Goal: Task Accomplishment & Management: Complete application form

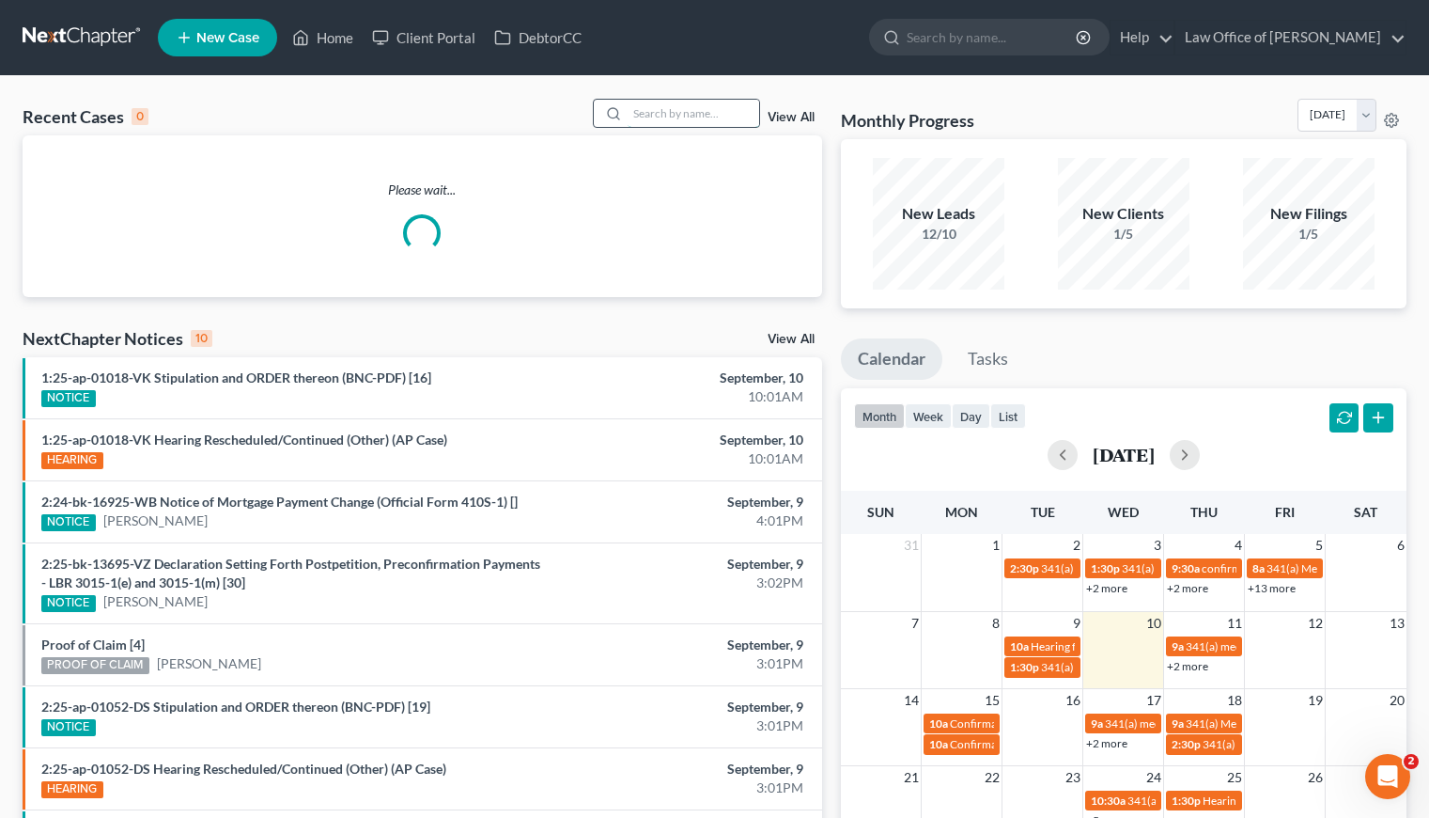
click at [695, 105] on input "search" at bounding box center [694, 113] width 132 height 27
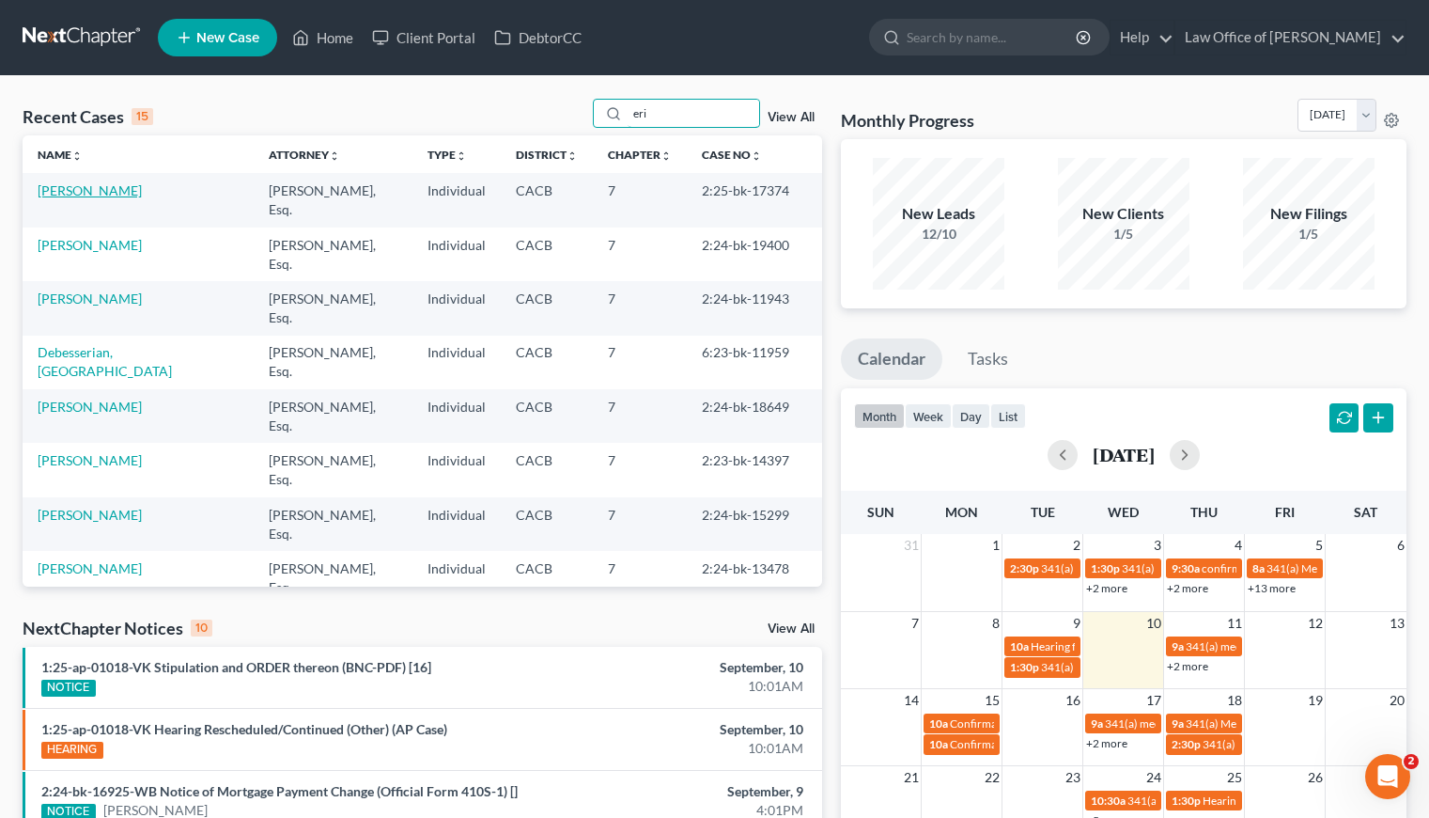
type input "eri"
click at [41, 188] on link "[PERSON_NAME]" at bounding box center [90, 190] width 104 height 16
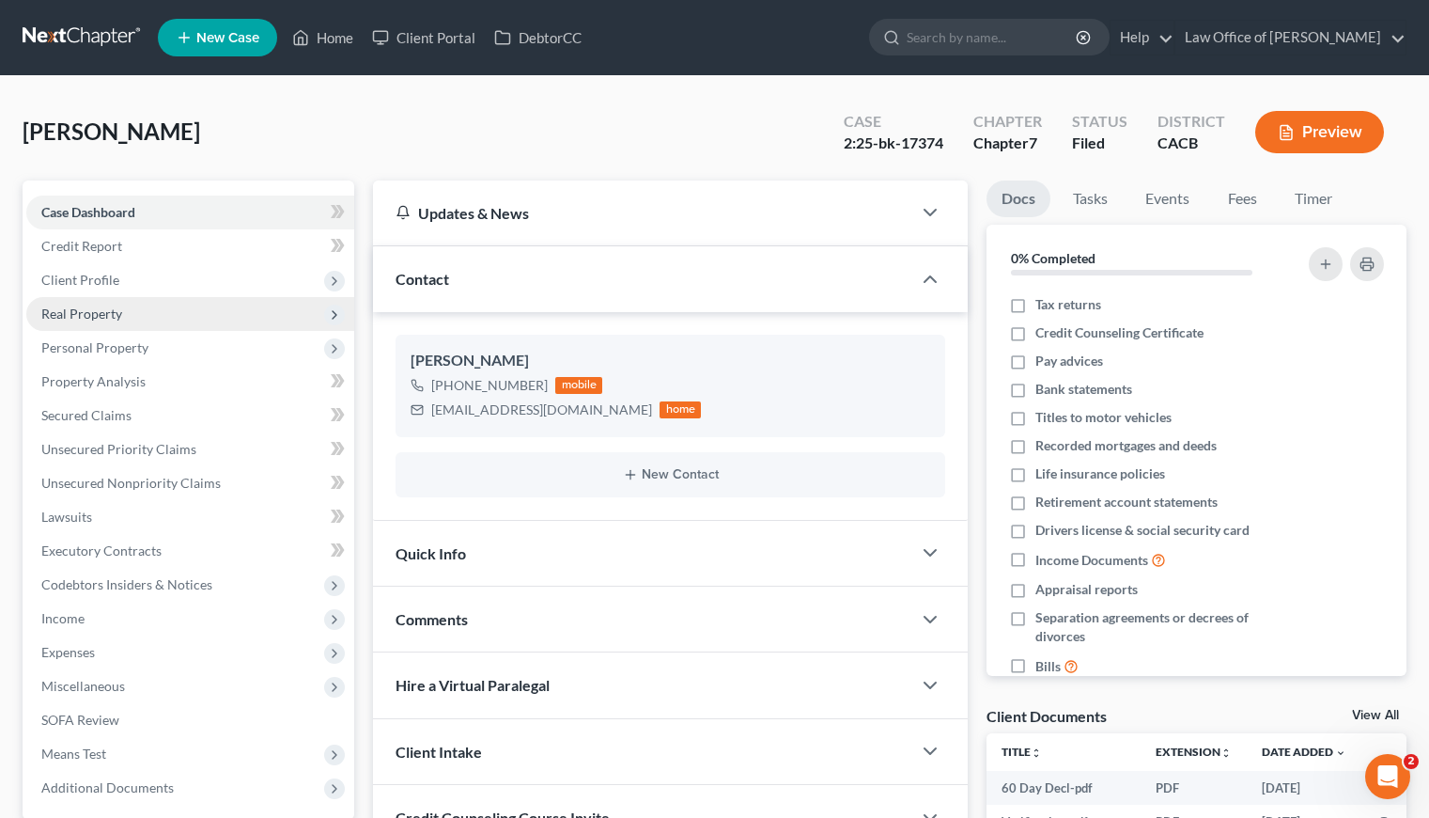
click at [99, 317] on span "Real Property" at bounding box center [81, 313] width 81 height 16
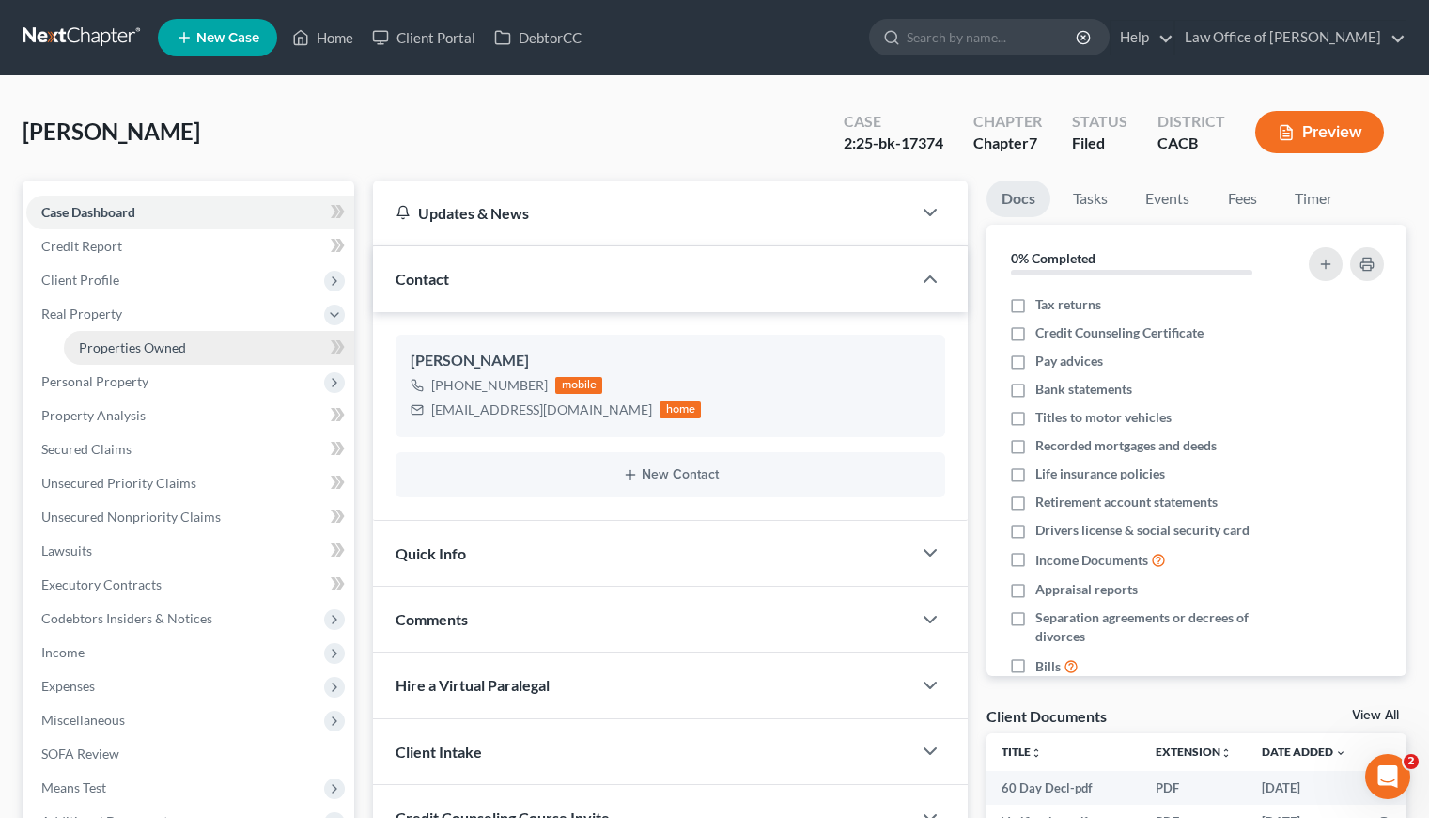
click at [123, 349] on span "Properties Owned" at bounding box center [132, 347] width 107 height 16
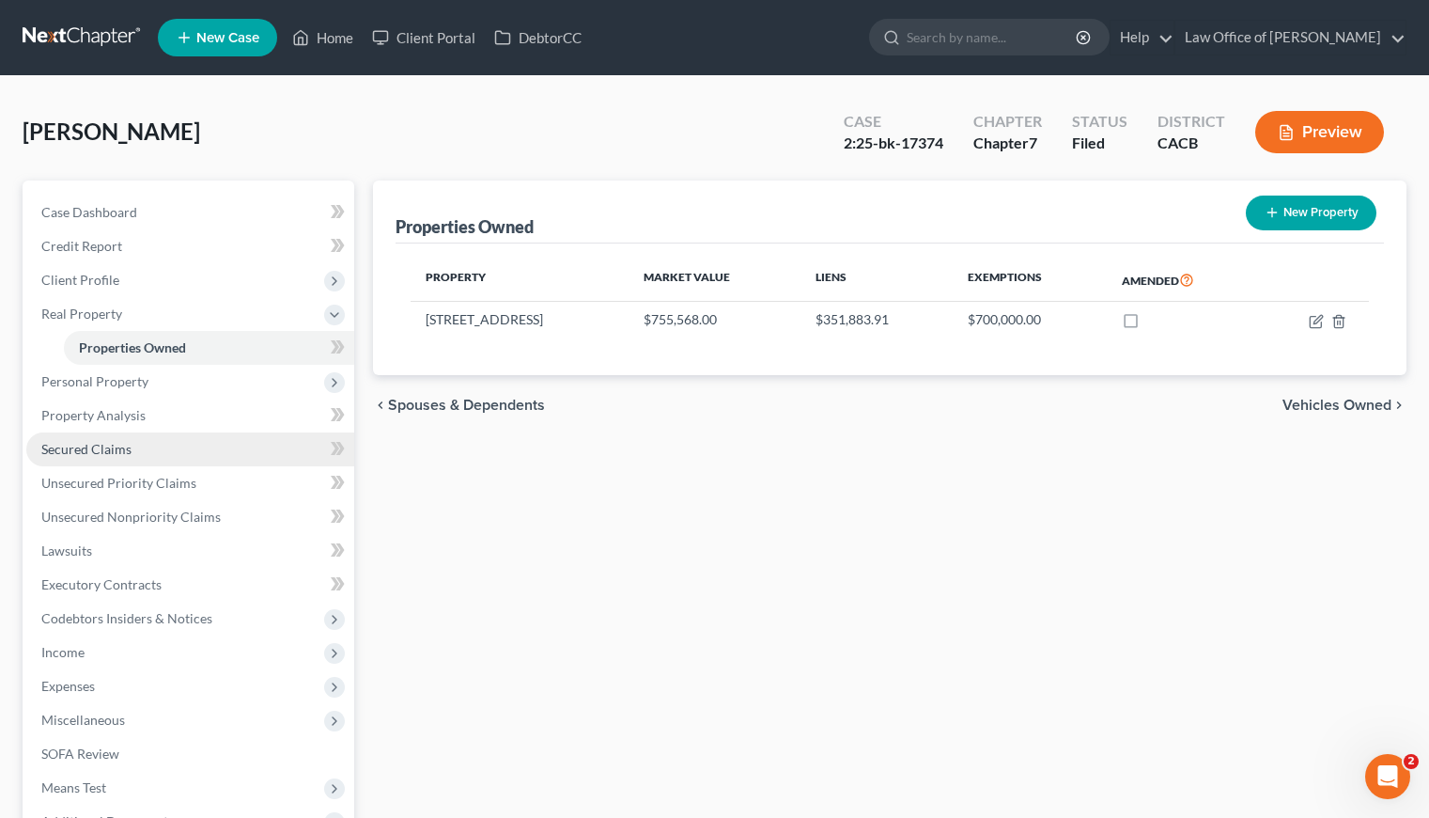
click at [108, 449] on span "Secured Claims" at bounding box center [86, 449] width 90 height 16
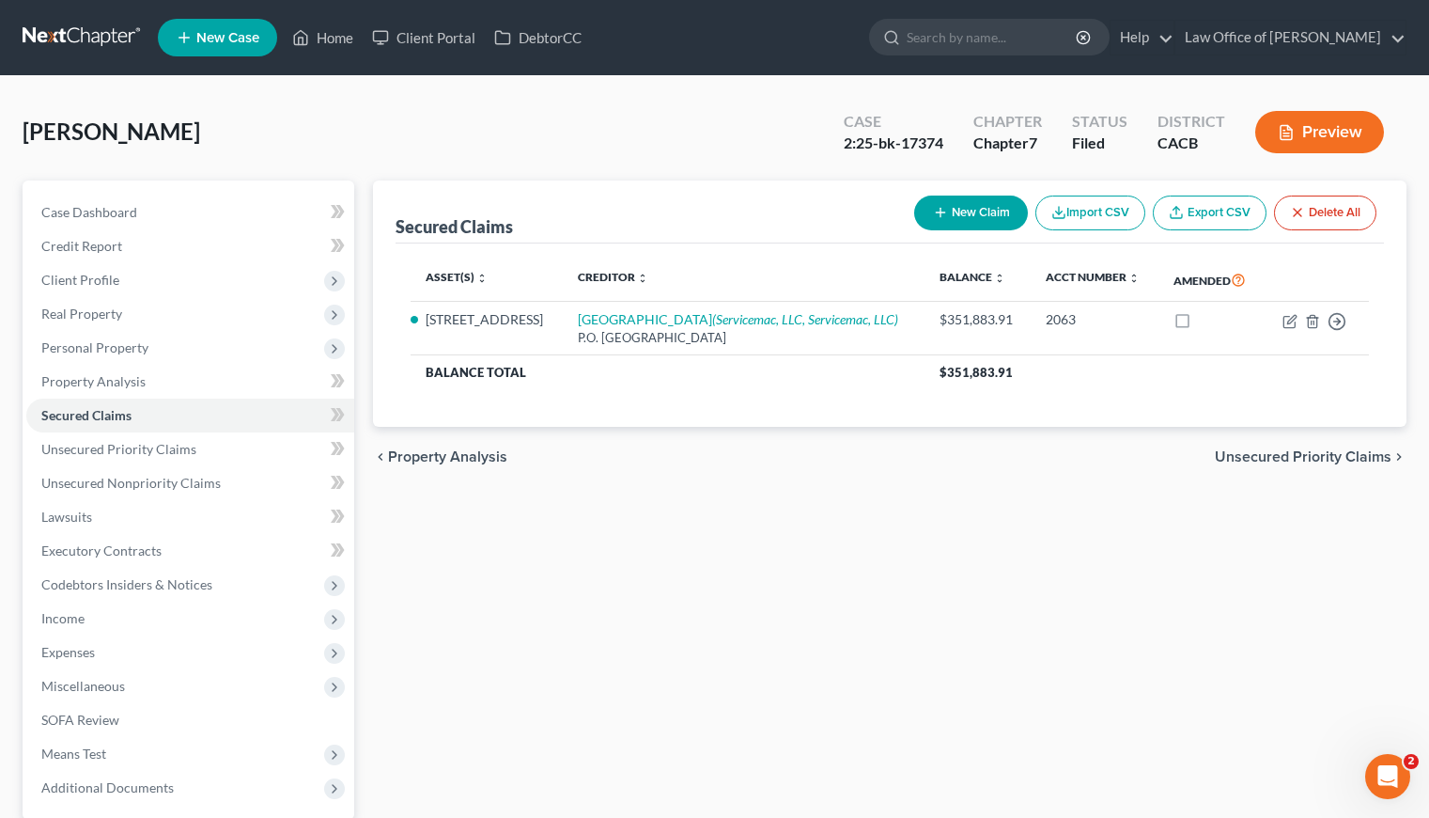
drag, startPoint x: 33, startPoint y: 39, endPoint x: 48, endPoint y: 33, distance: 16.1
click at [34, 38] on link at bounding box center [83, 38] width 120 height 34
click at [48, 33] on link at bounding box center [83, 38] width 120 height 34
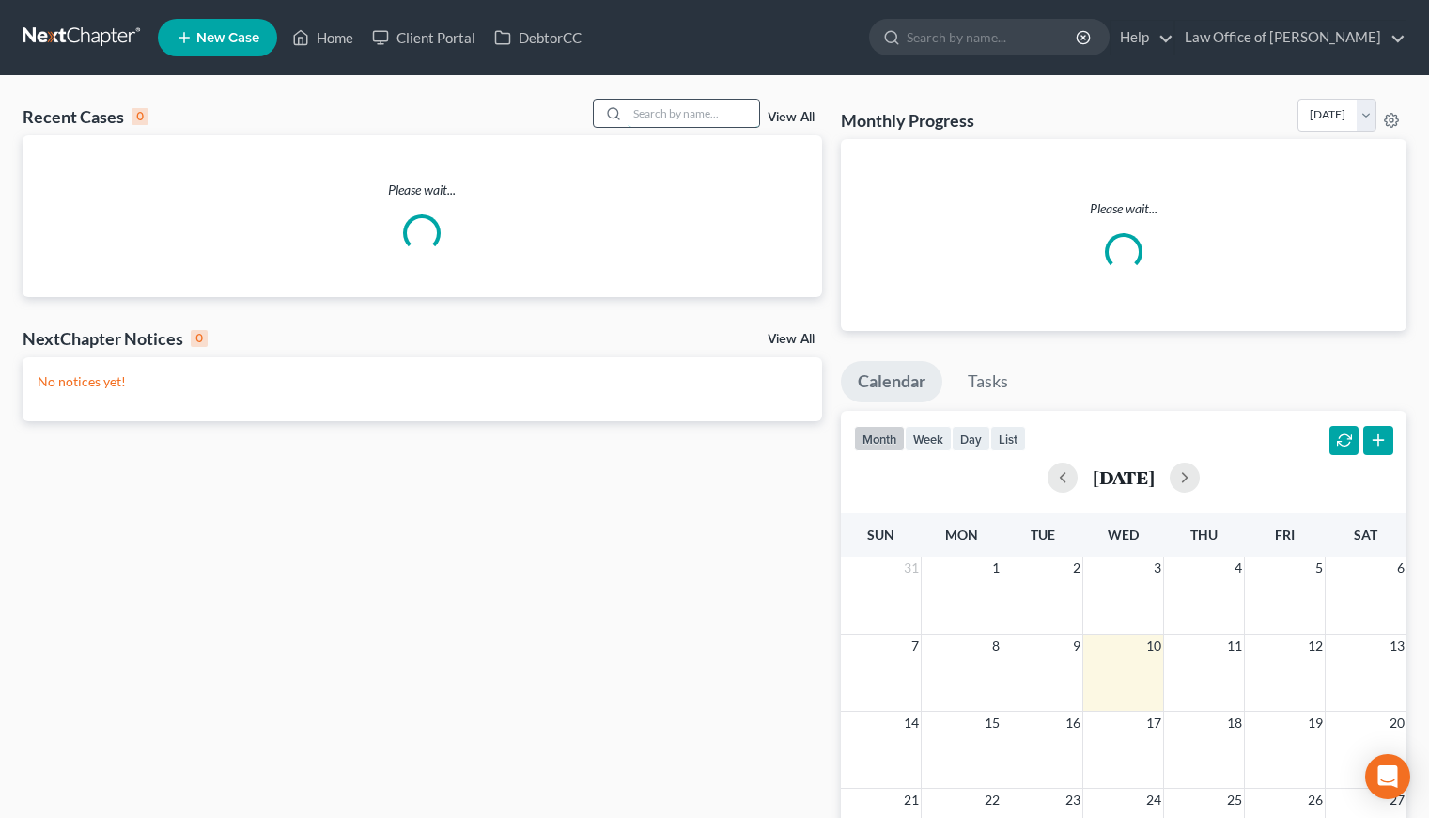
click at [712, 116] on input "search" at bounding box center [694, 113] width 132 height 27
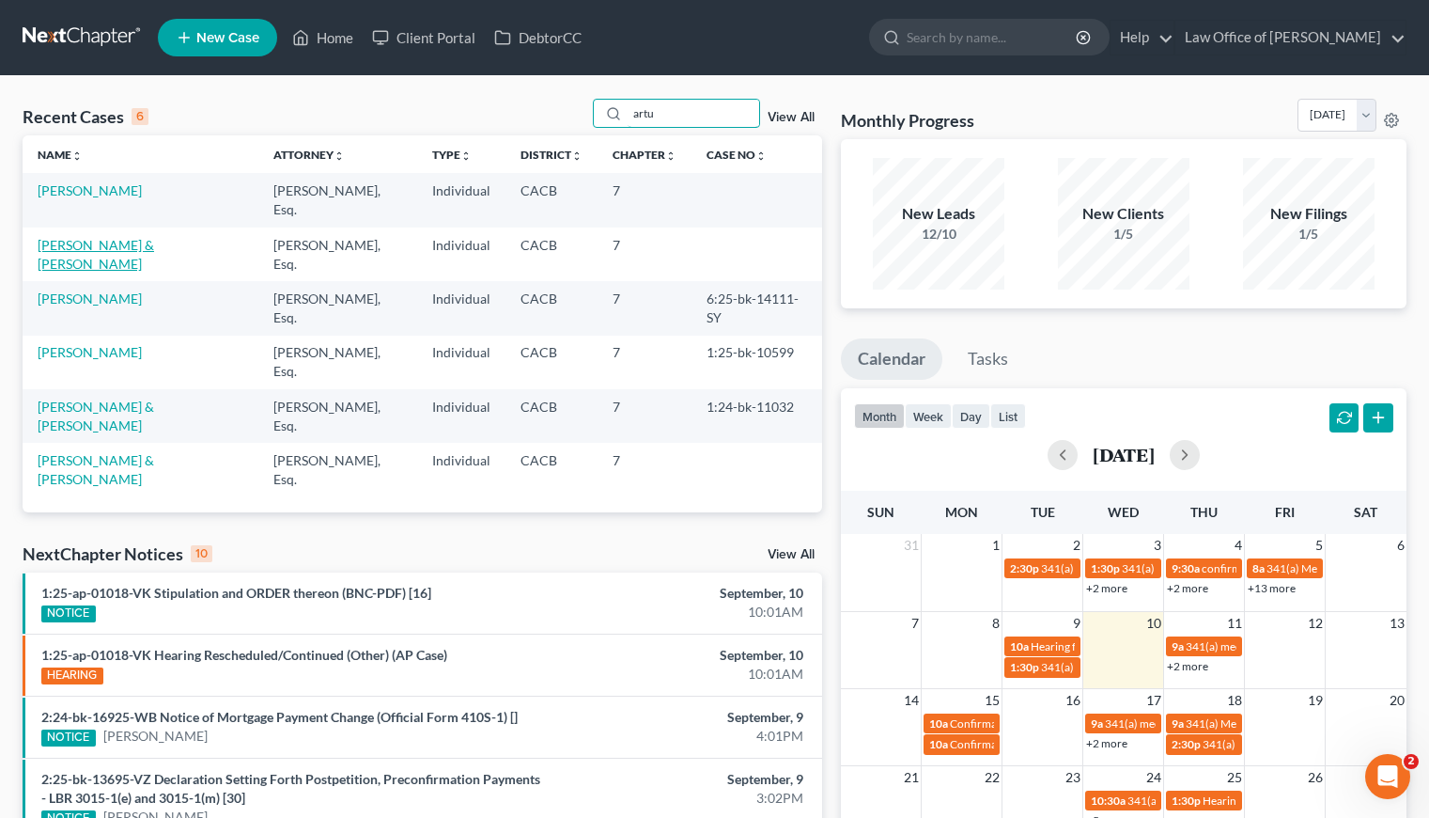
type input "artu"
click at [88, 243] on link "Cedillo, Arturo & Evangelina" at bounding box center [96, 254] width 117 height 35
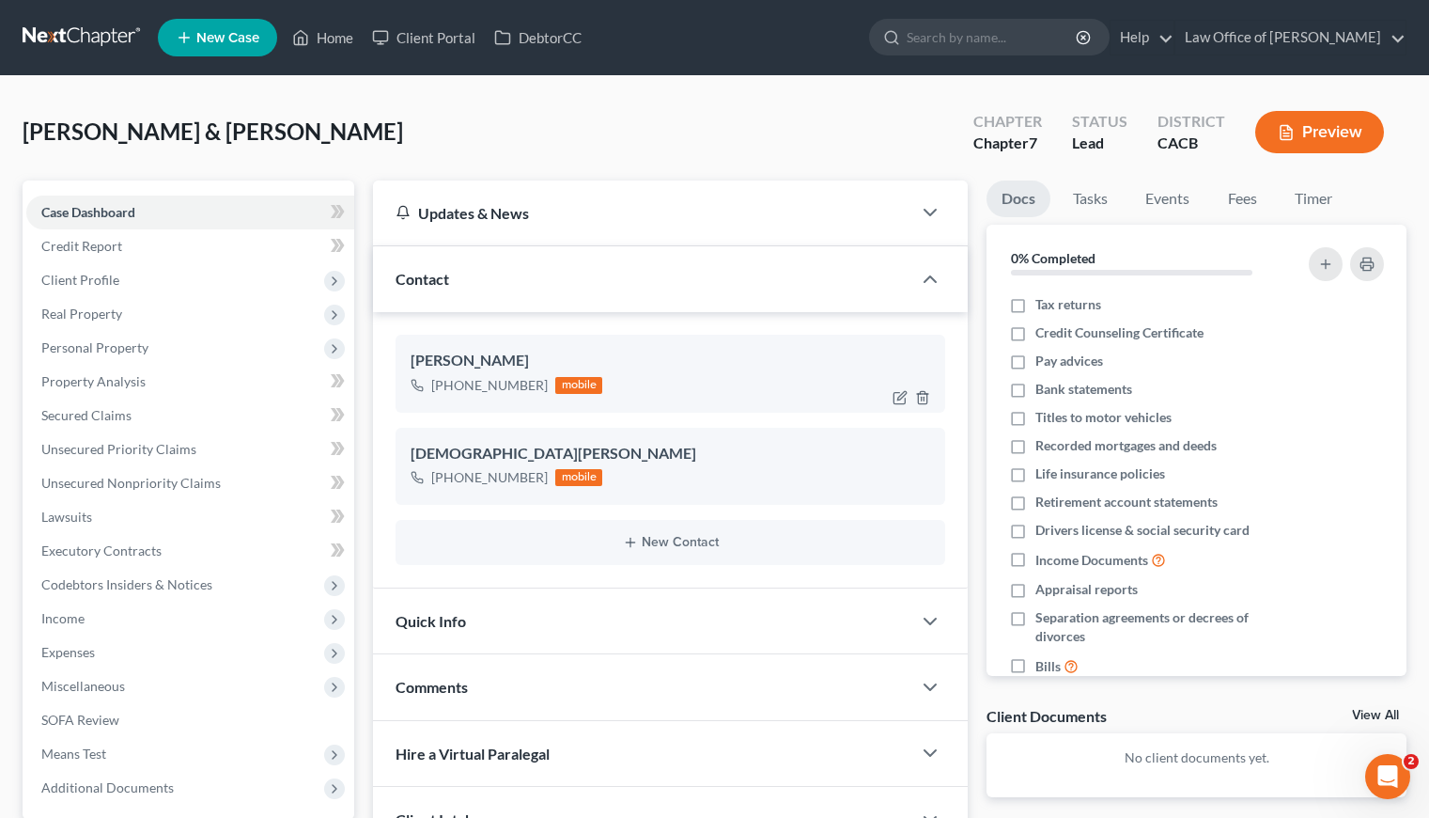
drag, startPoint x: 540, startPoint y: 384, endPoint x: 449, endPoint y: 387, distance: 91.2
click at [449, 387] on div "+1 (626) 664-8493 mobile" at bounding box center [507, 385] width 192 height 24
click at [533, 398] on div "Arturo Cedillo +1 (626) 664-8493 mobile" at bounding box center [671, 373] width 550 height 77
drag, startPoint x: 538, startPoint y: 383, endPoint x: 448, endPoint y: 379, distance: 89.4
click at [448, 379] on div "+1 (626) 664-8493" at bounding box center [489, 385] width 117 height 19
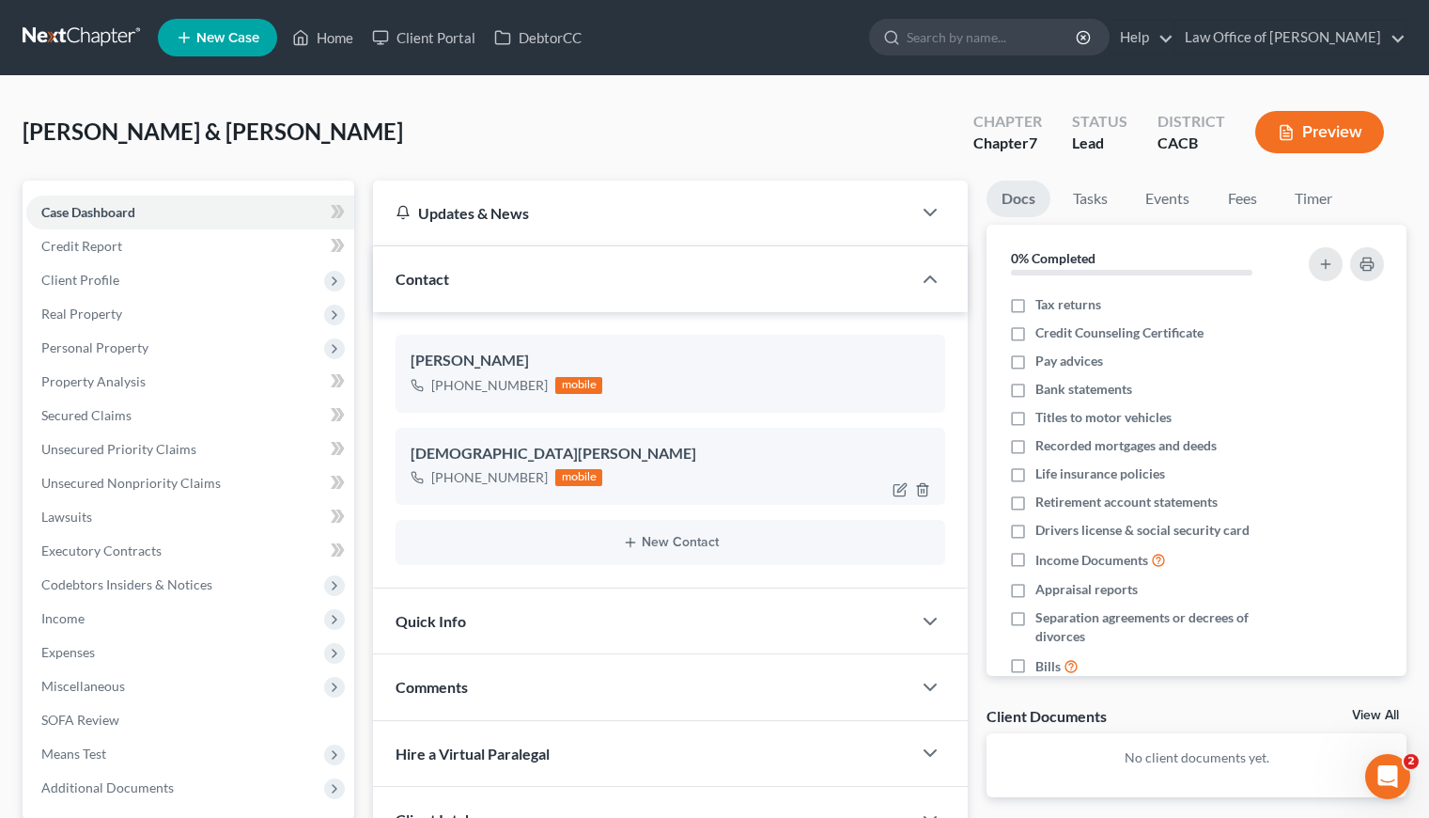
copy div "(626) 664-8493"
click at [763, 149] on div "Cedillo, Arturo & Evangelina Upgraded Chapter Chapter 7 Status Lead District CA…" at bounding box center [715, 140] width 1384 height 82
click at [554, 96] on div "Cedillo, Arturo & Evangelina Upgraded Chapter Chapter 7 Status Lead District CA…" at bounding box center [714, 549] width 1429 height 946
click at [531, 114] on div "Cedillo, Arturo & Evangelina Upgraded Chapter Chapter 7 Status Lead District CA…" at bounding box center [715, 140] width 1384 height 82
click at [377, 120] on div "Cedillo, Arturo & Evangelina Upgraded Chapter Chapter 7 Status Lead District CA…" at bounding box center [715, 140] width 1384 height 82
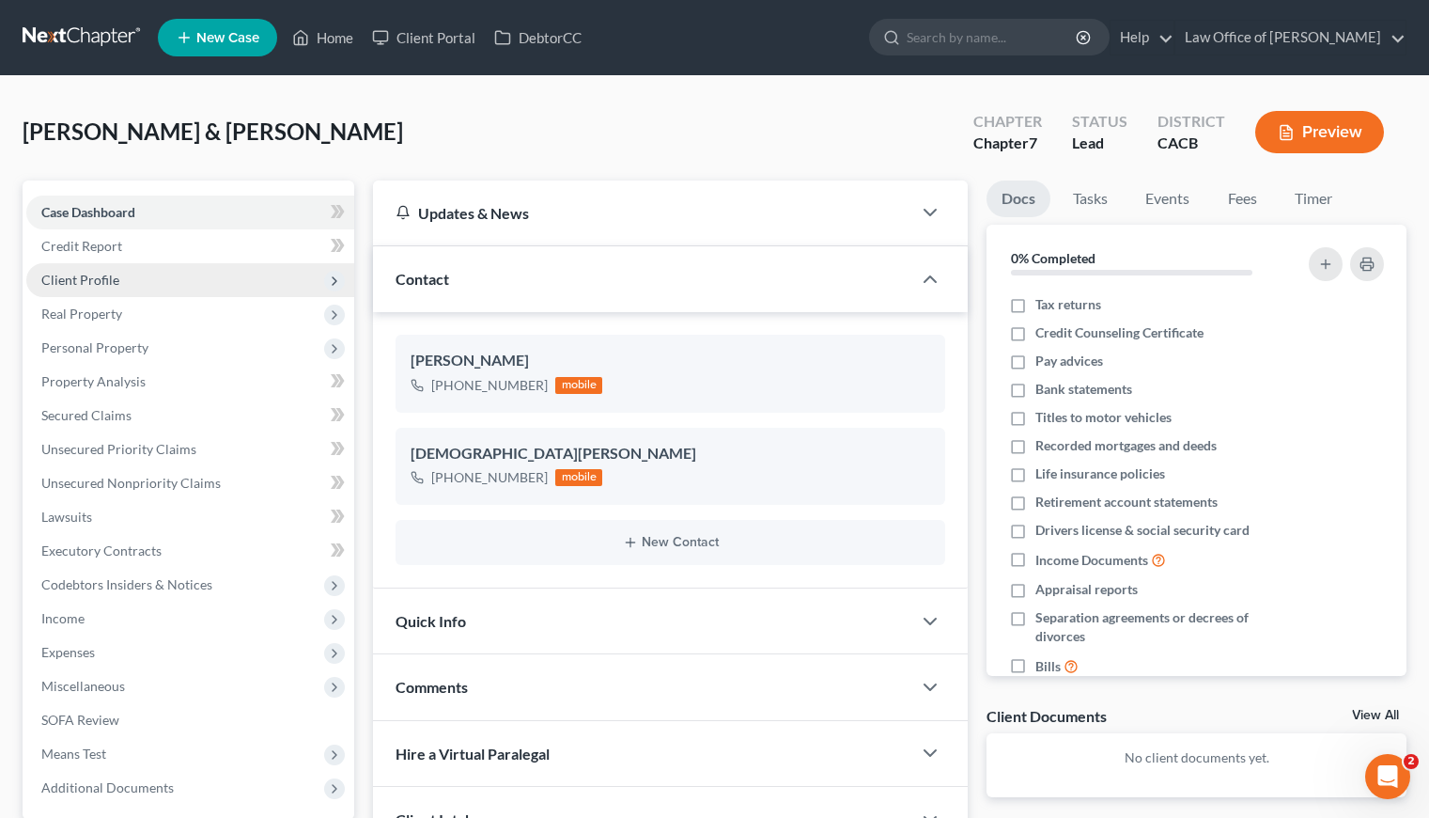
click at [96, 281] on span "Client Profile" at bounding box center [80, 280] width 78 height 16
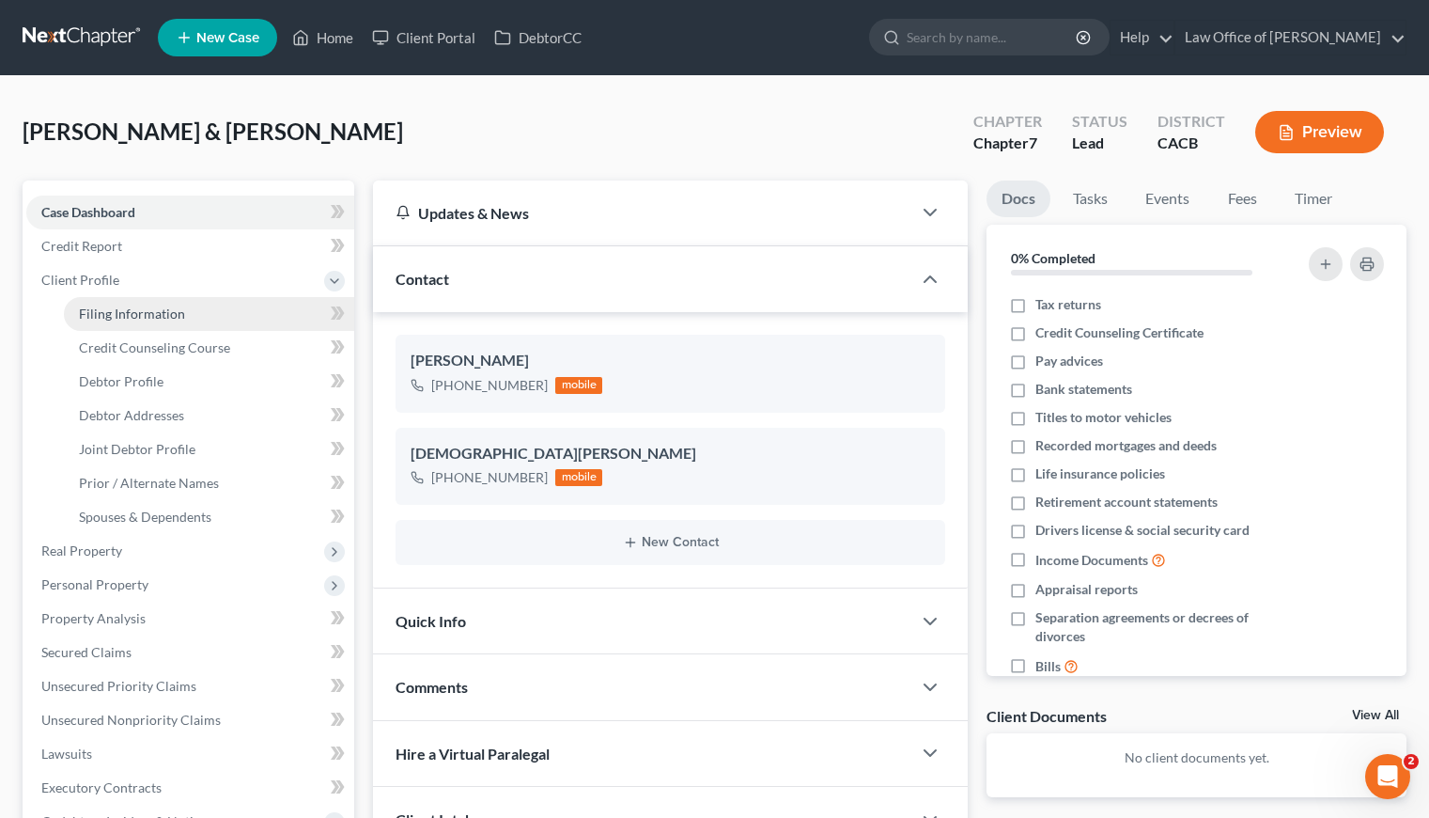
click at [169, 314] on span "Filing Information" at bounding box center [132, 313] width 106 height 16
select select "1"
select select "0"
select select "4"
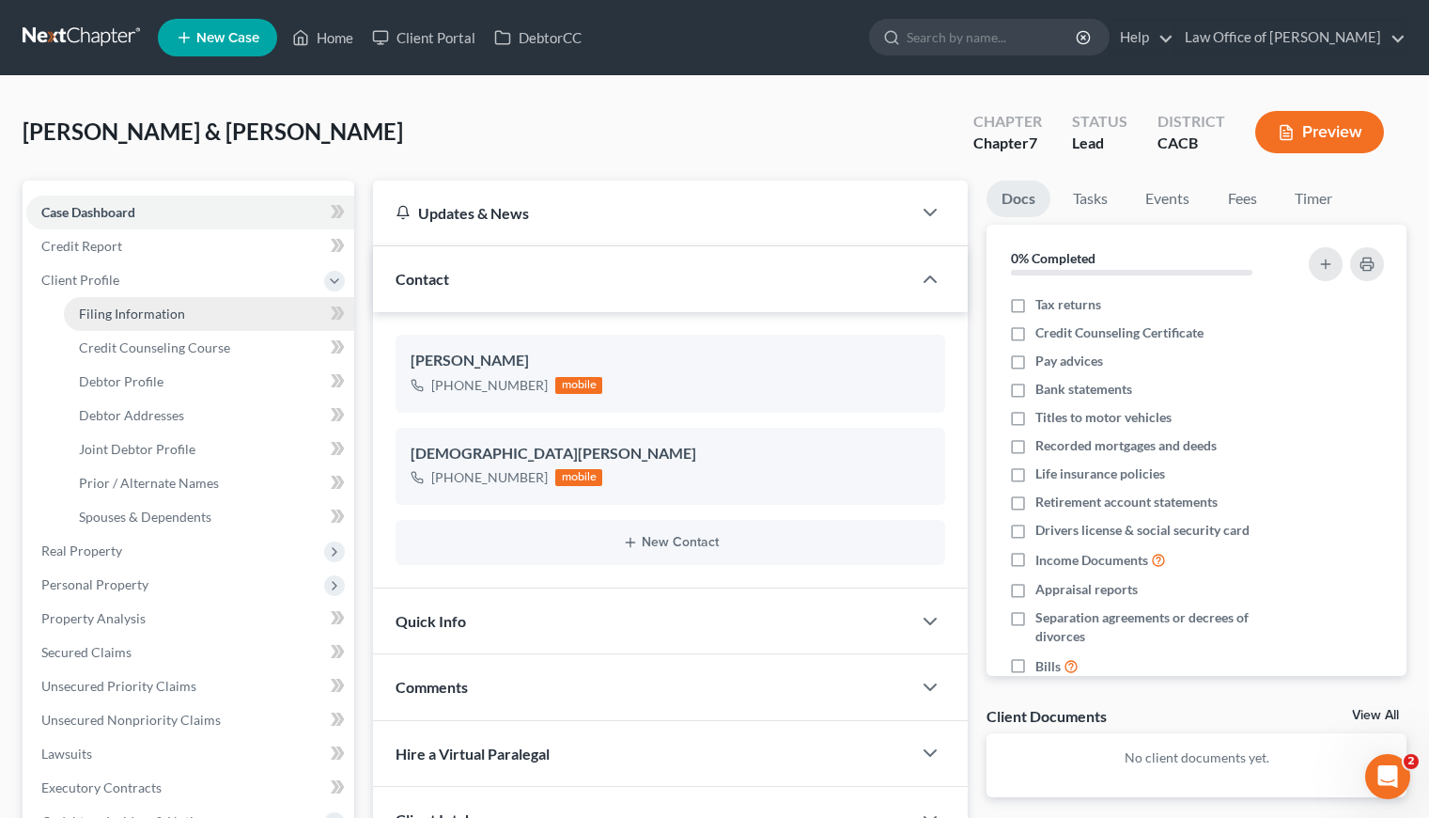
select select "1"
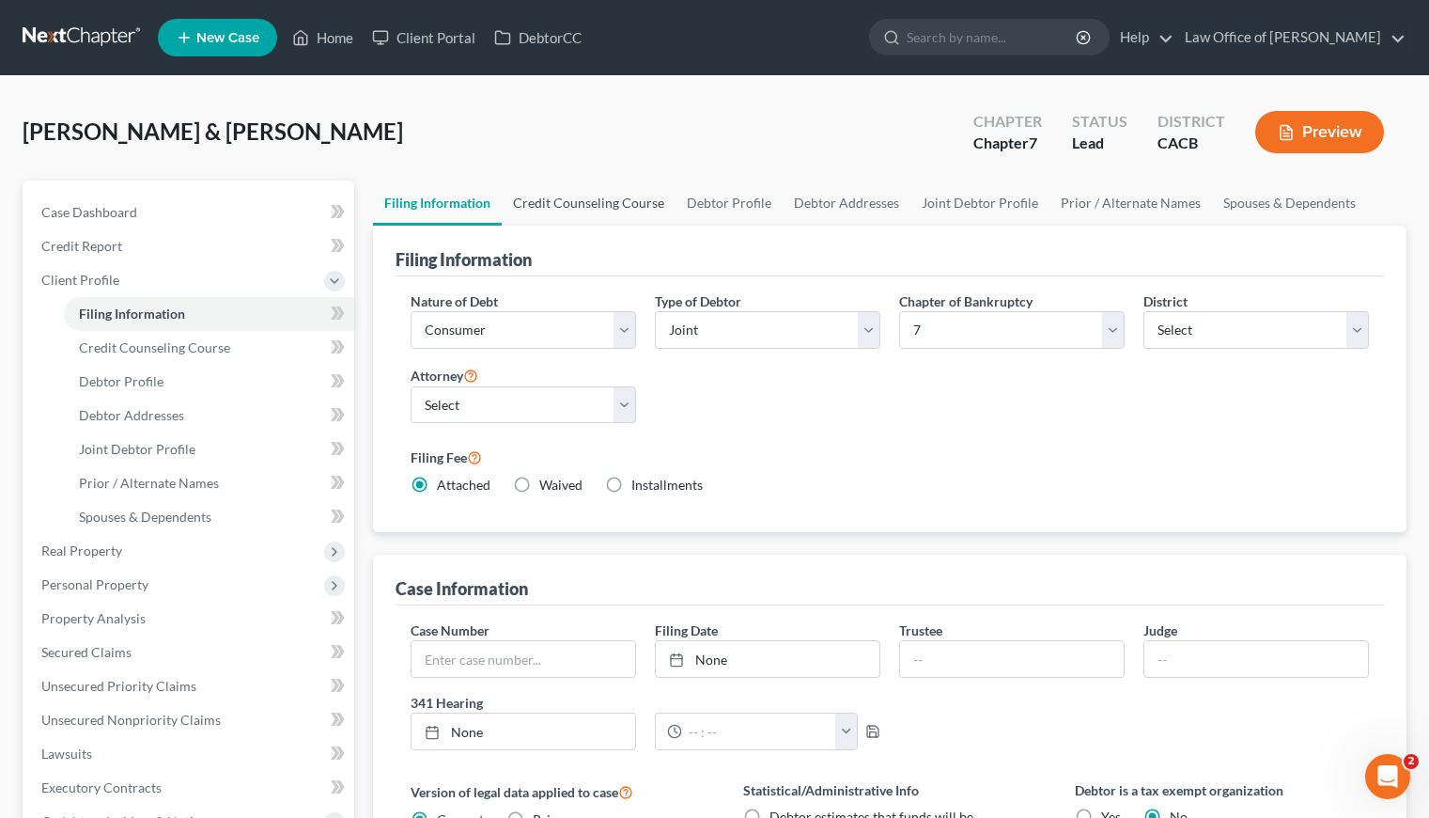
click at [526, 216] on link "Credit Counseling Course" at bounding box center [589, 202] width 174 height 45
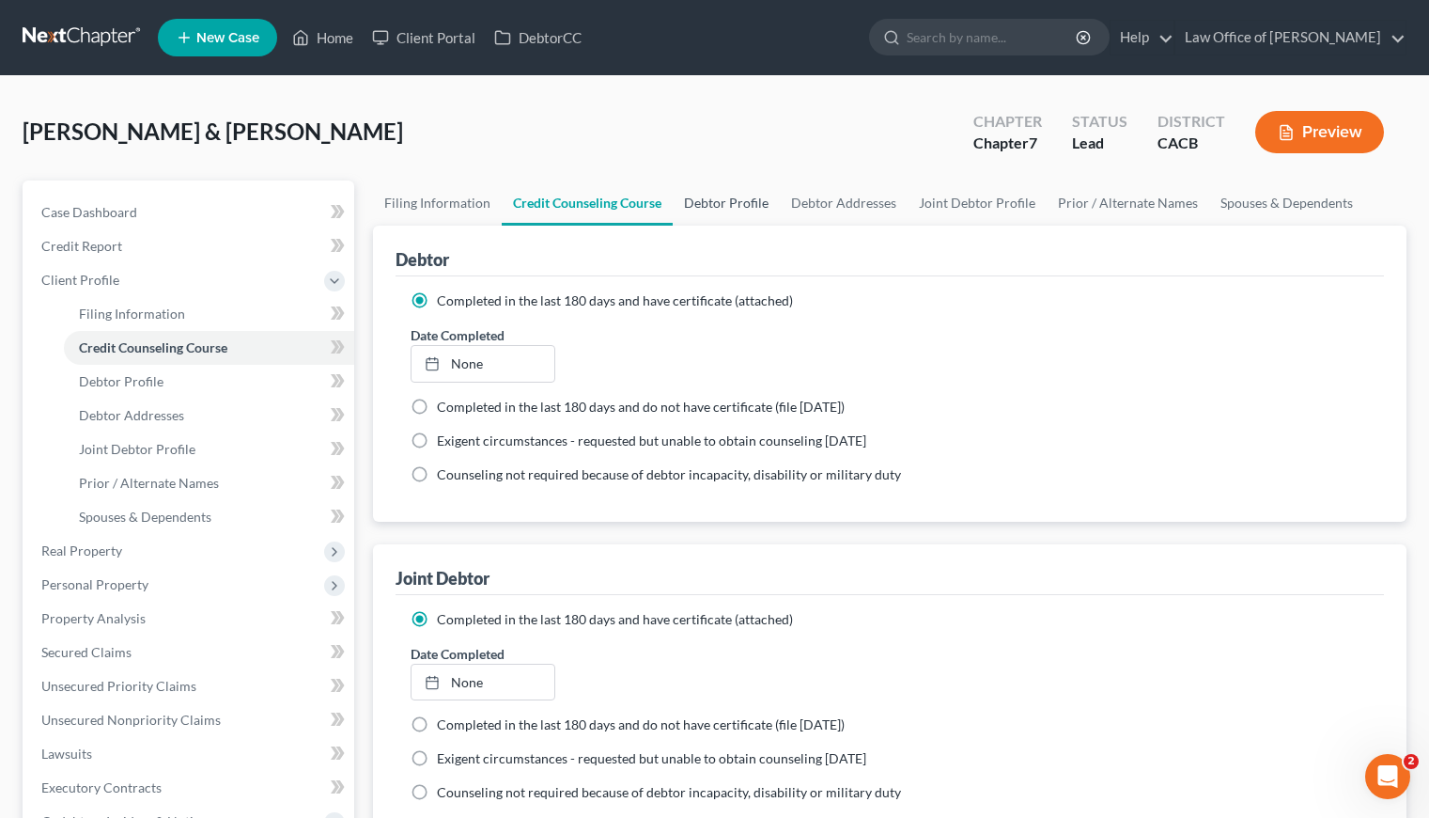
click at [732, 199] on link "Debtor Profile" at bounding box center [726, 202] width 107 height 45
select select "1"
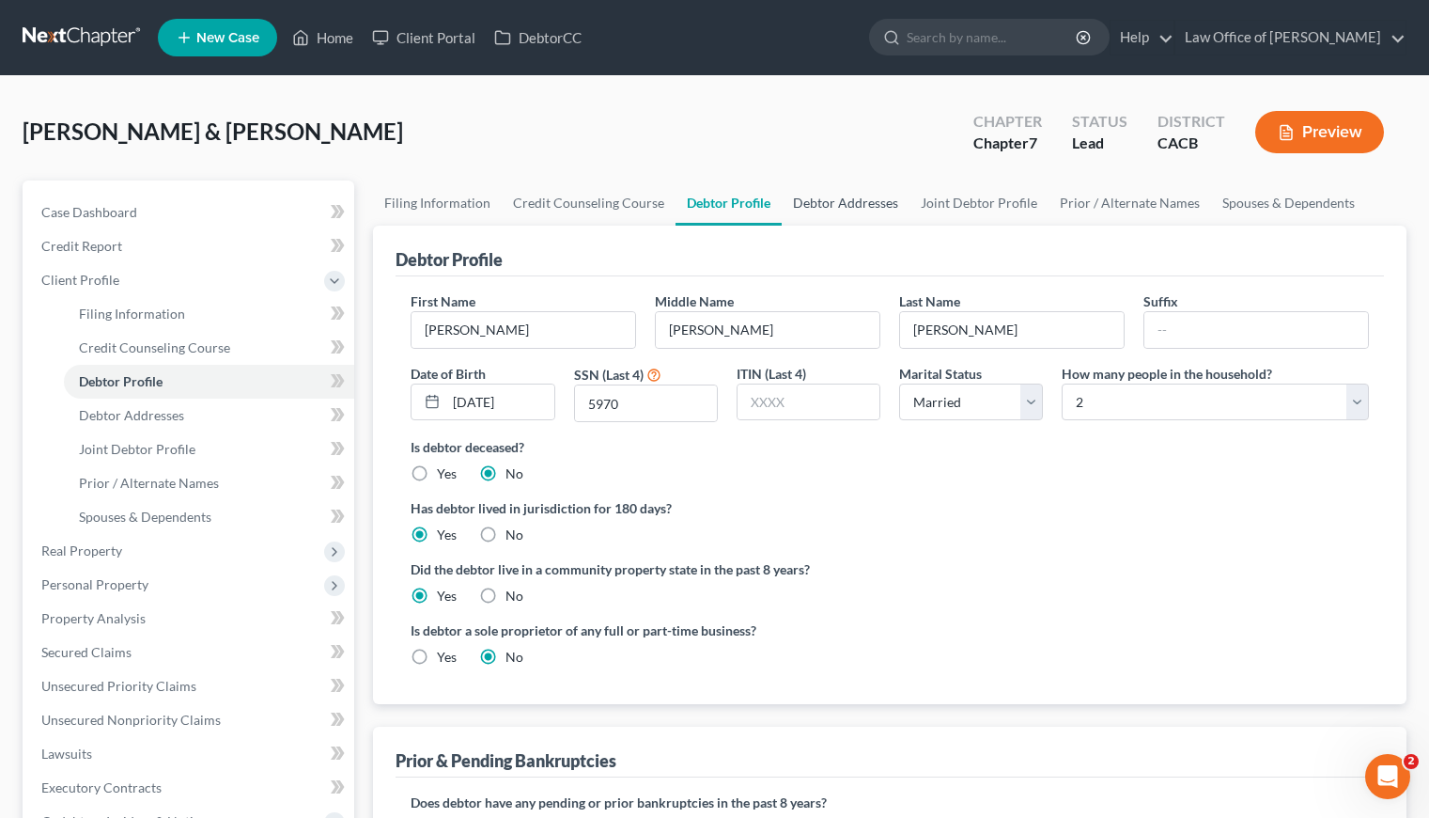
click at [837, 180] on link "Debtor Addresses" at bounding box center [846, 202] width 128 height 45
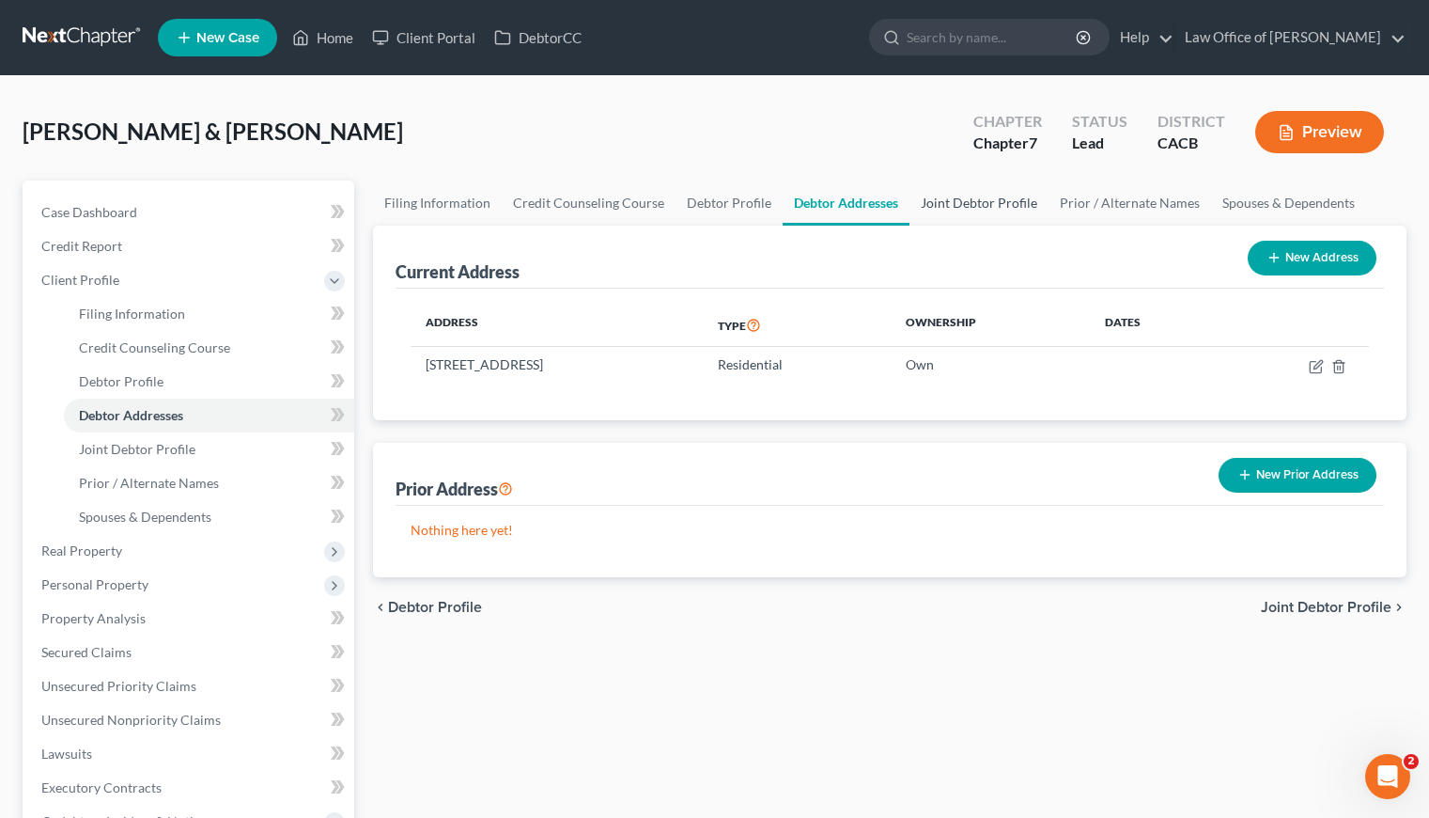
click at [976, 189] on link "Joint Debtor Profile" at bounding box center [979, 202] width 139 height 45
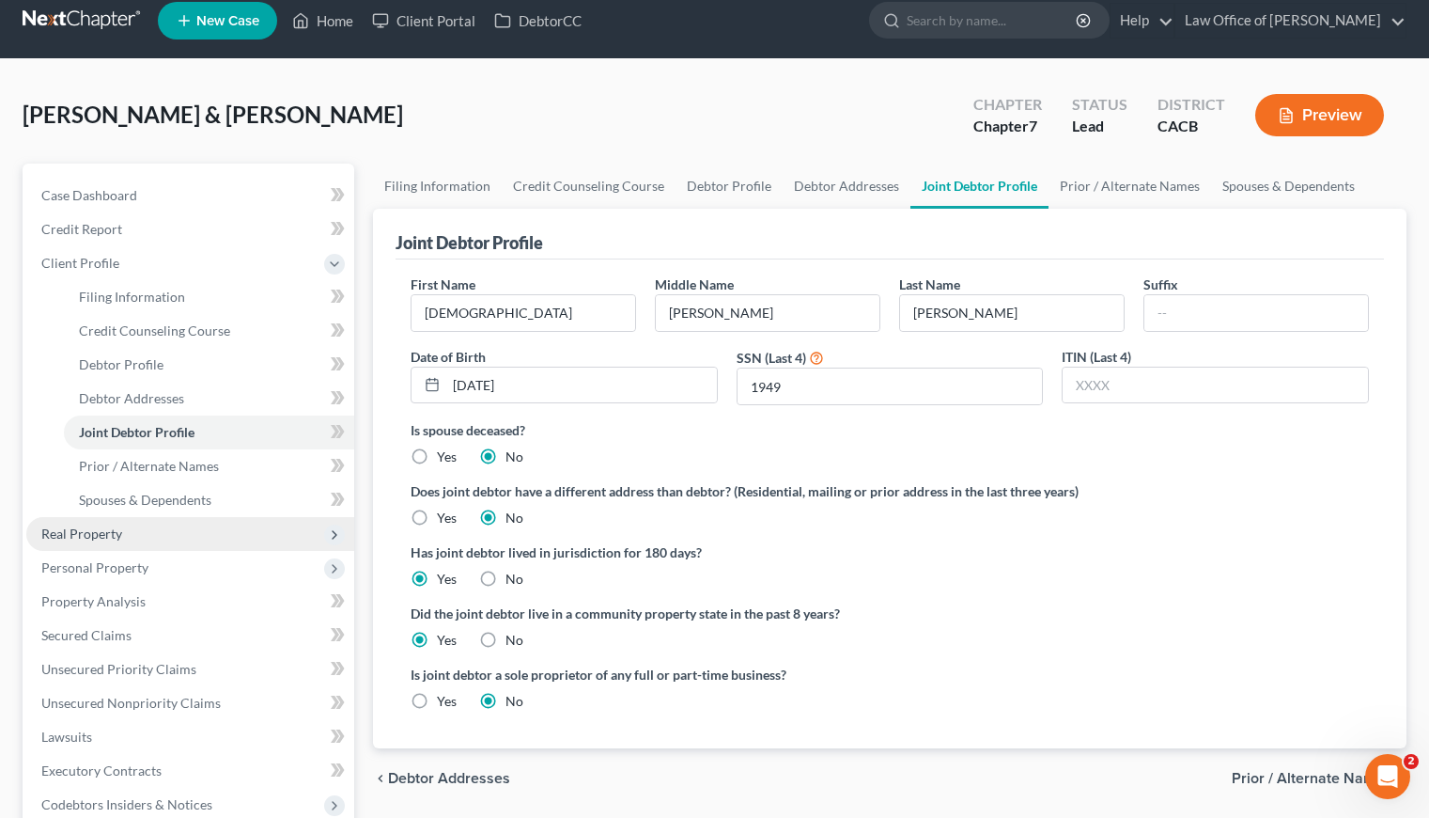
scroll to position [41, 0]
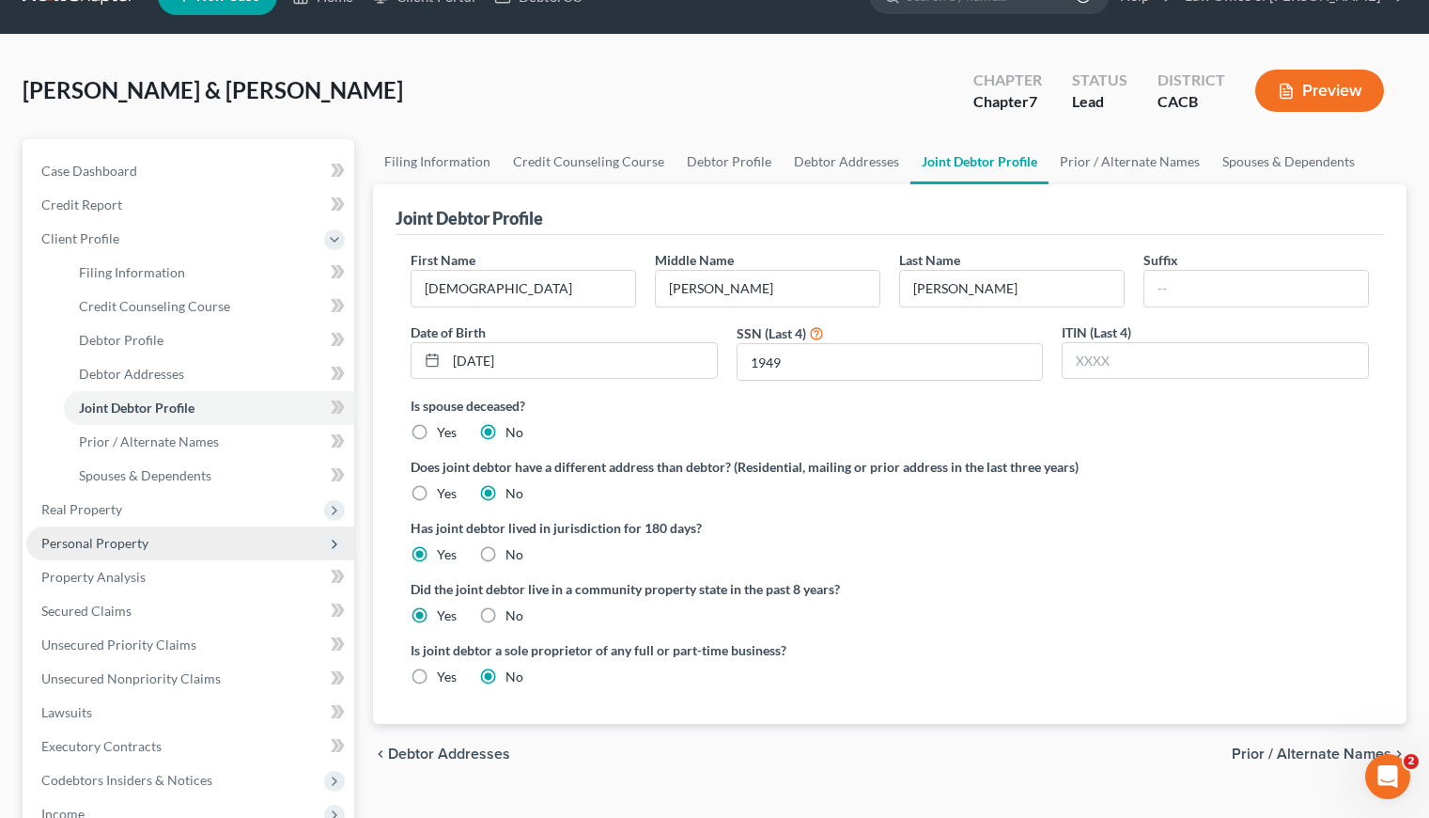
click at [84, 540] on span "Personal Property" at bounding box center [94, 543] width 107 height 16
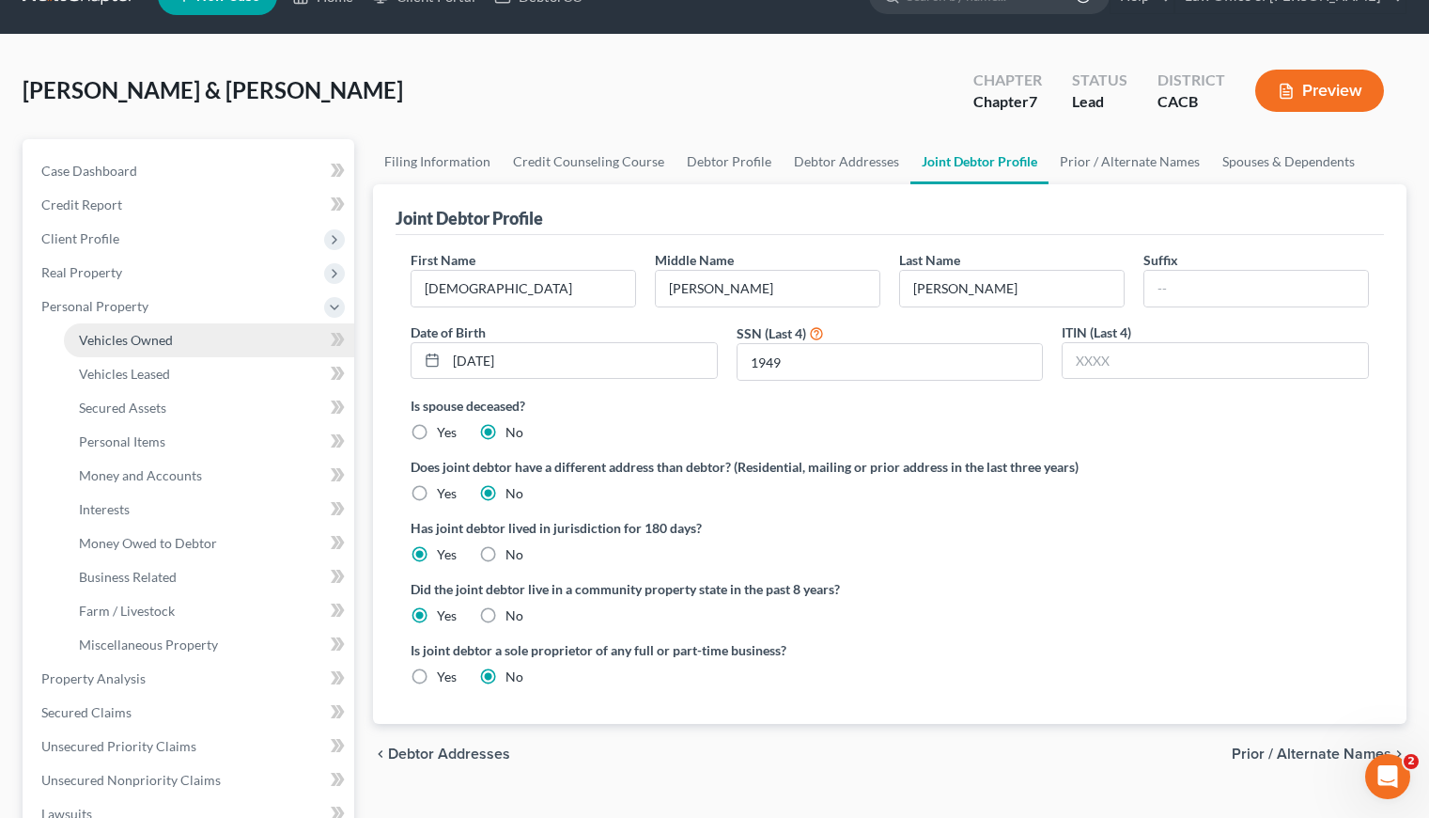
click at [155, 333] on span "Vehicles Owned" at bounding box center [126, 340] width 94 height 16
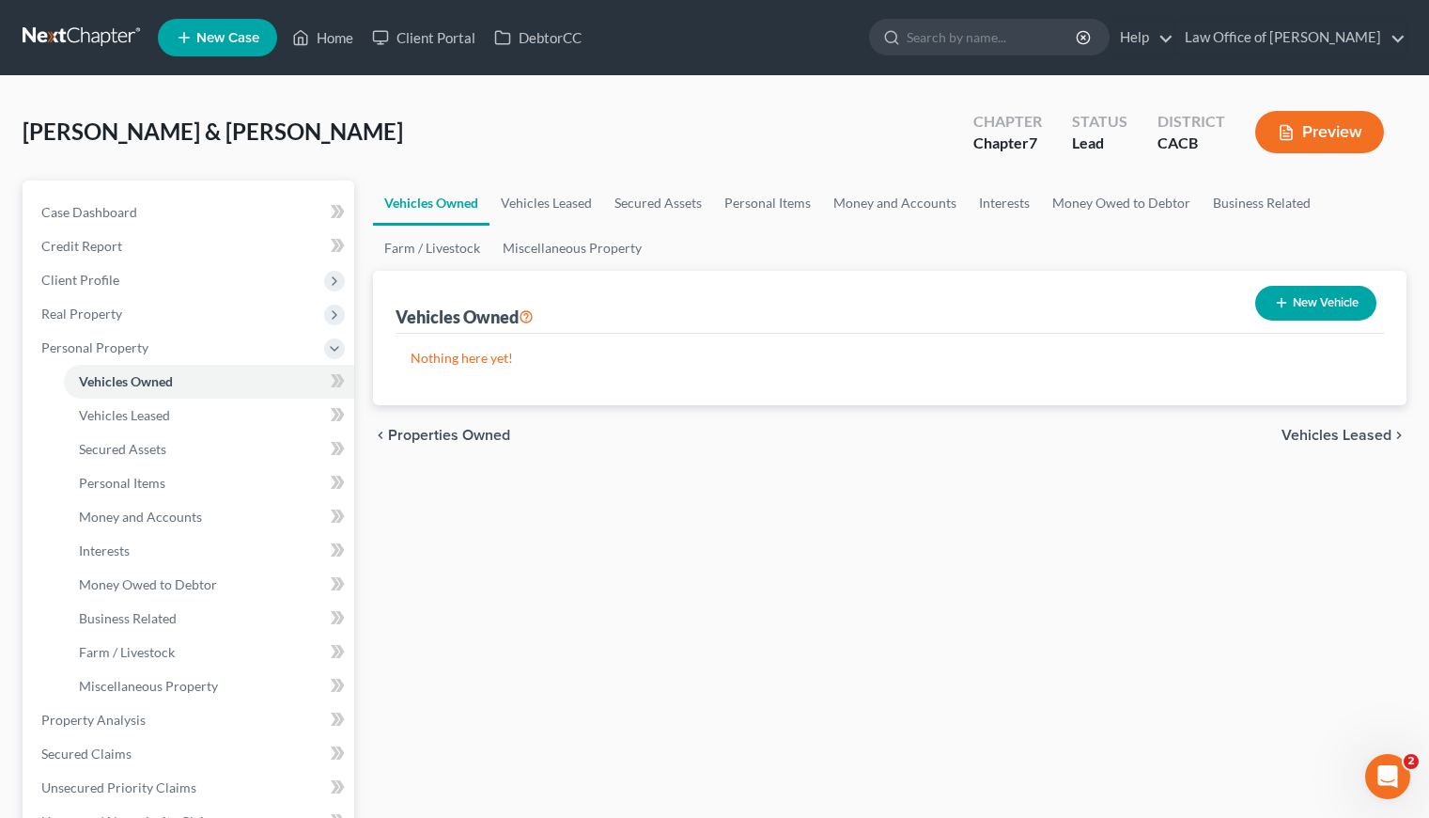
click at [1304, 301] on button "New Vehicle" at bounding box center [1316, 303] width 121 height 35
select select "0"
select select "2"
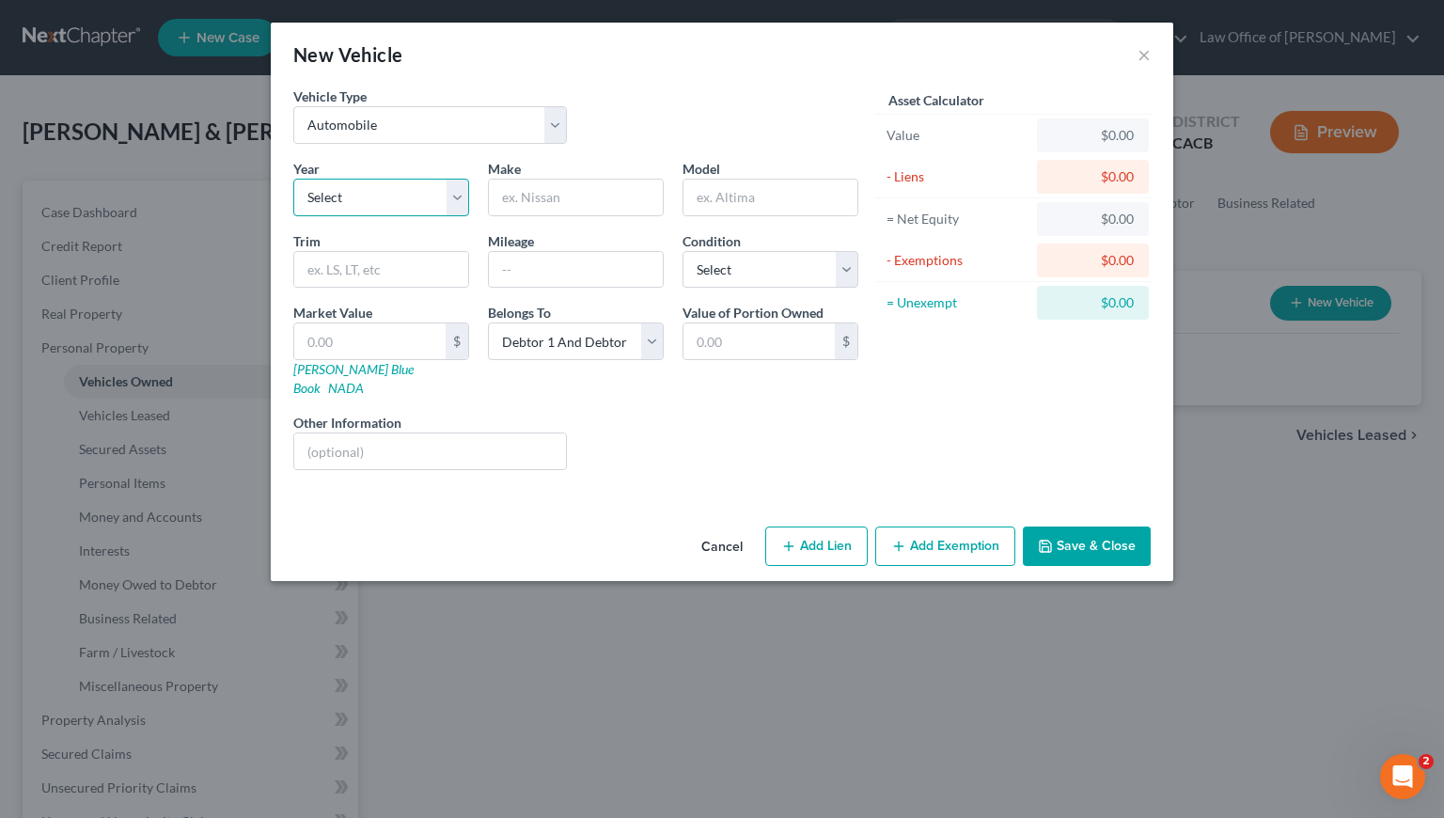
click at [349, 194] on select "Select 2026 2025 2024 2023 2022 2021 2020 2019 2018 2017 2016 2015 2014 2013 20…" at bounding box center [381, 198] width 176 height 38
click at [549, 191] on input "text" at bounding box center [576, 198] width 174 height 36
type input "Honda"
click at [744, 189] on input "text" at bounding box center [770, 198] width 174 height 36
type input "Civic"
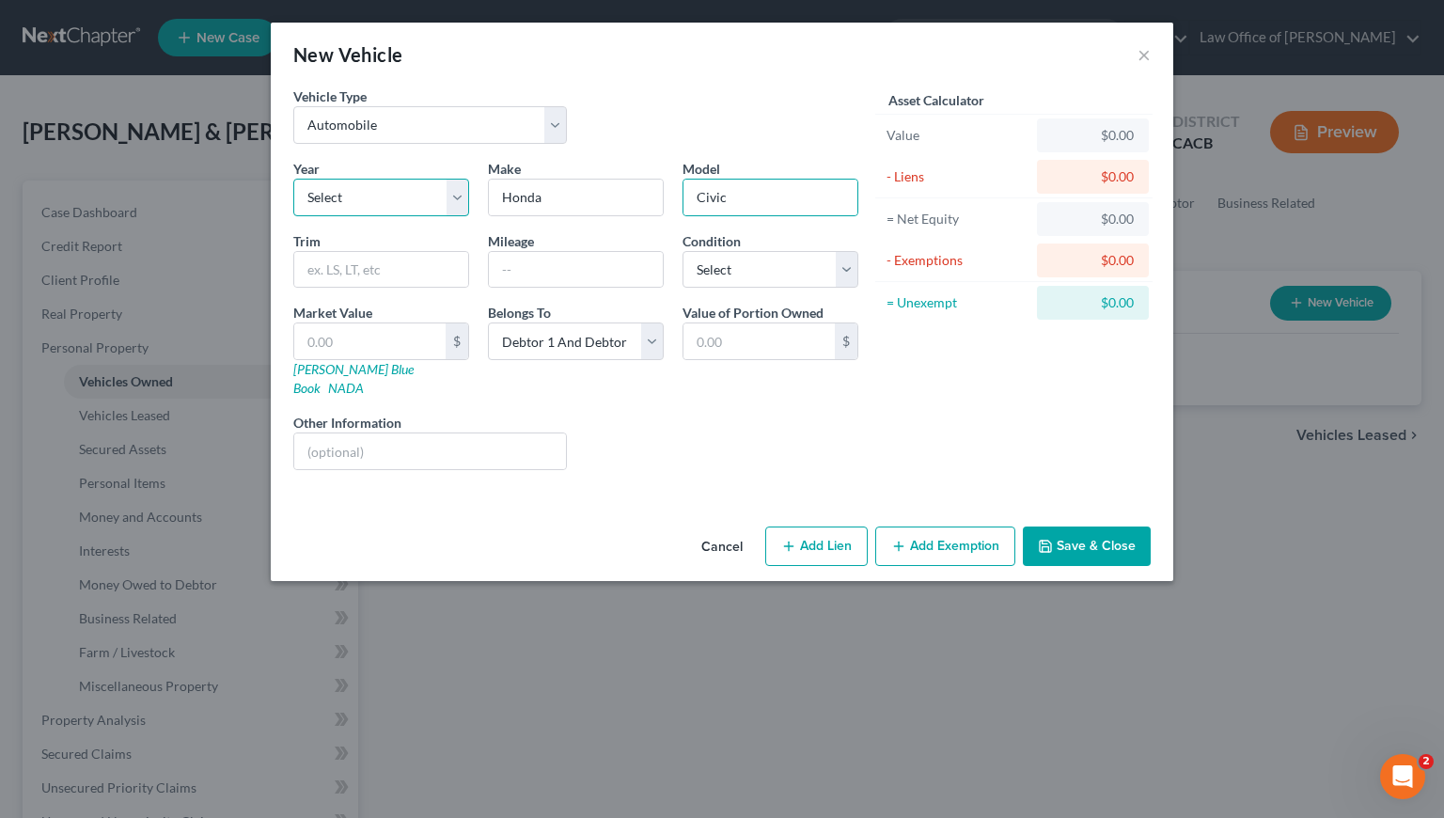
click at [377, 201] on select "Select 2026 2025 2024 2023 2022 2021 2020 2019 2018 2017 2016 2015 2014 2013 20…" at bounding box center [381, 198] width 176 height 38
select select "7"
click at [293, 179] on select "Select 2026 2025 2024 2023 2022 2021 2020 2019 2018 2017 2016 2015 2014 2013 20…" at bounding box center [381, 198] width 176 height 38
click at [563, 272] on input "text" at bounding box center [576, 270] width 174 height 36
click at [771, 271] on select "Select Excellent Very Good Good Fair Poor" at bounding box center [770, 270] width 176 height 38
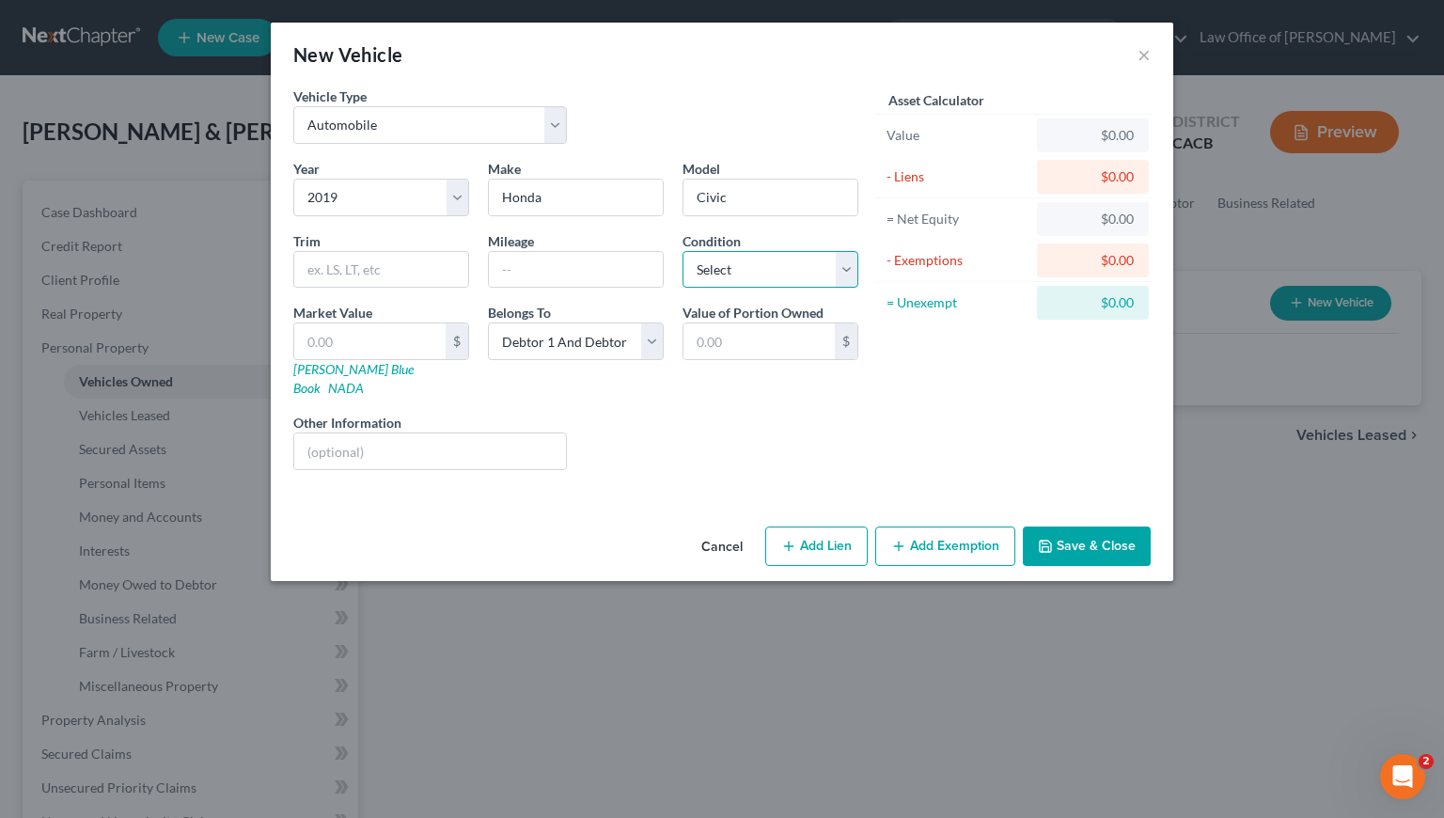
select select "2"
click at [682, 251] on select "Select Excellent Very Good Good Fair Poor" at bounding box center [770, 270] width 176 height 38
click at [411, 433] on input "text" at bounding box center [430, 451] width 272 height 36
type input "Paid Off."
click at [636, 274] on input "text" at bounding box center [576, 270] width 174 height 36
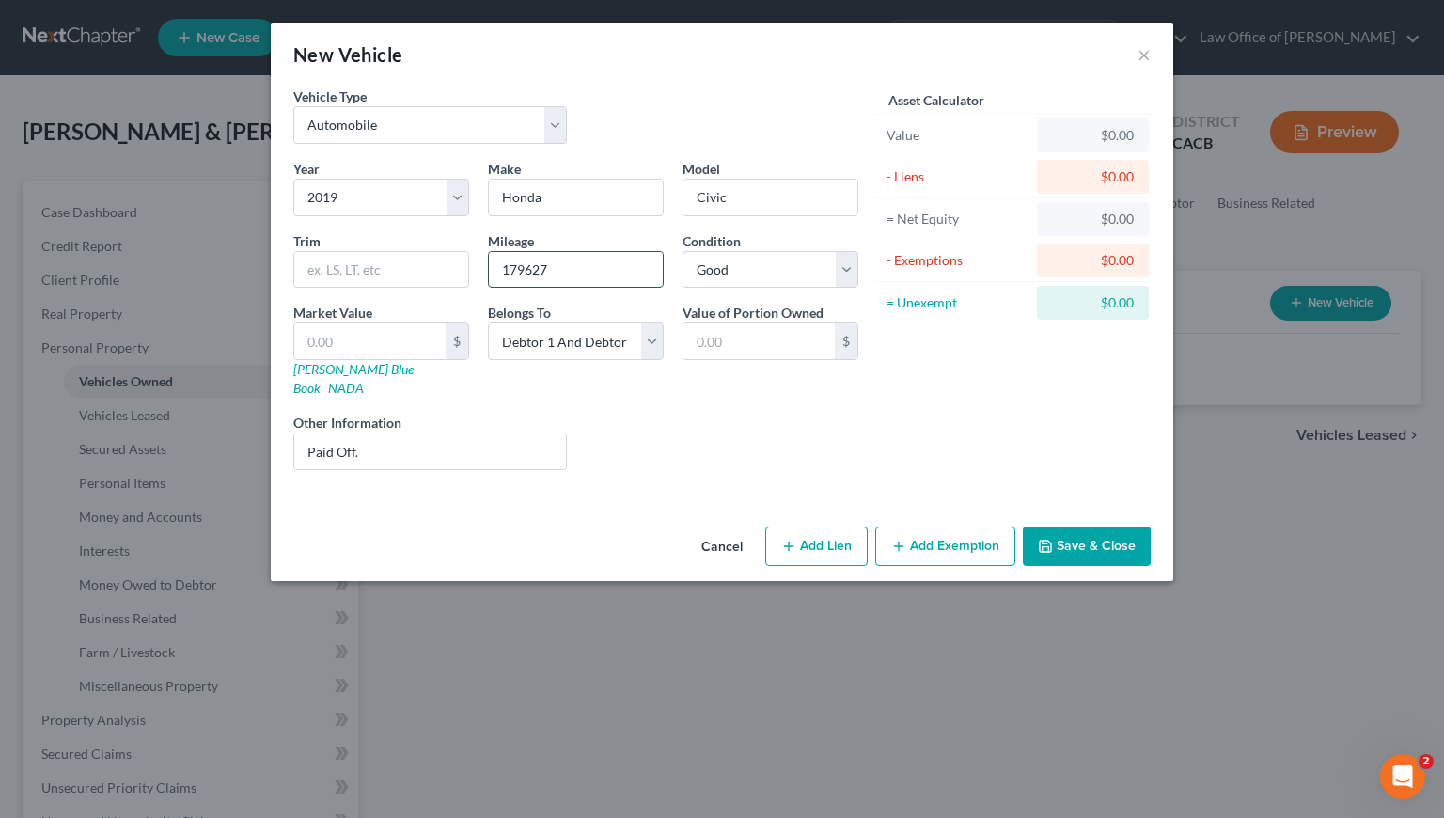
drag, startPoint x: 569, startPoint y: 271, endPoint x: 493, endPoint y: 276, distance: 75.4
click at [506, 267] on input "179627" at bounding box center [576, 270] width 174 height 36
type input "179,000"
click at [578, 490] on div "Vehicle Type Select Automobile Truck Trailer Watercraft Aircraft Motor Home Atv…" at bounding box center [722, 302] width 902 height 432
click at [1086, 526] on button "Save & Close" at bounding box center [1087, 545] width 128 height 39
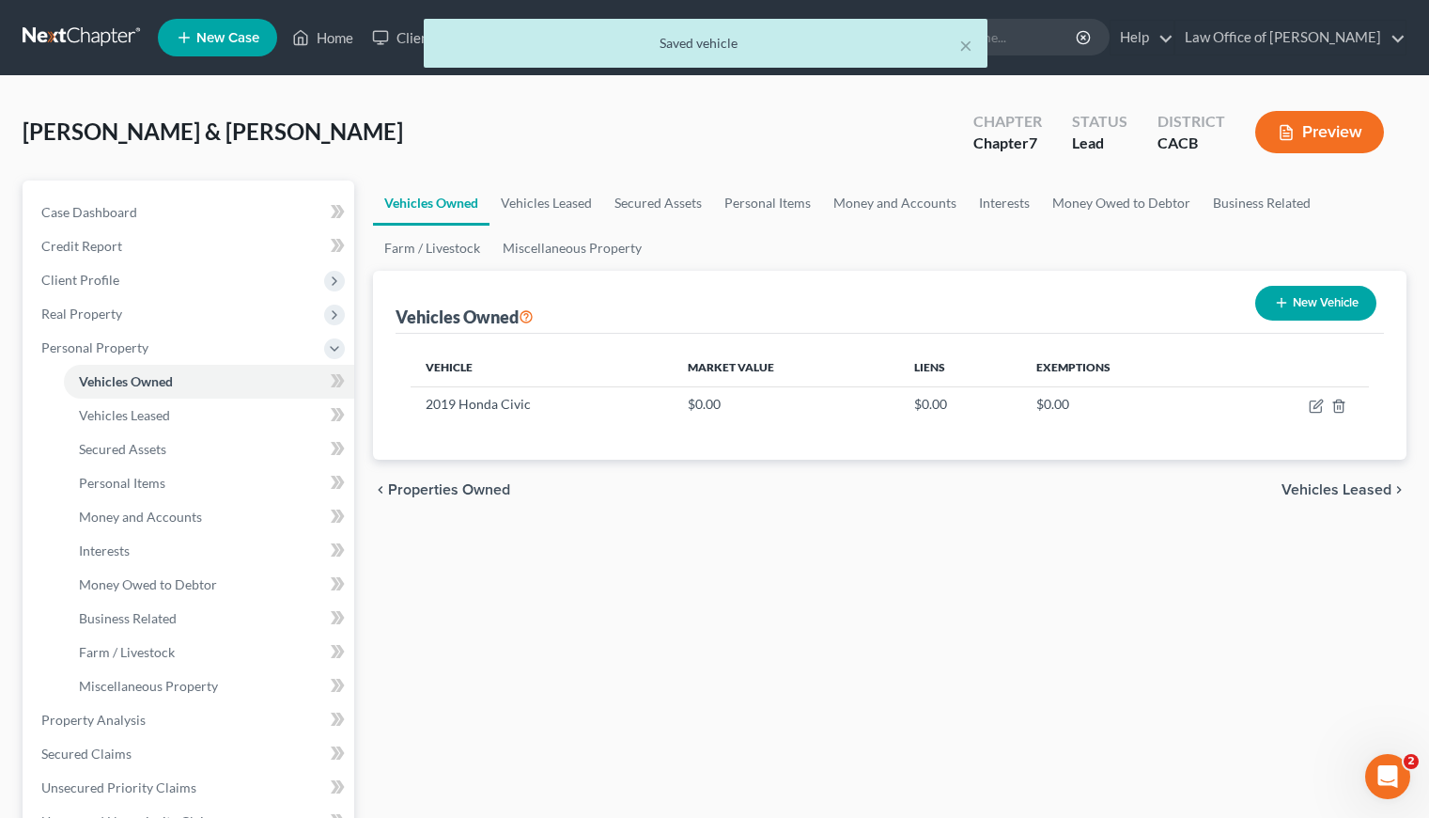
drag, startPoint x: 679, startPoint y: 554, endPoint x: 658, endPoint y: 319, distance: 236.9
click at [679, 549] on div "Vehicles Owned Vehicles Leased Secured Assets Personal Items Money and Accounts…" at bounding box center [890, 722] width 1053 height 1085
click at [753, 205] on link "Personal Items" at bounding box center [767, 202] width 109 height 45
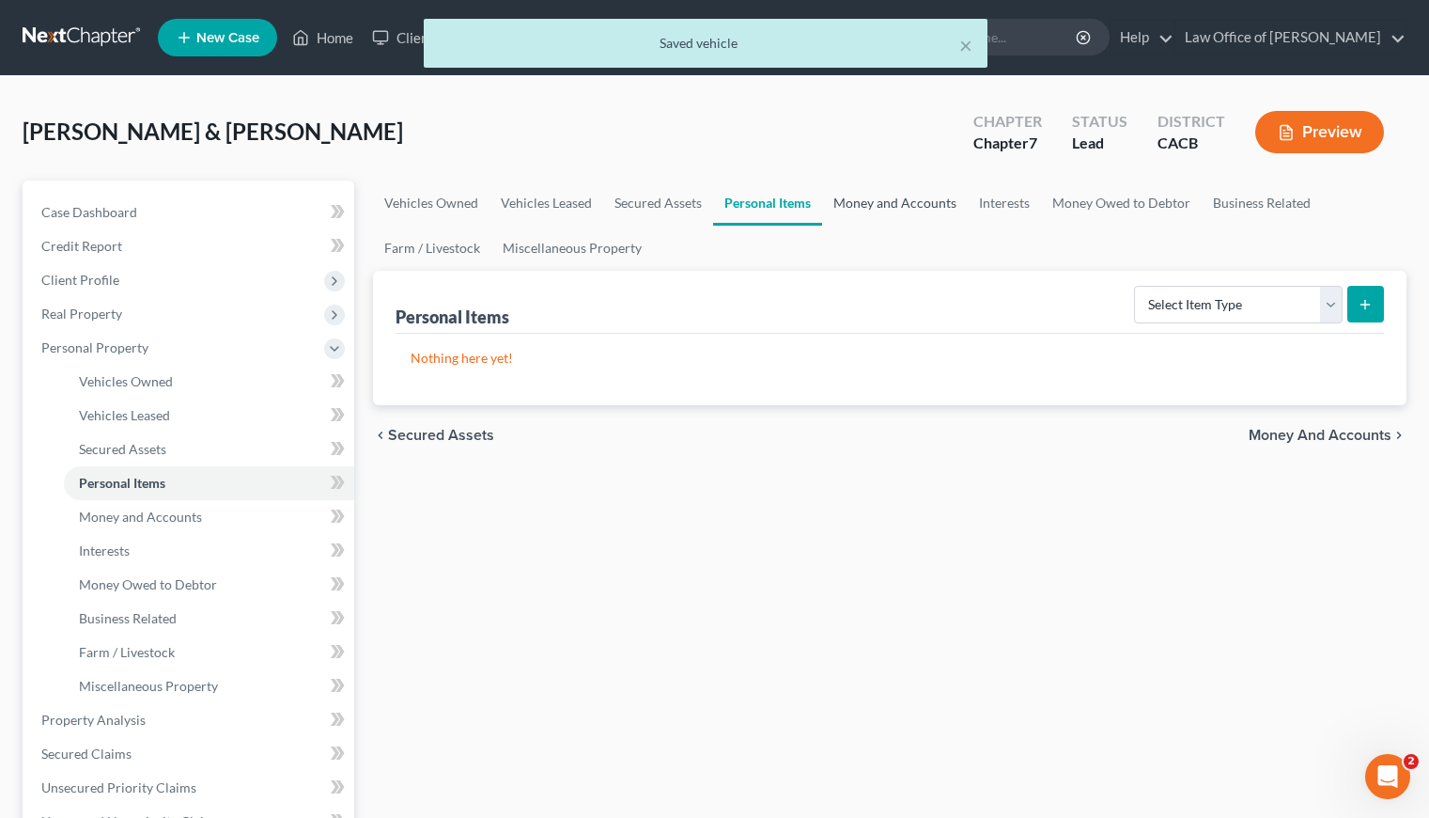
click at [873, 206] on link "Money and Accounts" at bounding box center [895, 202] width 146 height 45
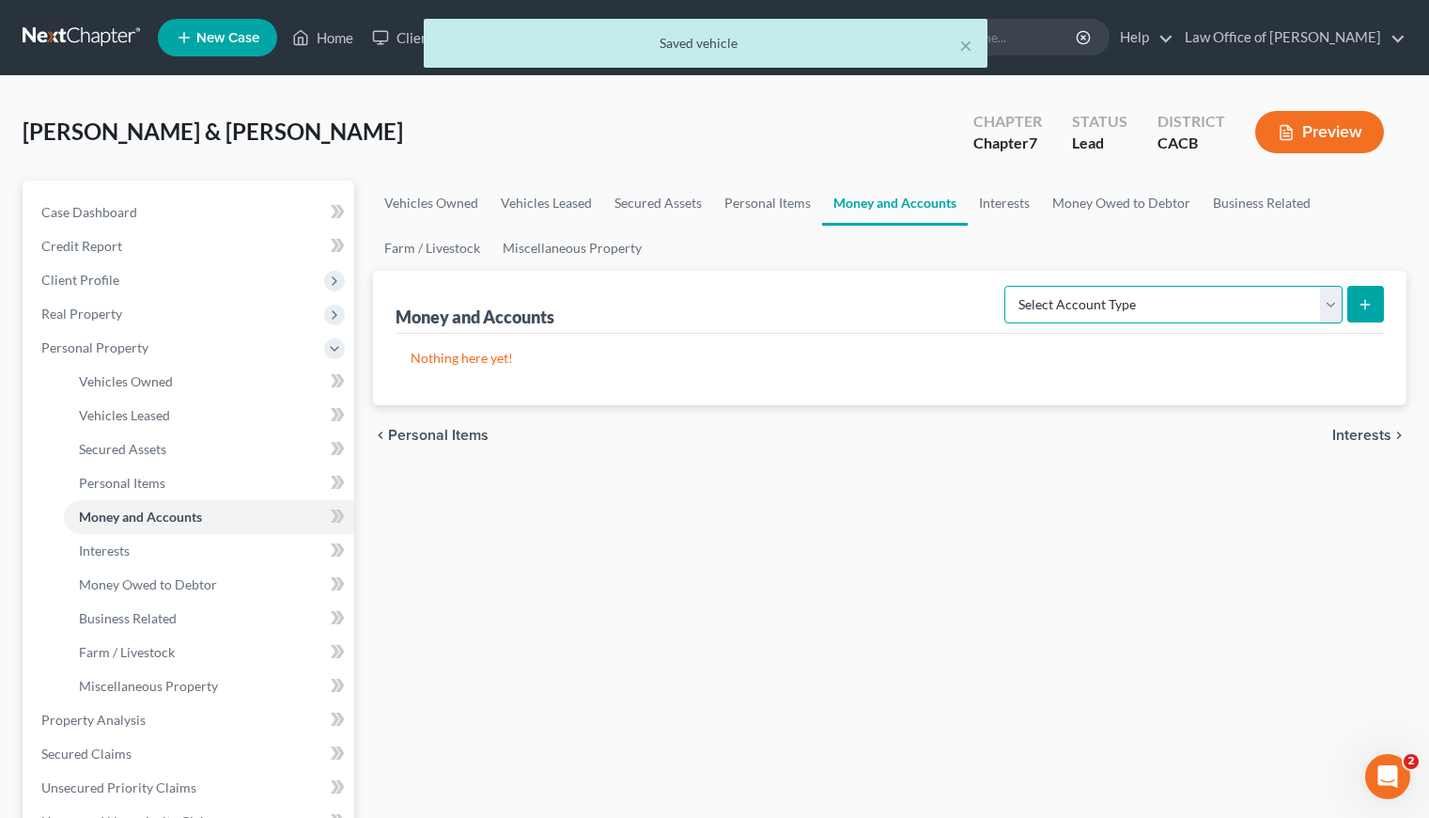
click at [1057, 295] on select "Select Account Type Brokerage Cash on Hand Certificates of Deposit Checking Acc…" at bounding box center [1174, 305] width 338 height 38
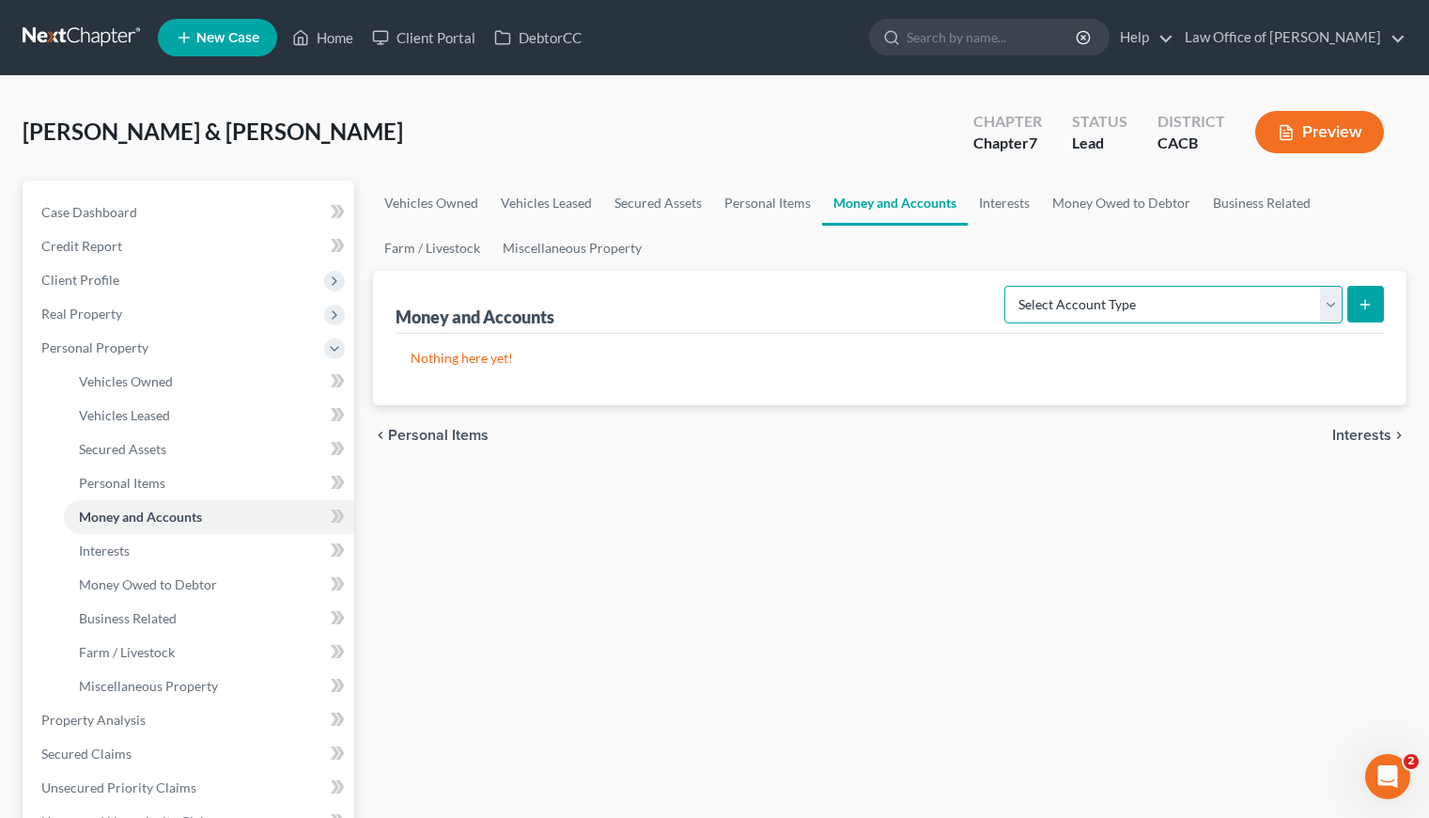
select select "checking"
click at [1008, 286] on select "Select Account Type Brokerage Cash on Hand Certificates of Deposit Checking Acc…" at bounding box center [1174, 305] width 338 height 38
click at [1372, 298] on icon "submit" at bounding box center [1365, 304] width 15 height 15
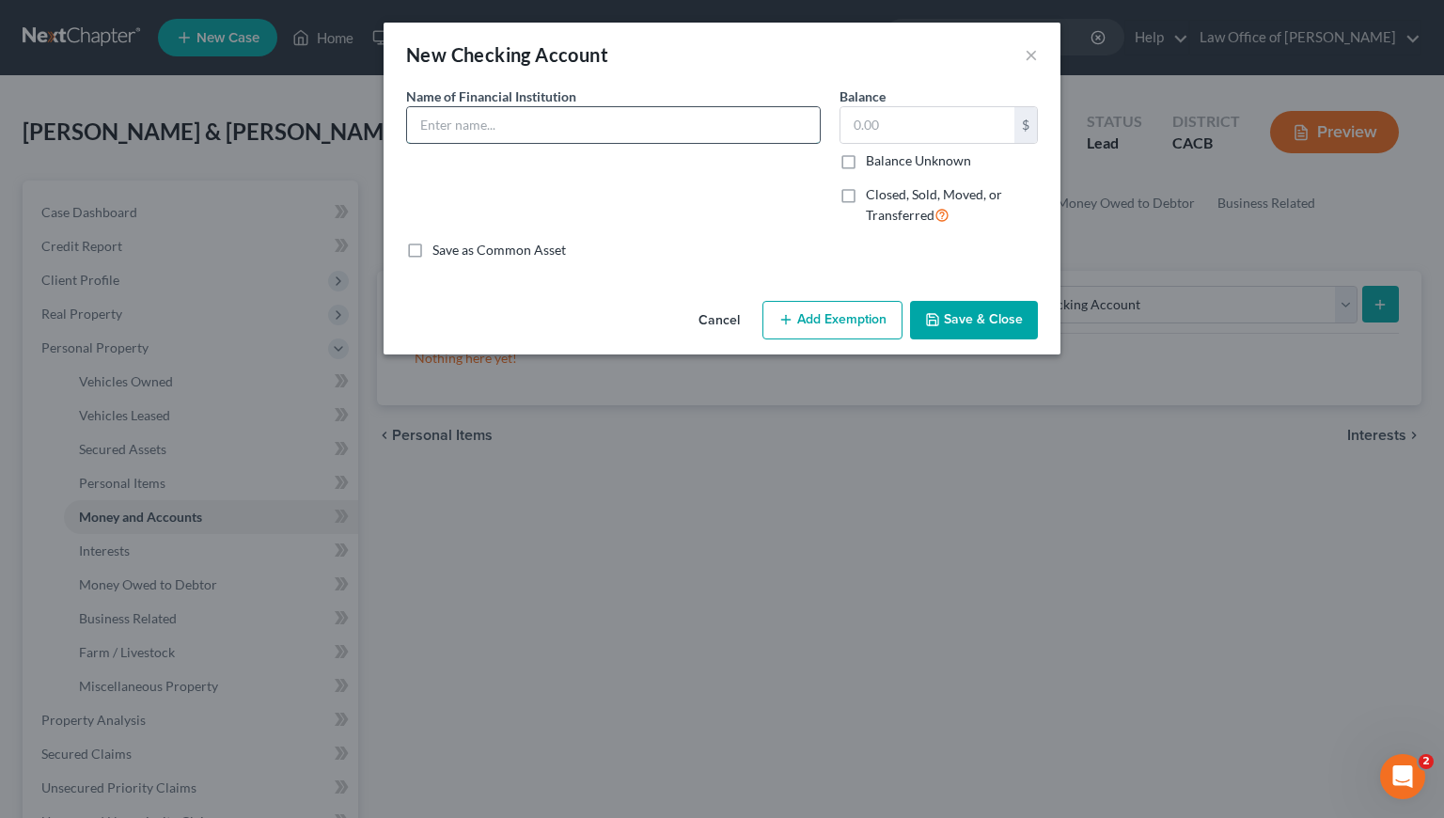
click at [588, 120] on input "text" at bounding box center [613, 125] width 413 height 36
type input "Chase (Debtor 1)"
click at [874, 117] on input "text" at bounding box center [927, 125] width 174 height 36
type input "300"
click at [976, 324] on button "Save & Close" at bounding box center [974, 320] width 128 height 39
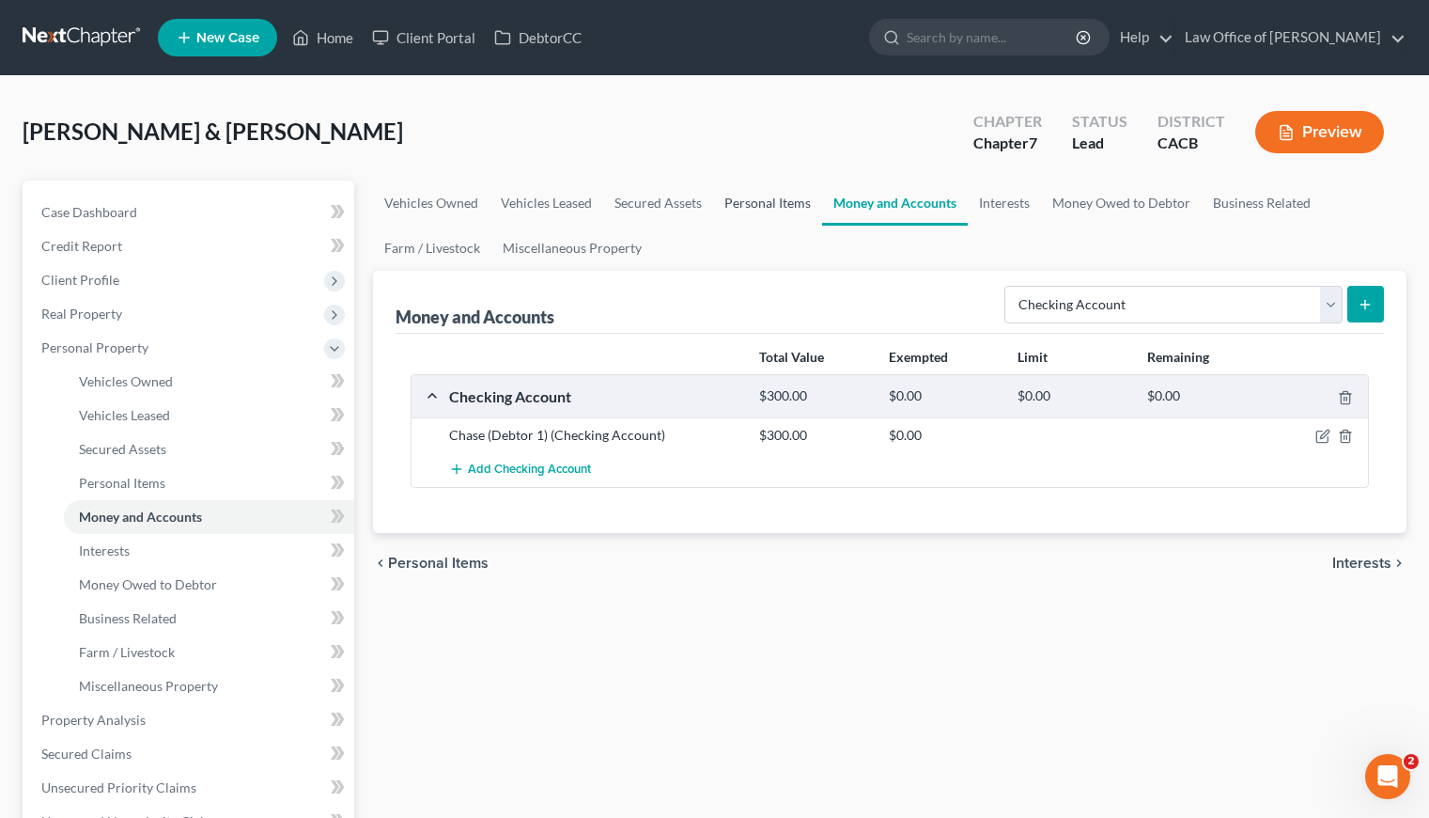
click at [764, 205] on link "Personal Items" at bounding box center [767, 202] width 109 height 45
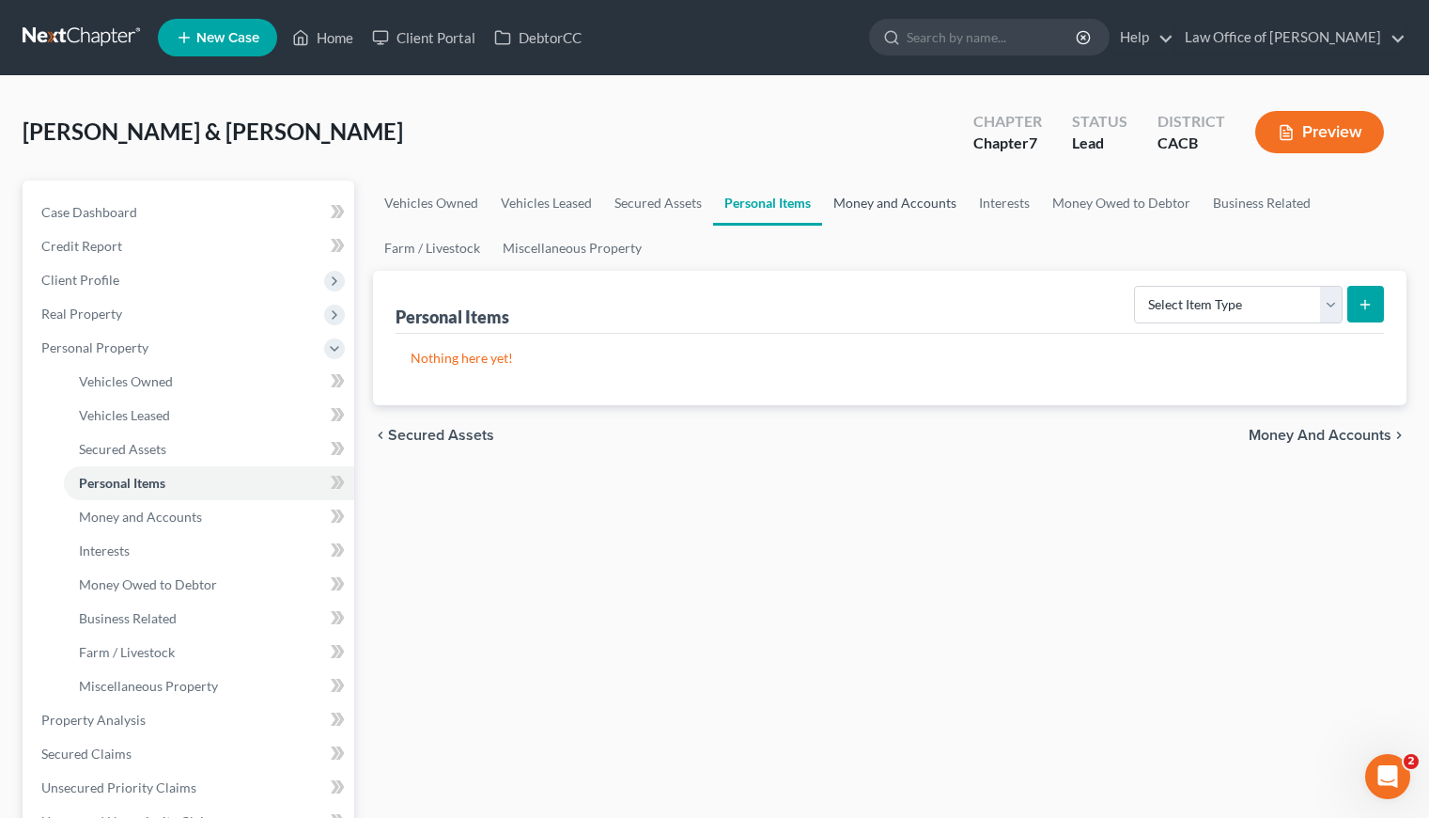
click at [865, 204] on link "Money and Accounts" at bounding box center [895, 202] width 146 height 45
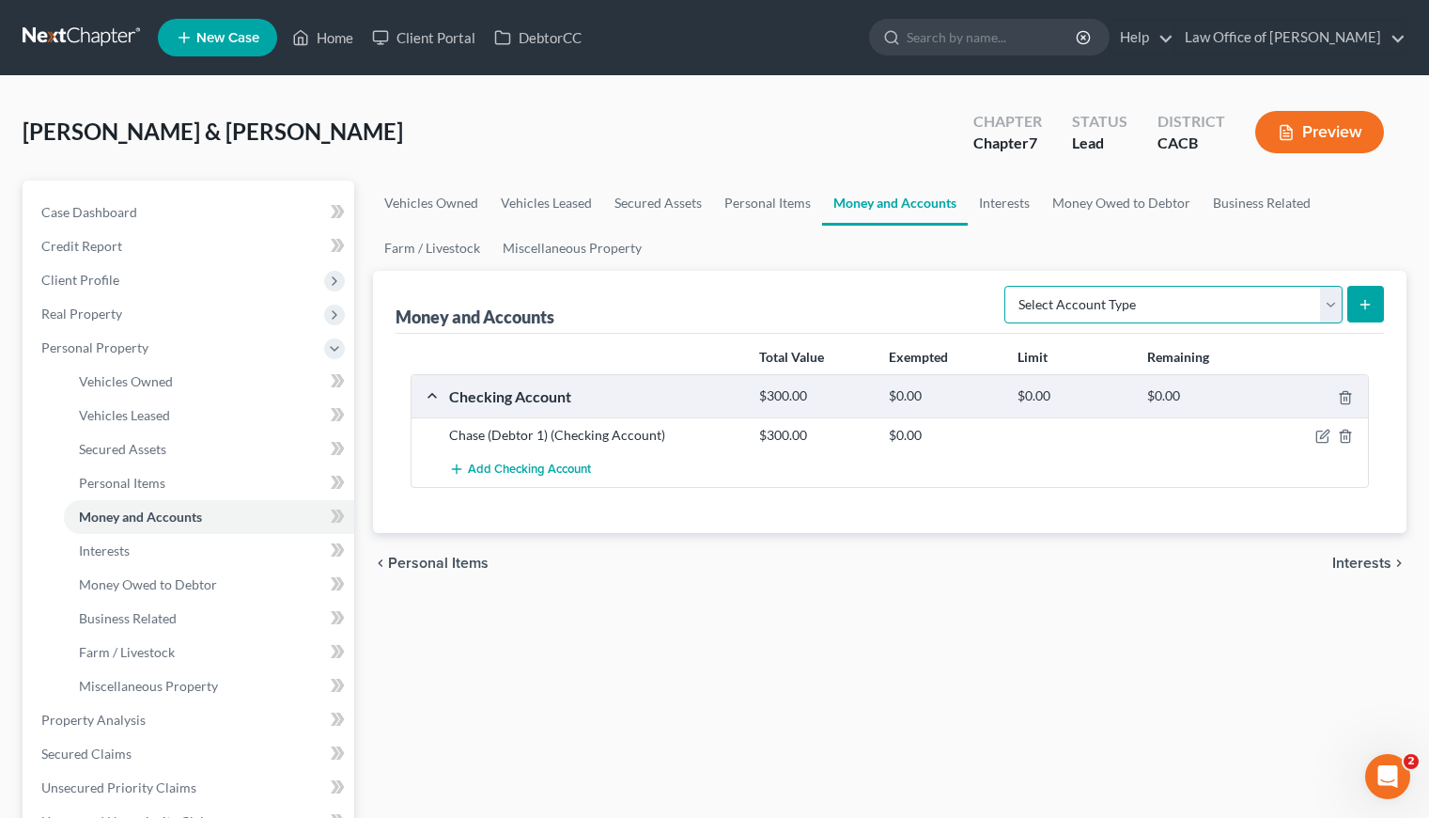
click at [1137, 303] on select "Select Account Type Brokerage Cash on Hand Certificates of Deposit Checking Acc…" at bounding box center [1174, 305] width 338 height 38
select select "savings"
click at [1008, 286] on select "Select Account Type Brokerage Cash on Hand Certificates of Deposit Checking Acc…" at bounding box center [1174, 305] width 338 height 38
click at [1374, 309] on button "submit" at bounding box center [1366, 304] width 37 height 37
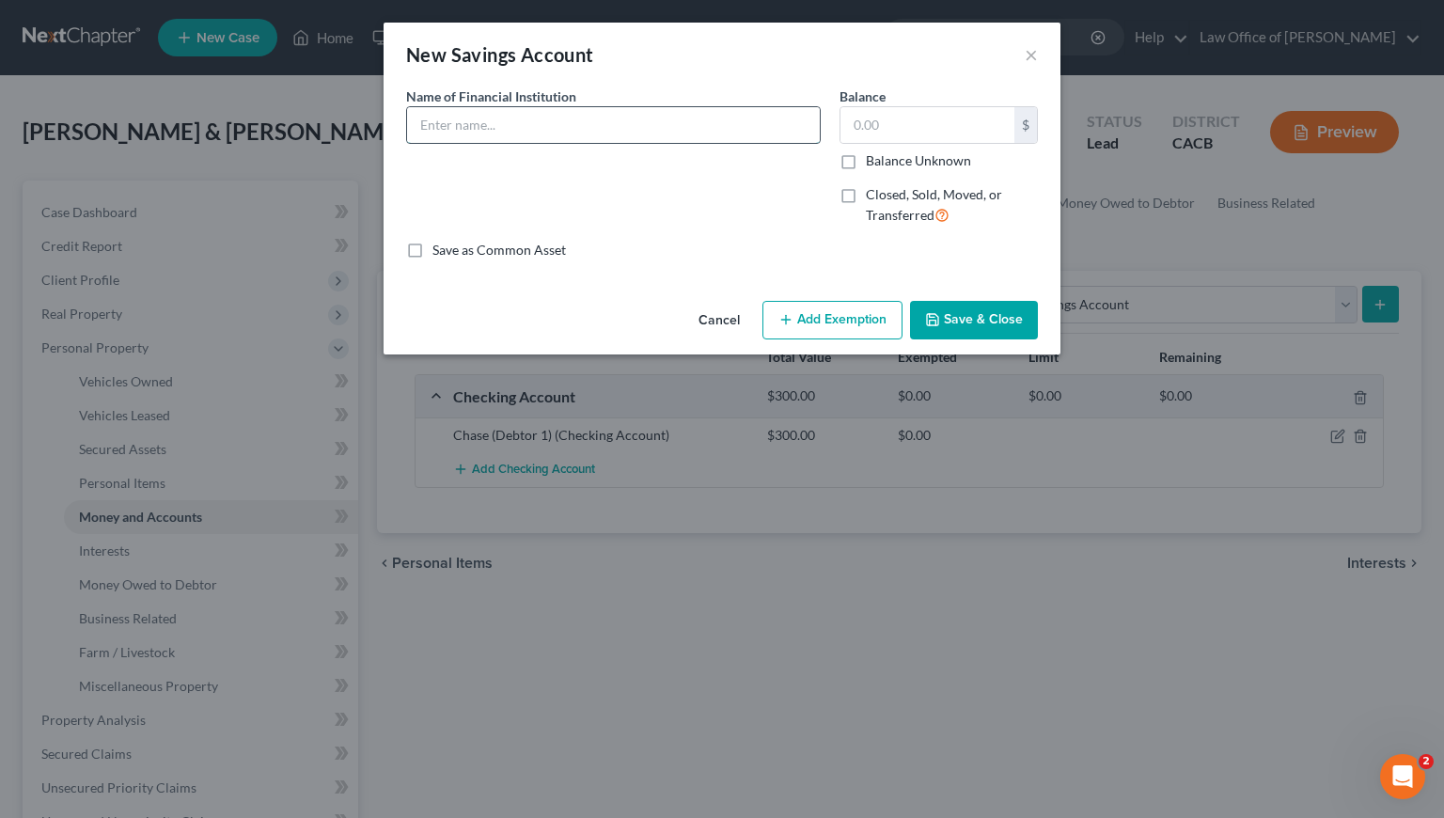
click at [461, 115] on input "text" at bounding box center [613, 125] width 413 height 36
type input "Chase (Debtor 1)"
click at [855, 125] on input "text" at bounding box center [927, 125] width 174 height 36
type input "0.00"
click at [993, 324] on button "Save & Close" at bounding box center [974, 320] width 128 height 39
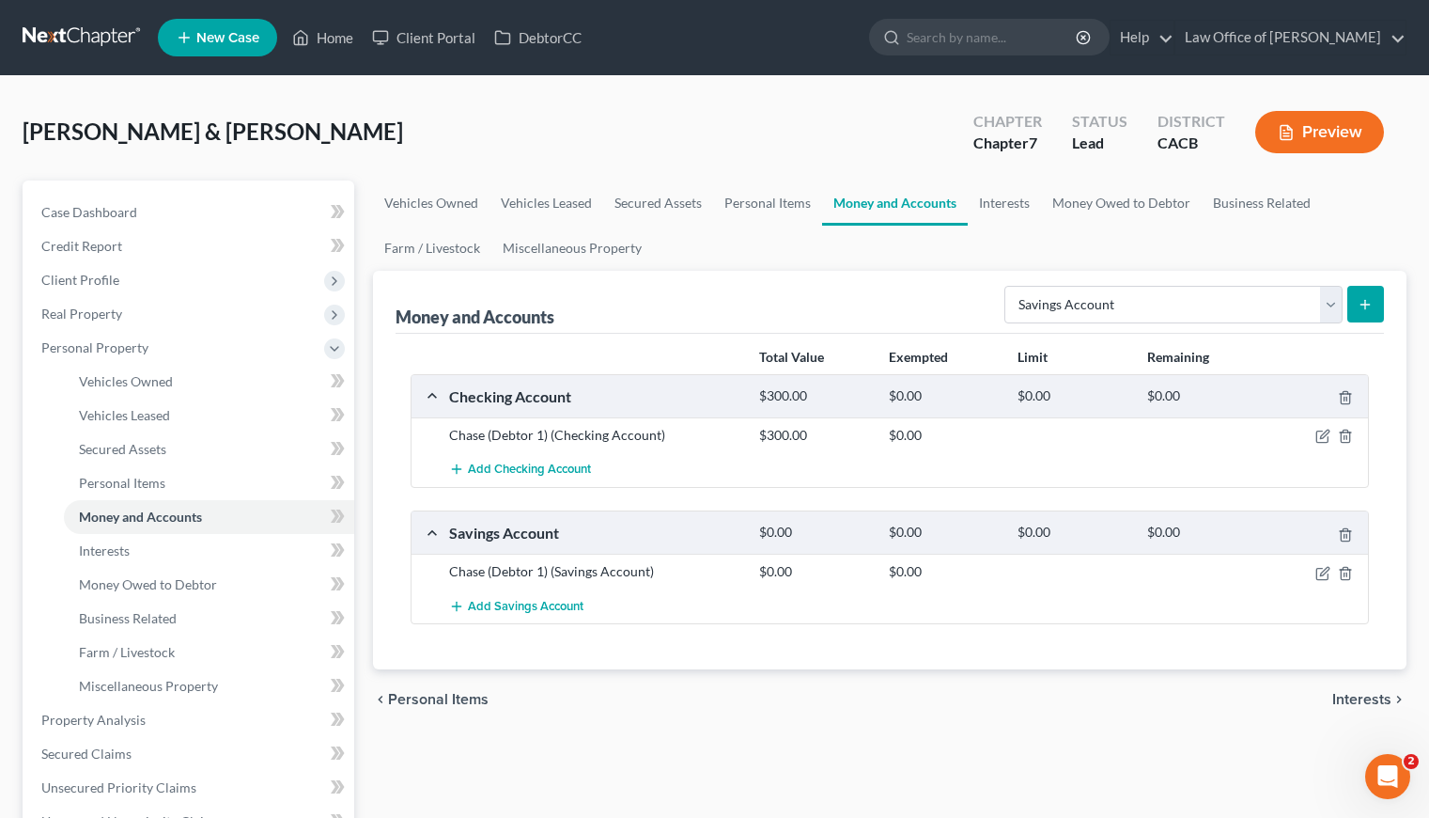
click at [742, 669] on div "chevron_left Personal Items Interests chevron_right" at bounding box center [890, 699] width 1034 height 60
drag, startPoint x: 949, startPoint y: 645, endPoint x: 905, endPoint y: 675, distance: 53.4
click at [947, 645] on div "Total Value Exempted Limit Remaining Checking Account $300.00 $0.00 $0.00 $0.00…" at bounding box center [890, 502] width 989 height 336
click at [512, 470] on span "Add Checking Account" at bounding box center [529, 469] width 123 height 15
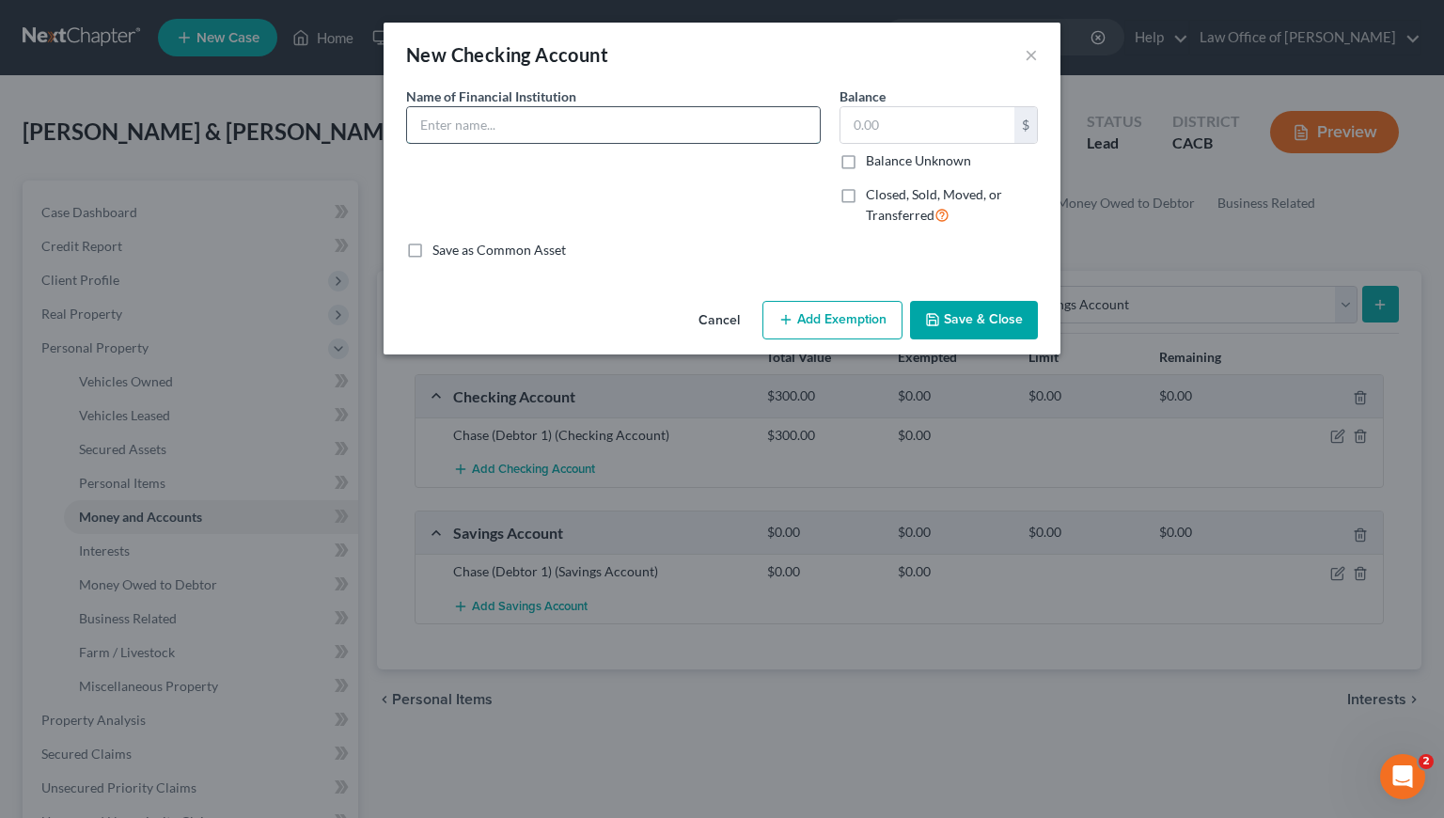
click at [509, 133] on input "text" at bounding box center [613, 125] width 413 height 36
click at [549, 125] on input "W" at bounding box center [613, 125] width 413 height 36
type input "Wells Fargo (Debtor 2)"
click at [927, 115] on input "text" at bounding box center [927, 125] width 174 height 36
type input "1,000"
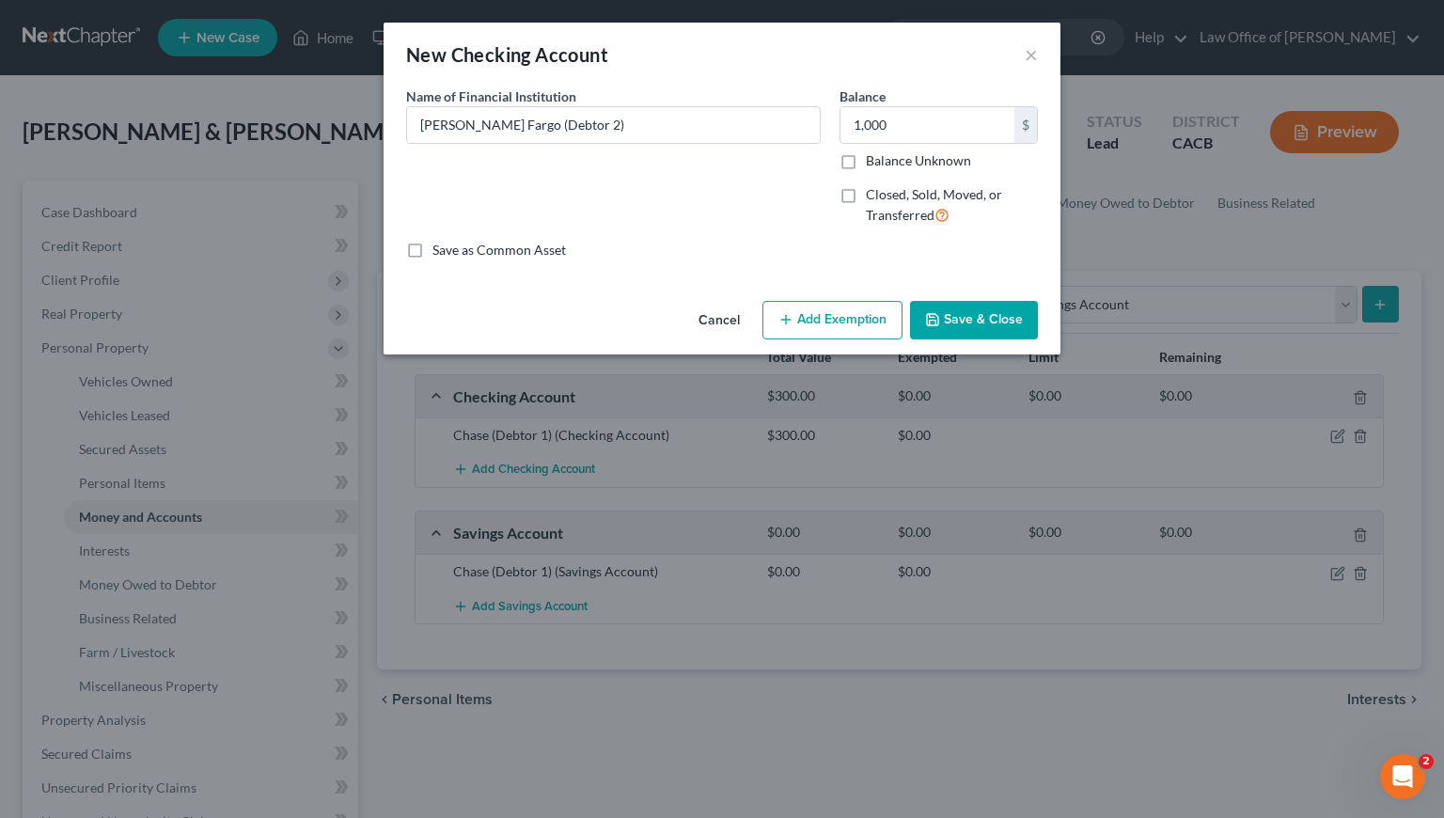
click at [1009, 317] on button "Save & Close" at bounding box center [974, 320] width 128 height 39
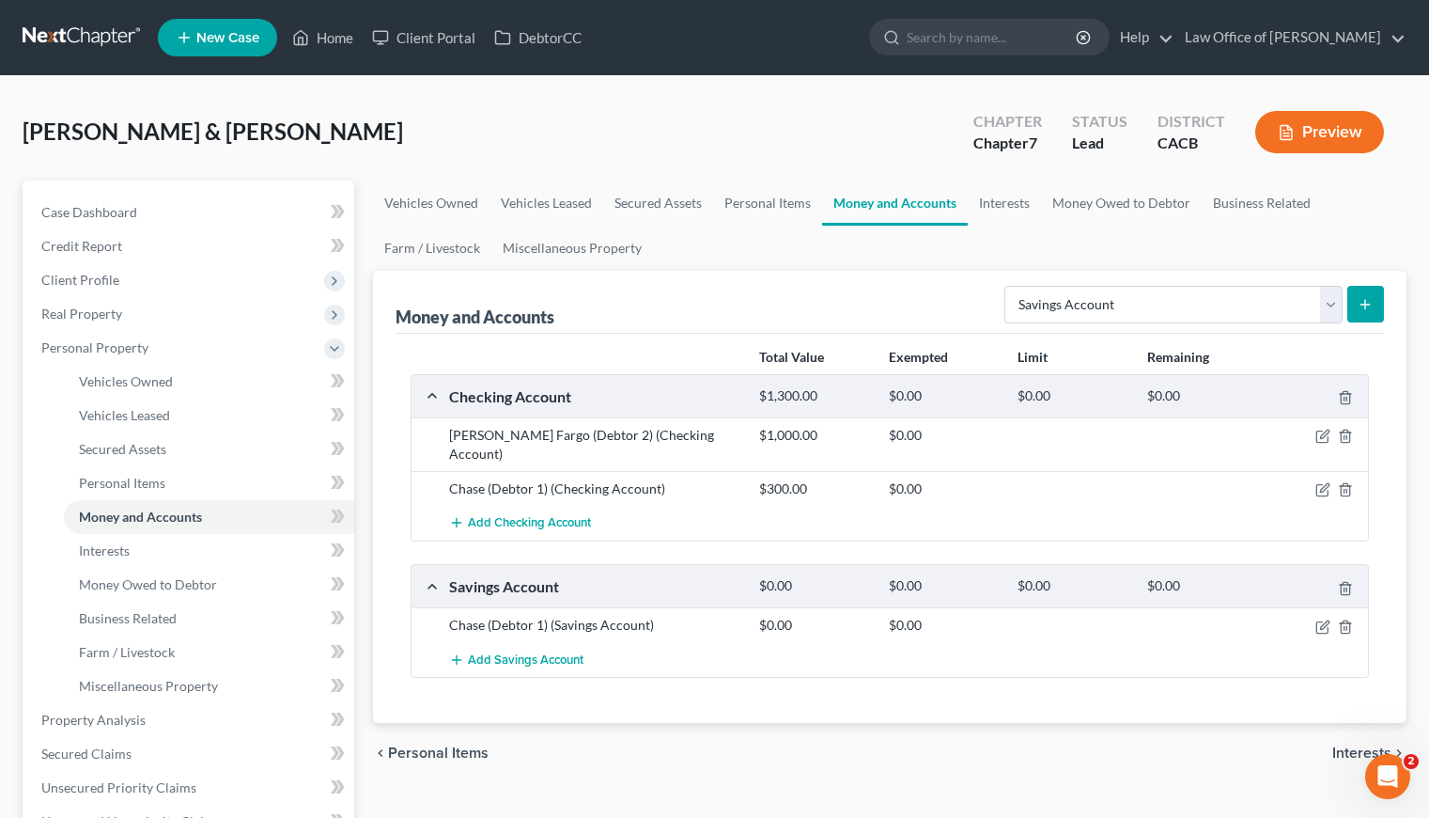
click at [921, 688] on div "Total Value Exempted Limit Remaining Checking Account $1,300.00 $0.00 $0.00 $0.…" at bounding box center [890, 529] width 989 height 390
click at [737, 284] on div "Money and Accounts Select Account Type Brokerage Cash on Hand Certificates of D…" at bounding box center [890, 302] width 989 height 63
click at [995, 204] on link "Interests" at bounding box center [1004, 202] width 73 height 45
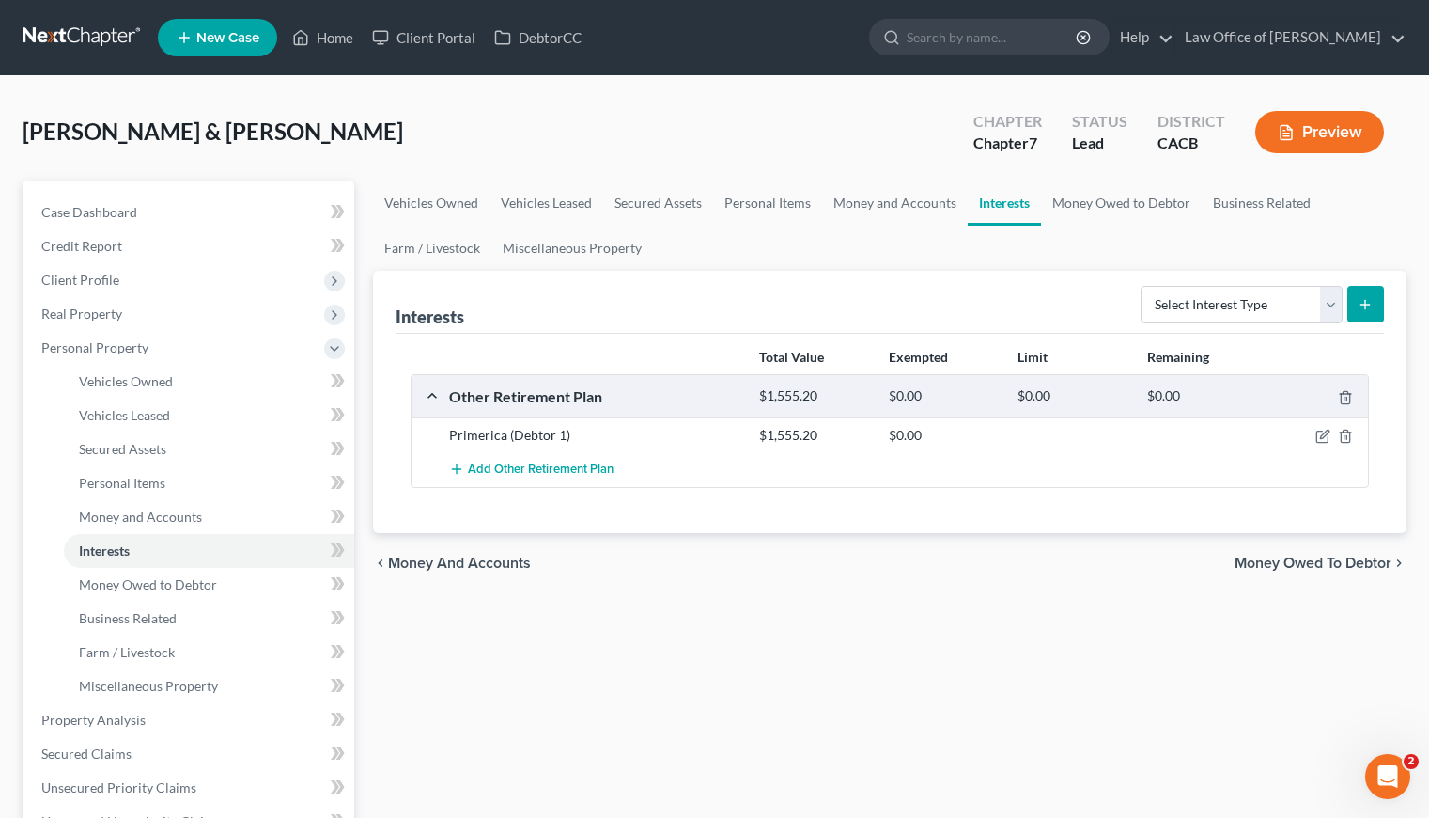
click at [854, 614] on div "Vehicles Owned Vehicles Leased Secured Assets Personal Items Money and Accounts…" at bounding box center [890, 722] width 1053 height 1085
click at [830, 608] on div "Vehicles Owned Vehicles Leased Secured Assets Personal Items Money and Accounts…" at bounding box center [890, 722] width 1053 height 1085
click at [1155, 298] on select "Select Interest Type 401K Annuity Bond Education IRA Government Bond Government…" at bounding box center [1242, 305] width 202 height 38
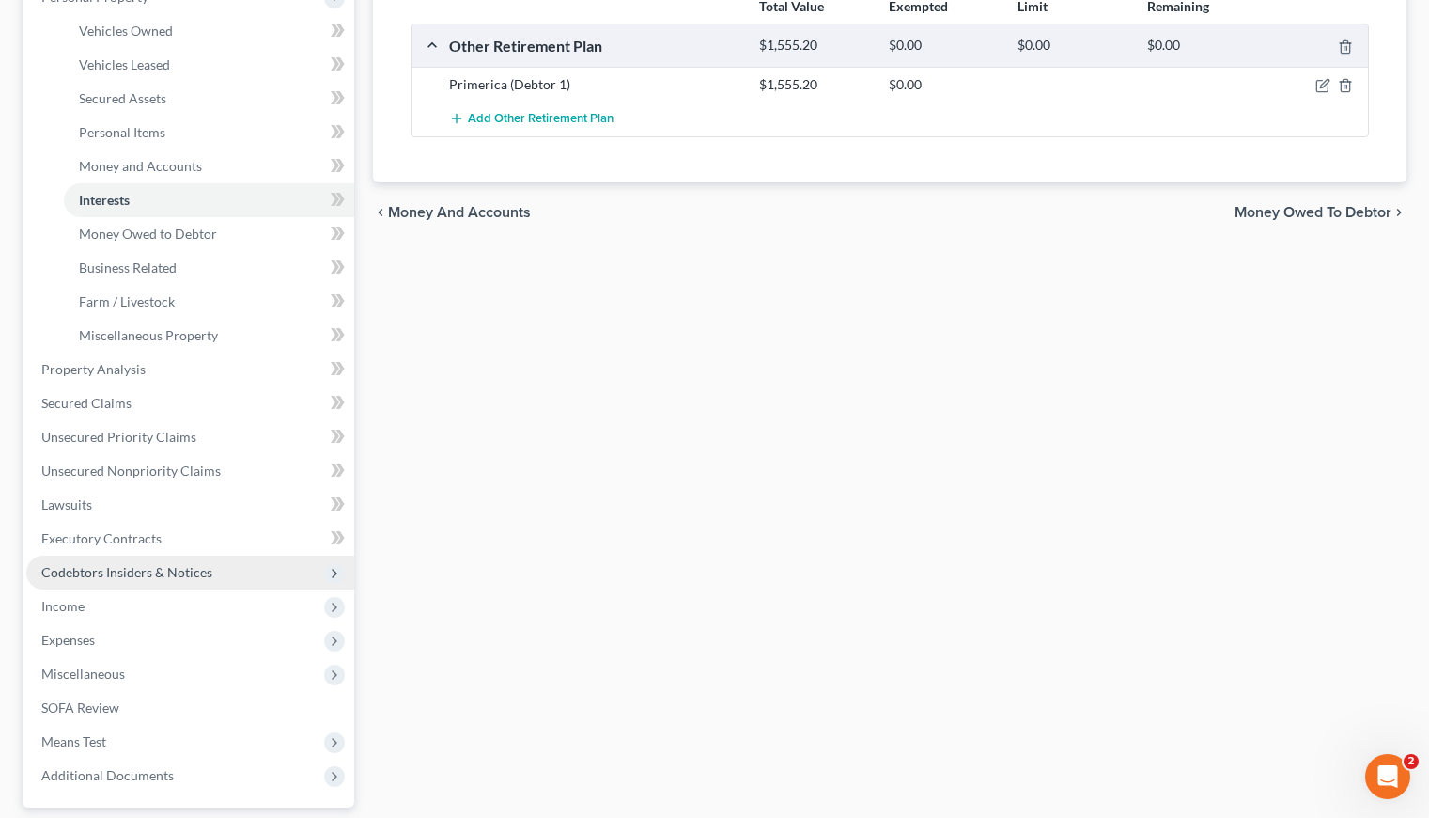
scroll to position [465, 0]
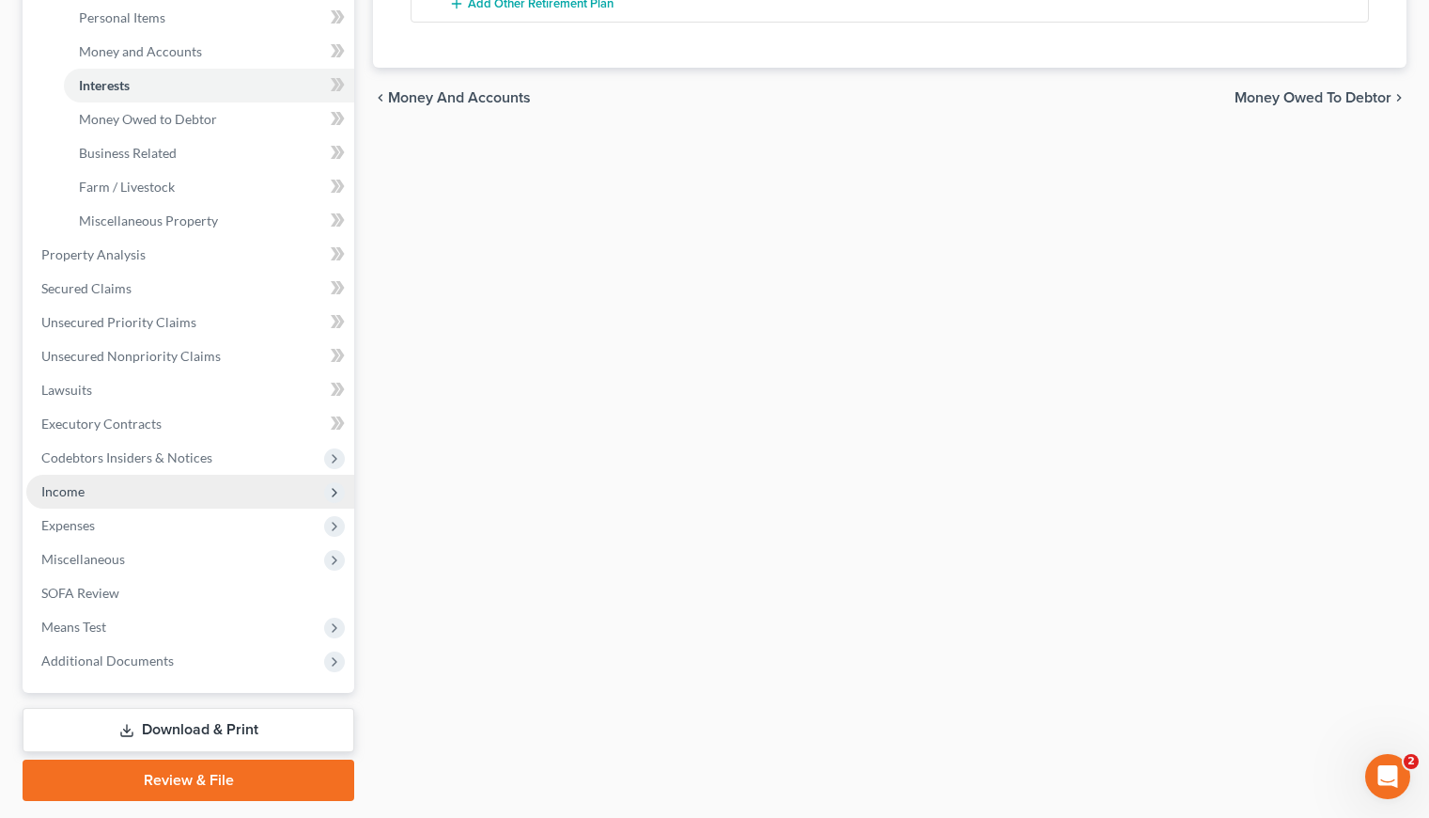
click at [65, 491] on span "Income" at bounding box center [62, 491] width 43 height 16
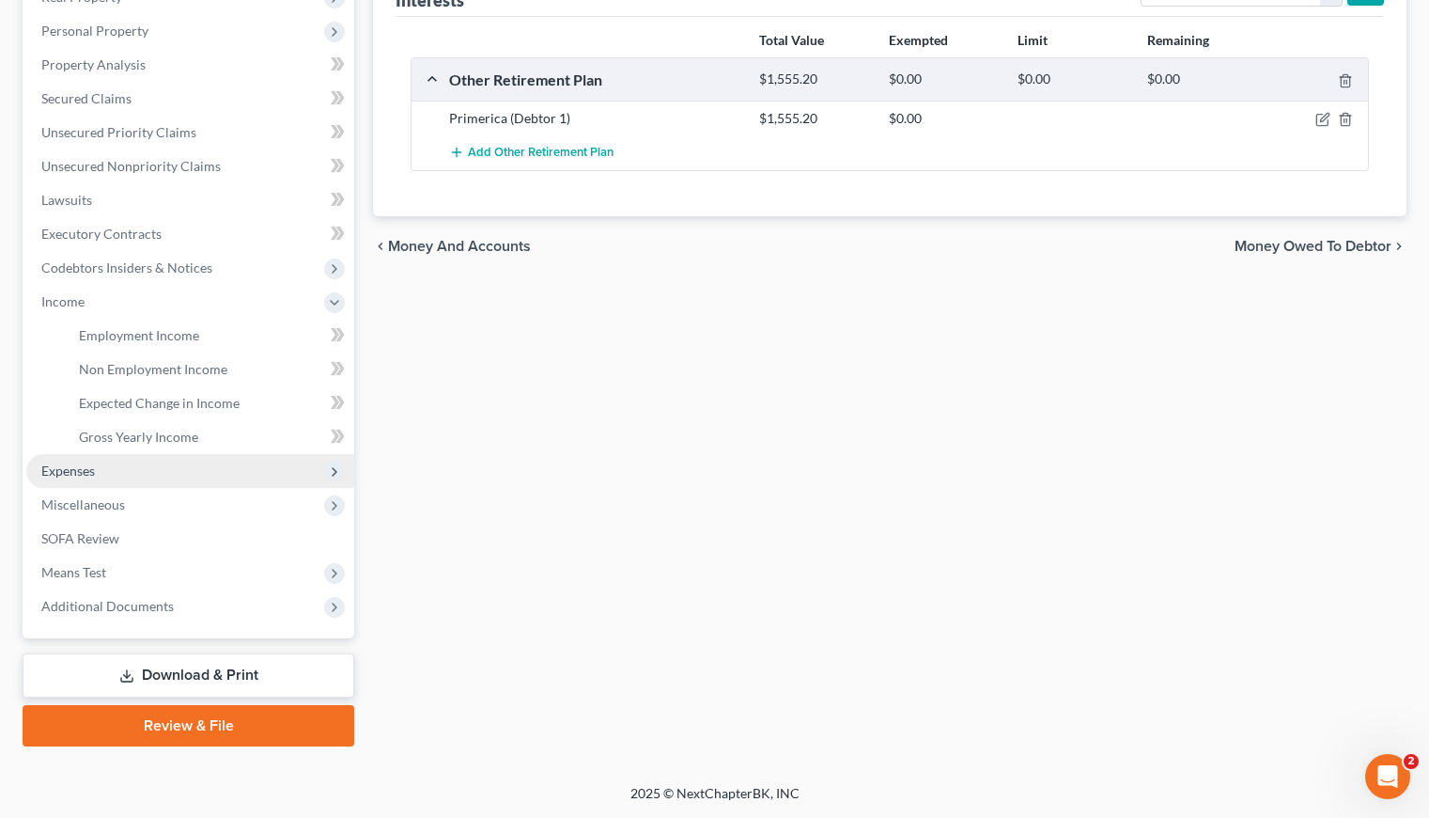
scroll to position [315, 0]
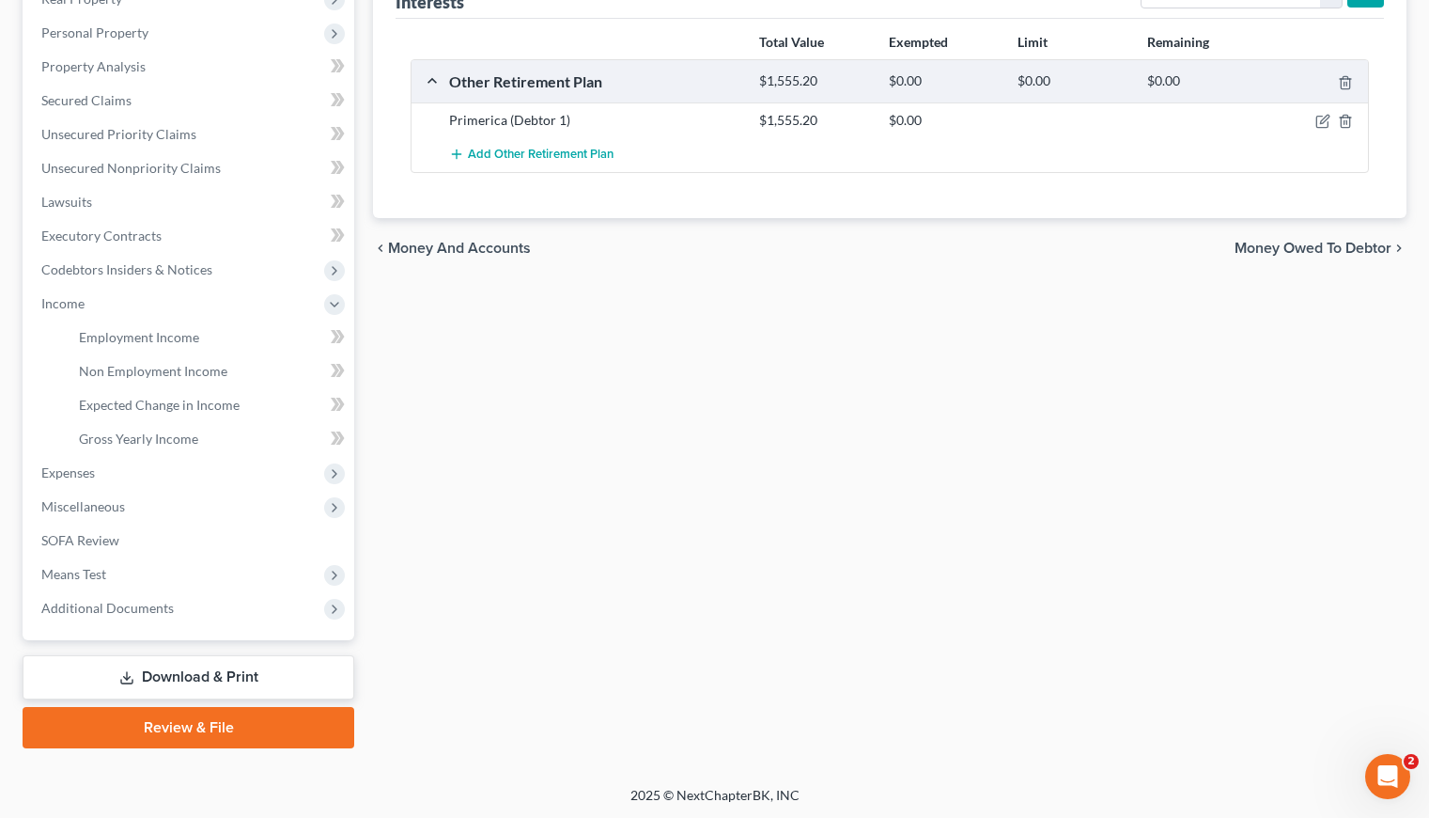
click at [627, 383] on div "Vehicles Owned Vehicles Leased Secured Assets Personal Items Money and Accounts…" at bounding box center [890, 307] width 1053 height 882
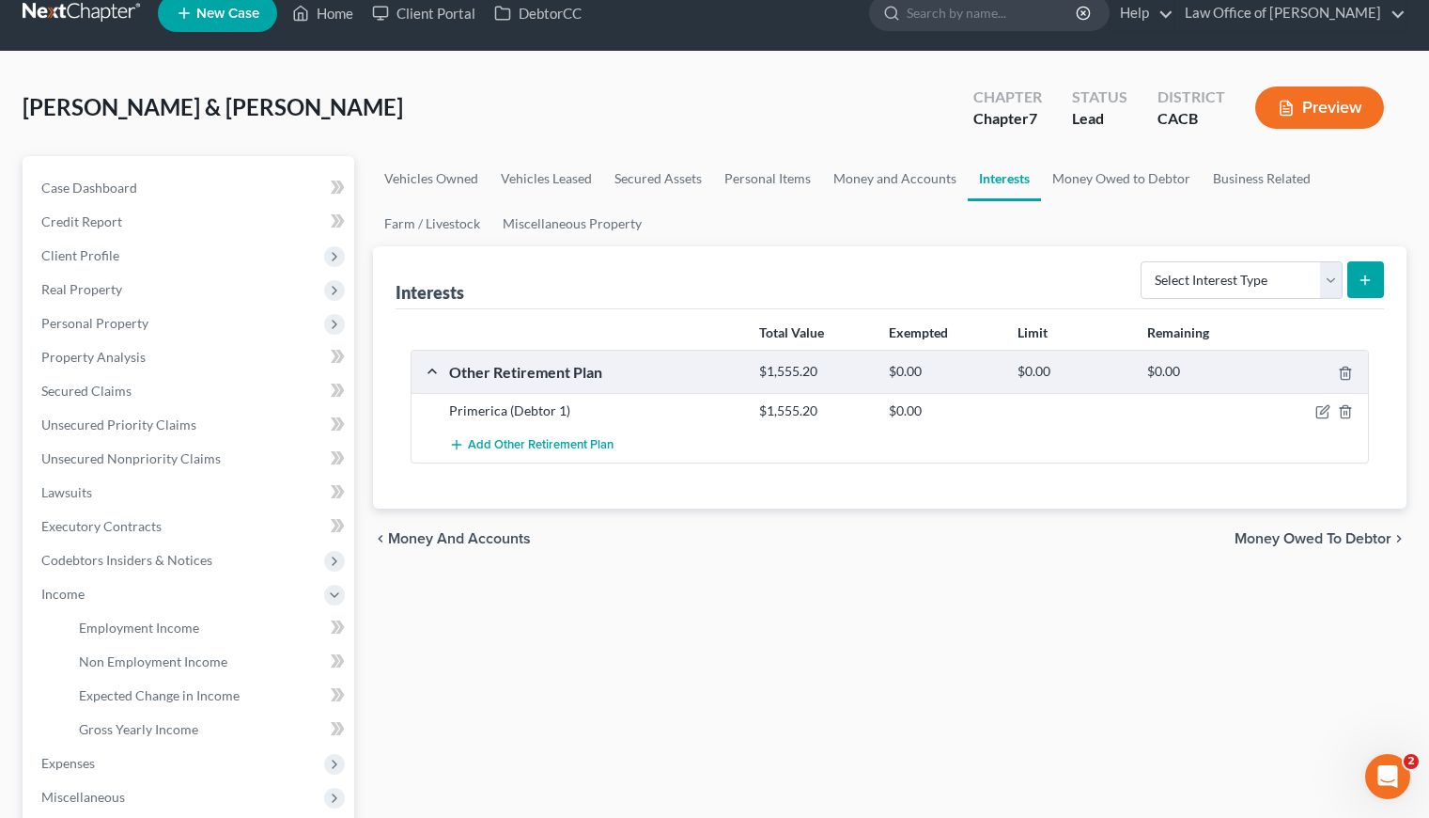
scroll to position [0, 0]
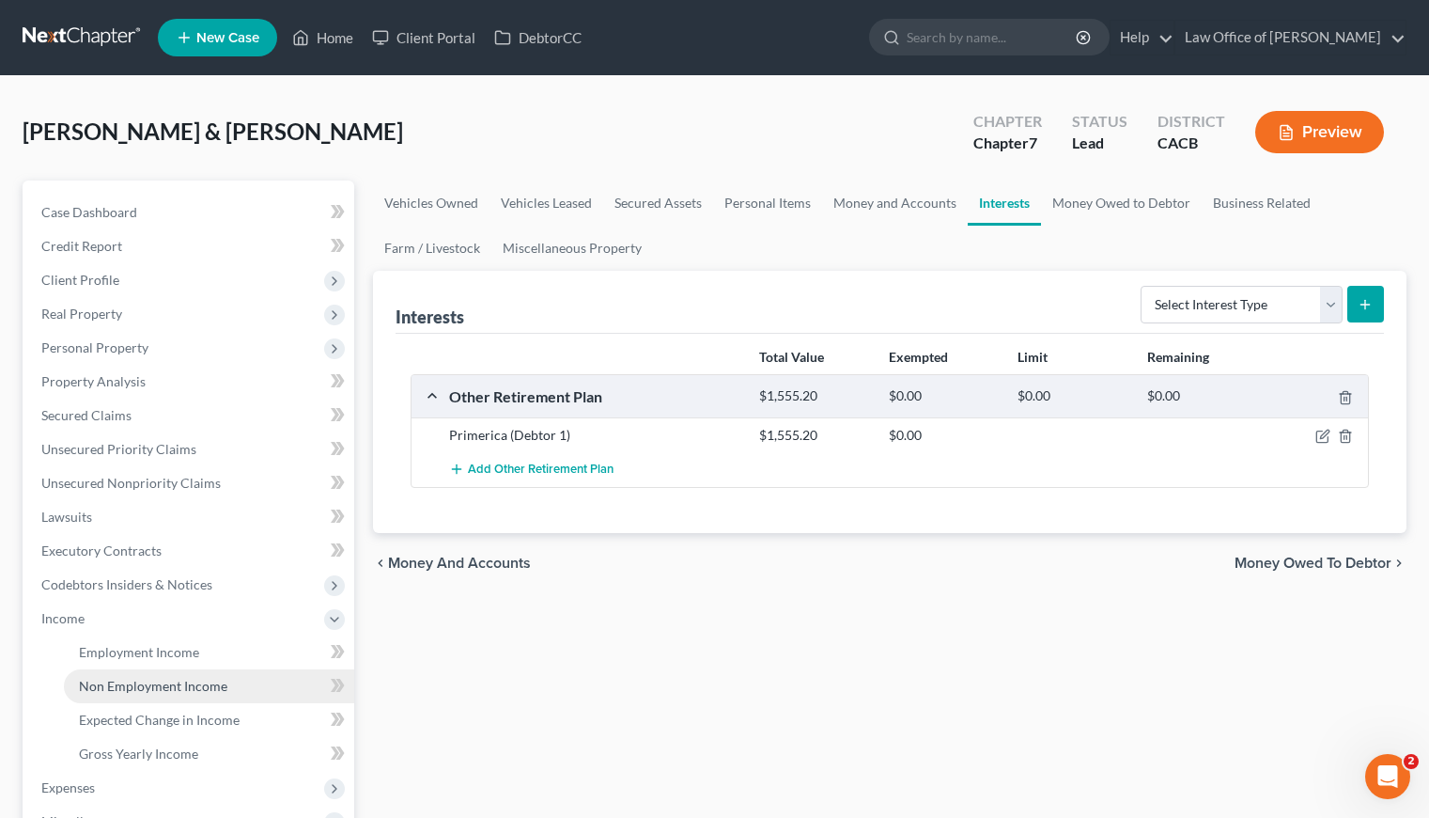
click at [156, 685] on span "Non Employment Income" at bounding box center [153, 686] width 148 height 16
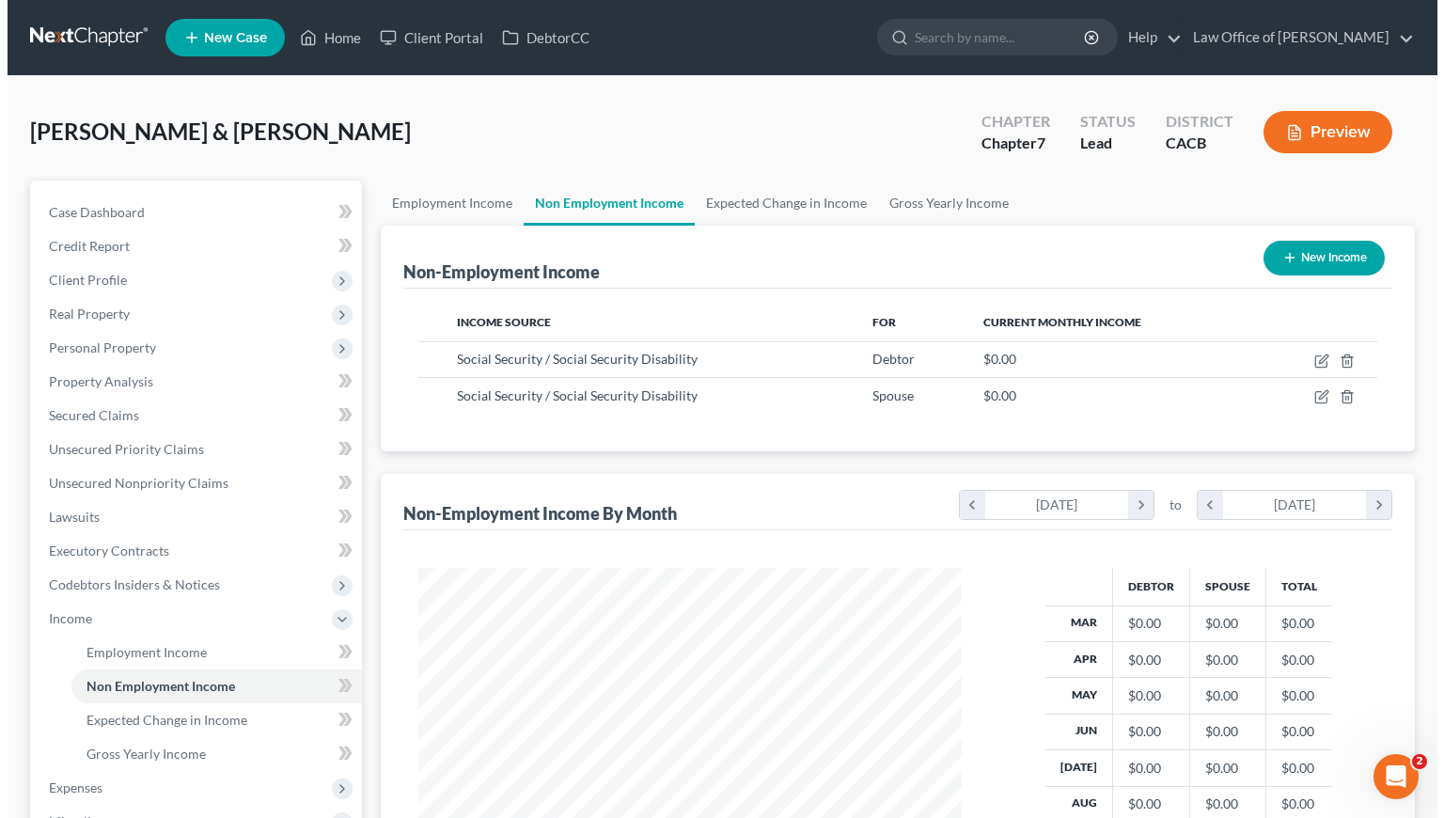
scroll to position [336, 581]
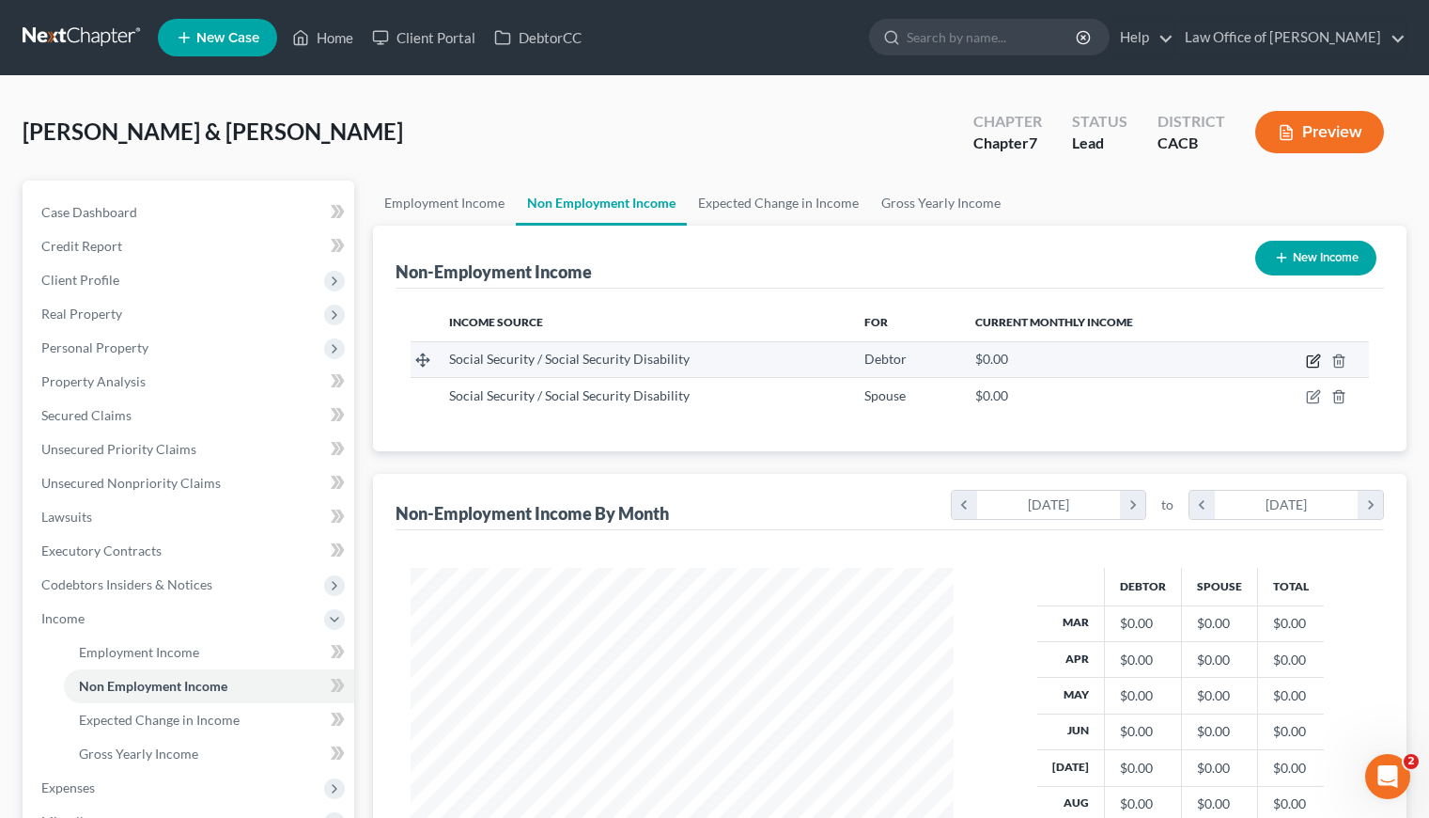
click at [1309, 363] on icon "button" at bounding box center [1313, 360] width 15 height 15
select select "4"
select select "0"
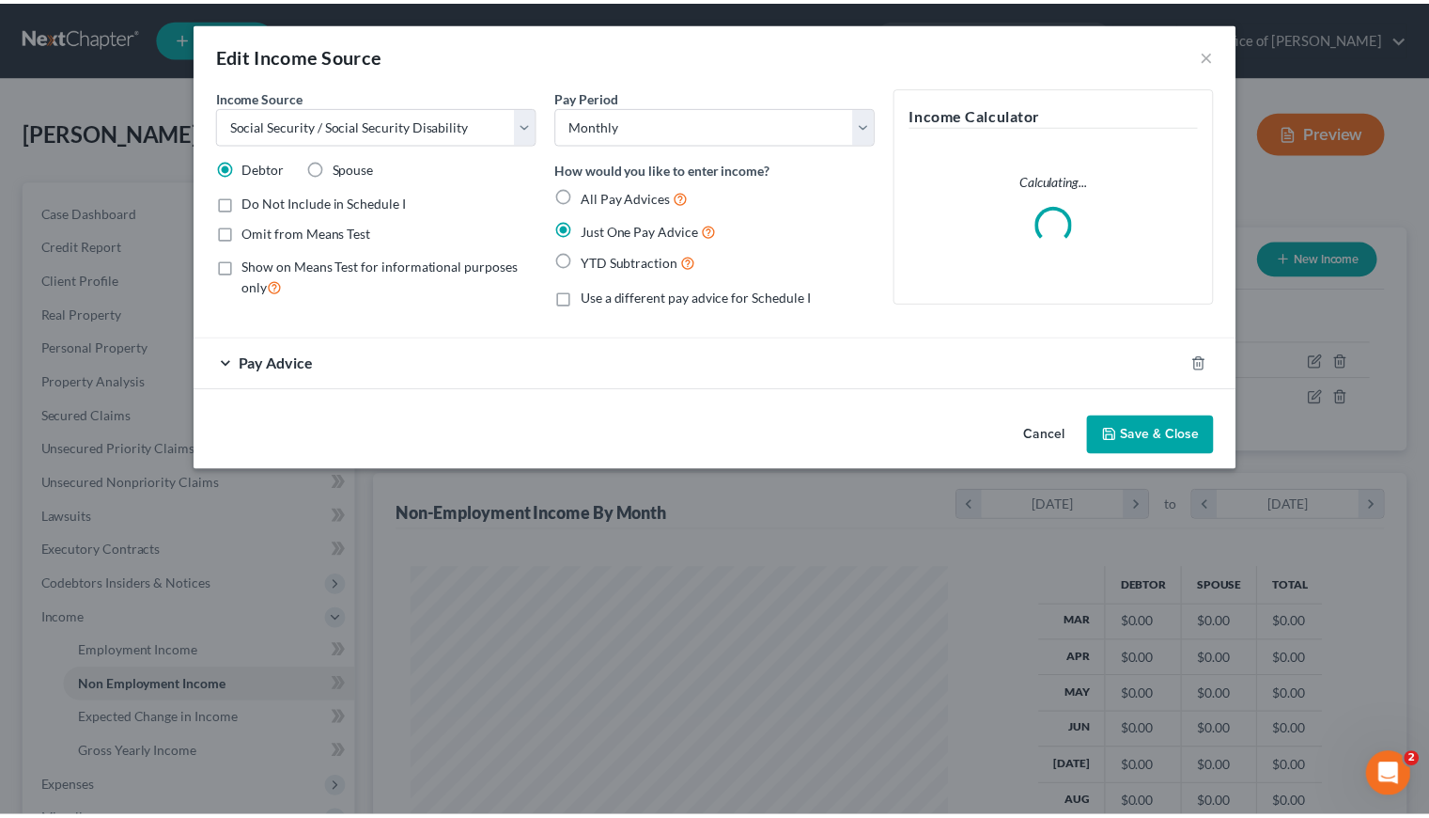
scroll to position [336, 586]
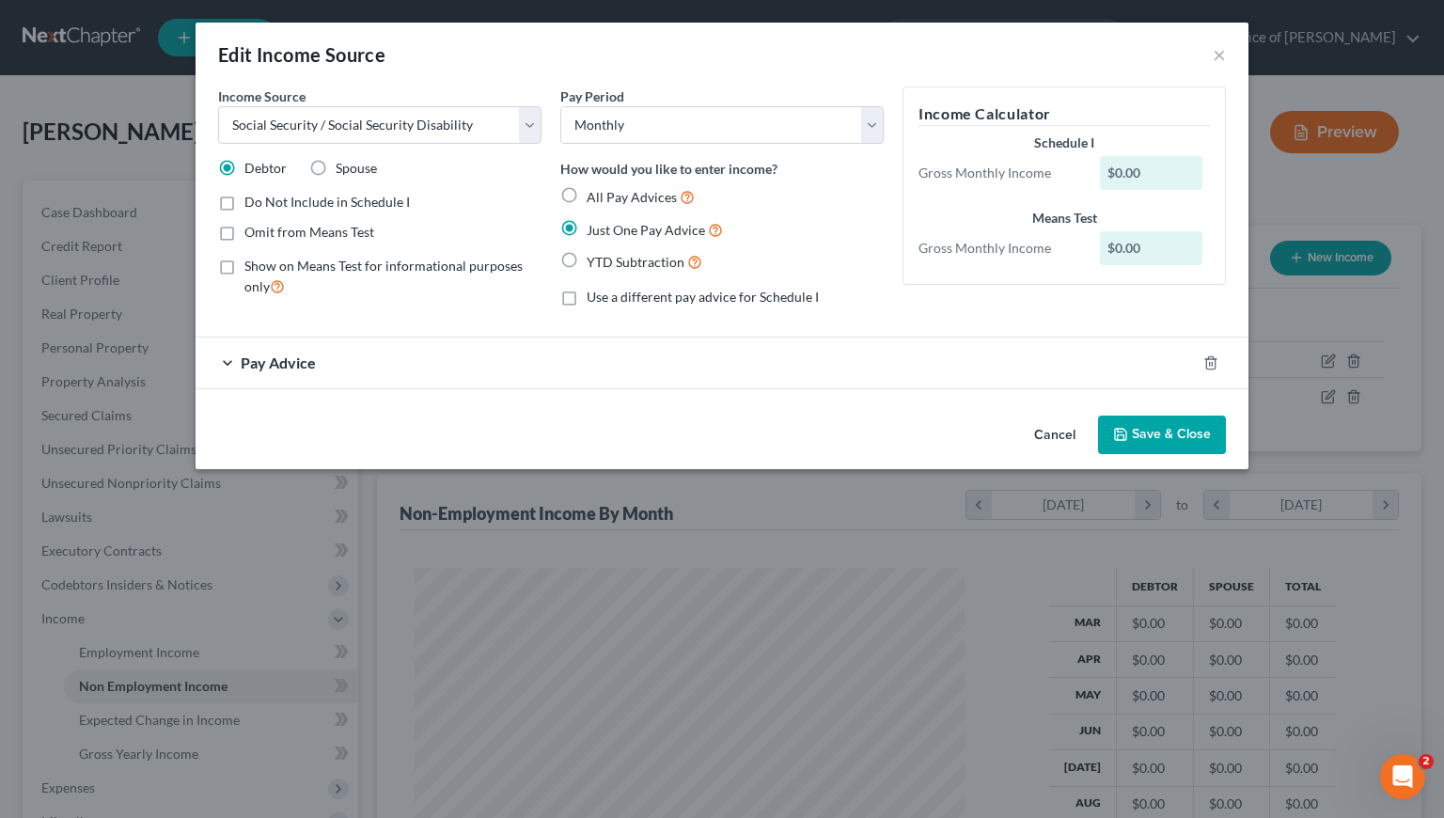
click at [400, 367] on div "Pay Advice" at bounding box center [695, 362] width 1000 height 50
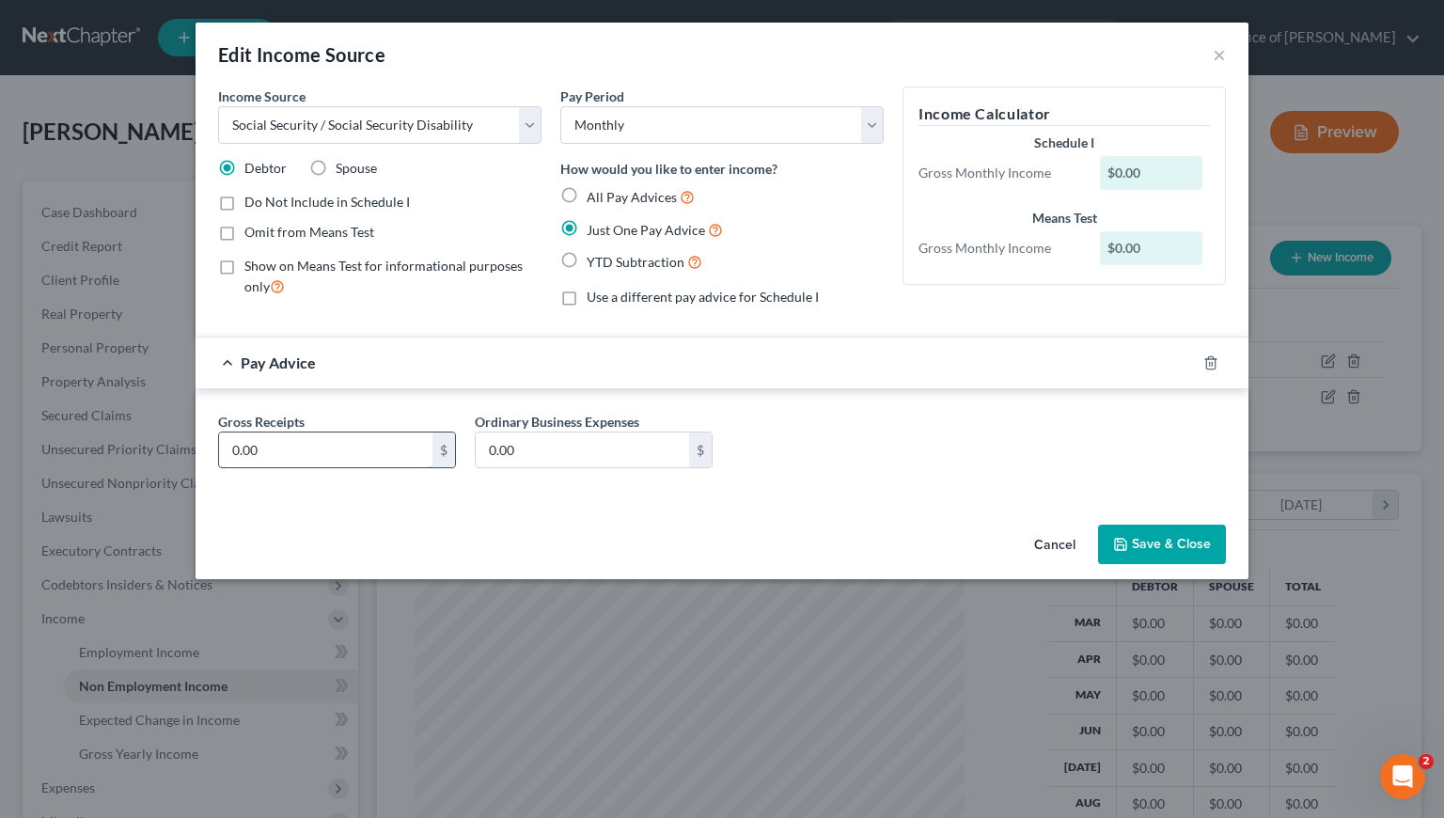
click at [336, 450] on input "0.00" at bounding box center [325, 450] width 213 height 36
type input "2,500"
click at [991, 460] on div "Gross Receipts 2,500 $ Ordinary Business Expenses 0.00 $" at bounding box center [722, 448] width 1026 height 72
click at [1193, 541] on button "Save & Close" at bounding box center [1162, 543] width 128 height 39
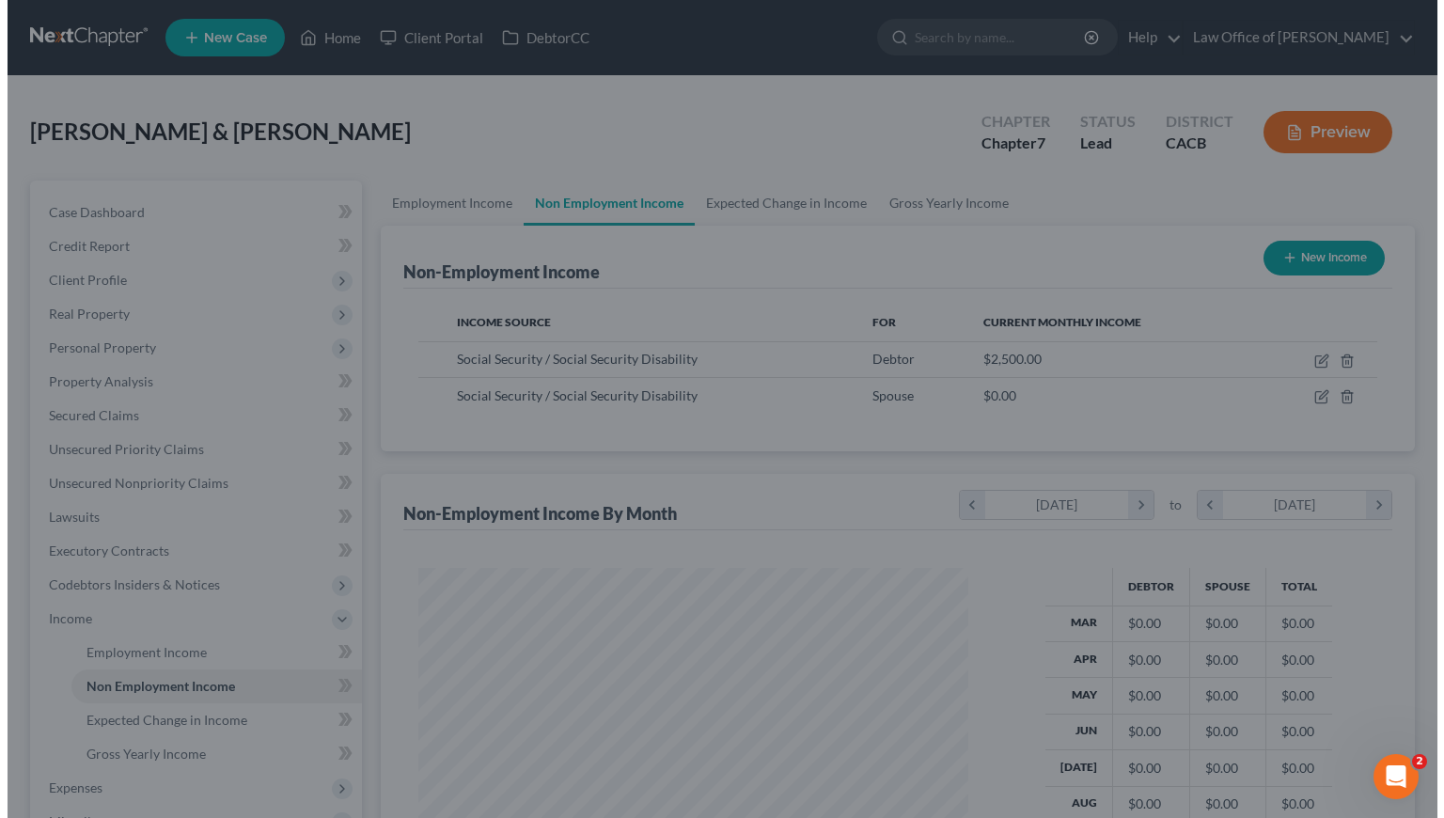
scroll to position [939463, 939219]
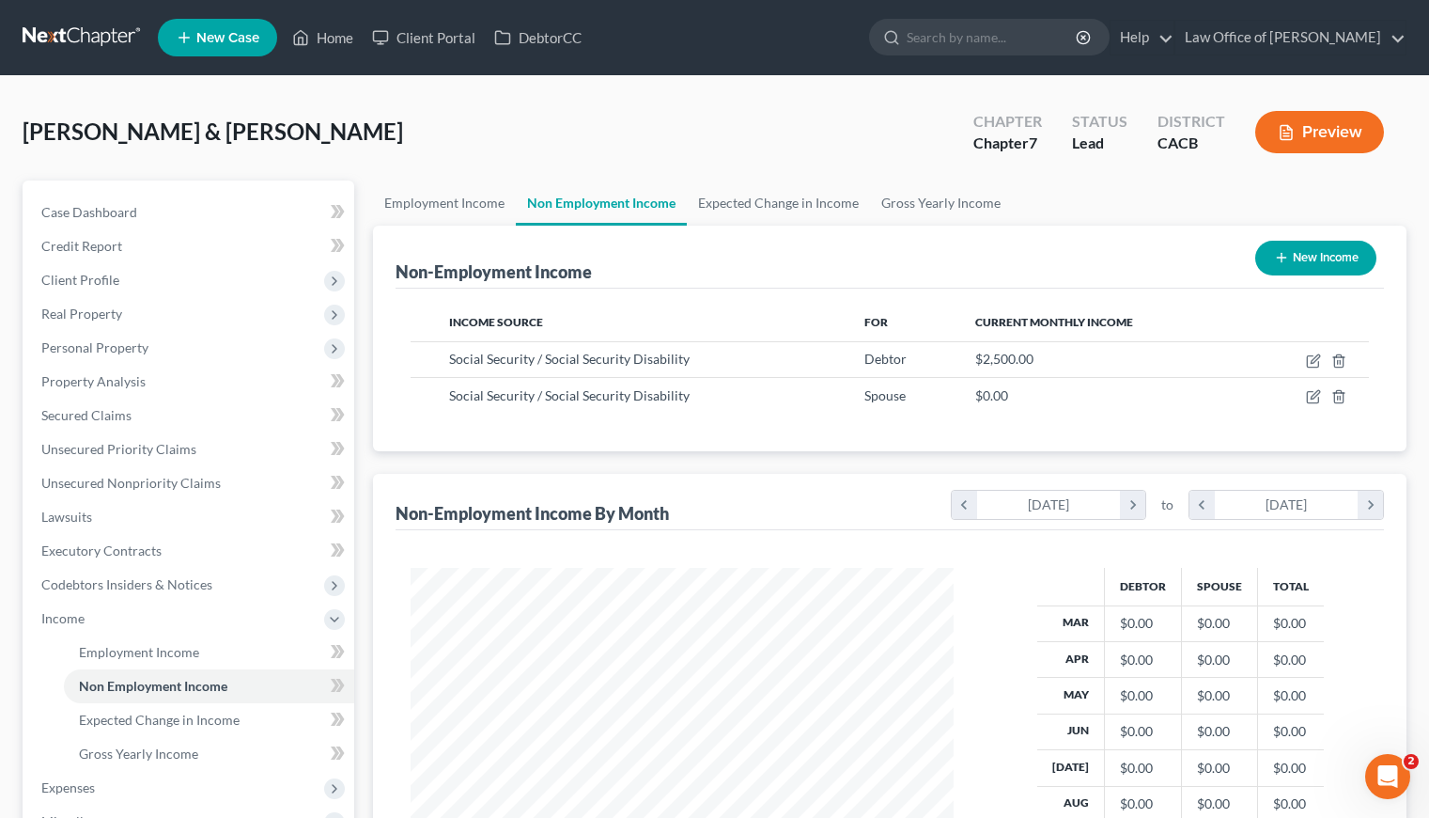
drag, startPoint x: 829, startPoint y: 460, endPoint x: 843, endPoint y: 455, distance: 14.9
click at [829, 458] on div "Non-Employment Income New Income Income Source For Current Monthly Income Socia…" at bounding box center [890, 588] width 1034 height 724
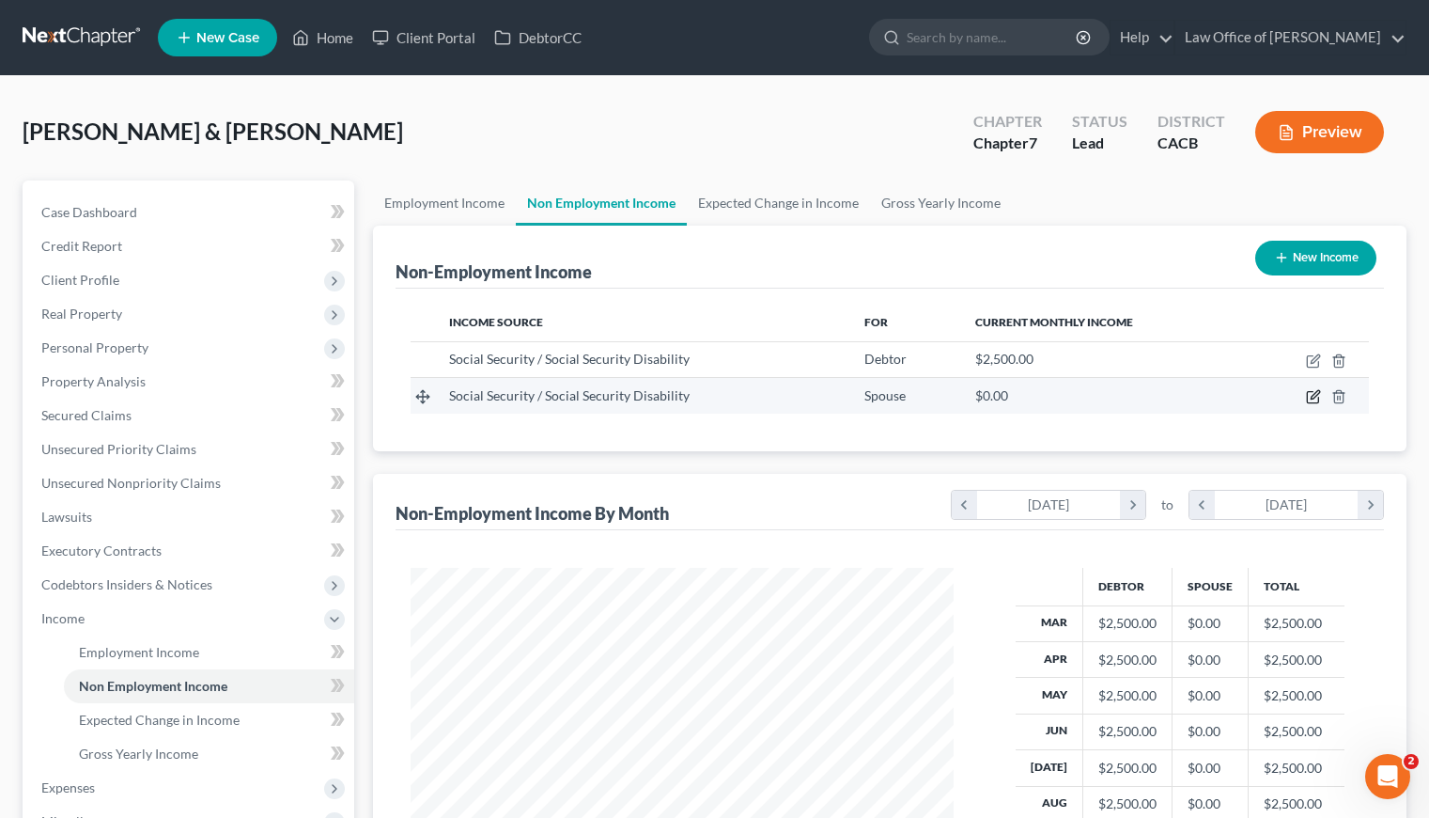
click at [1314, 397] on icon "button" at bounding box center [1313, 396] width 15 height 15
select select "4"
select select "0"
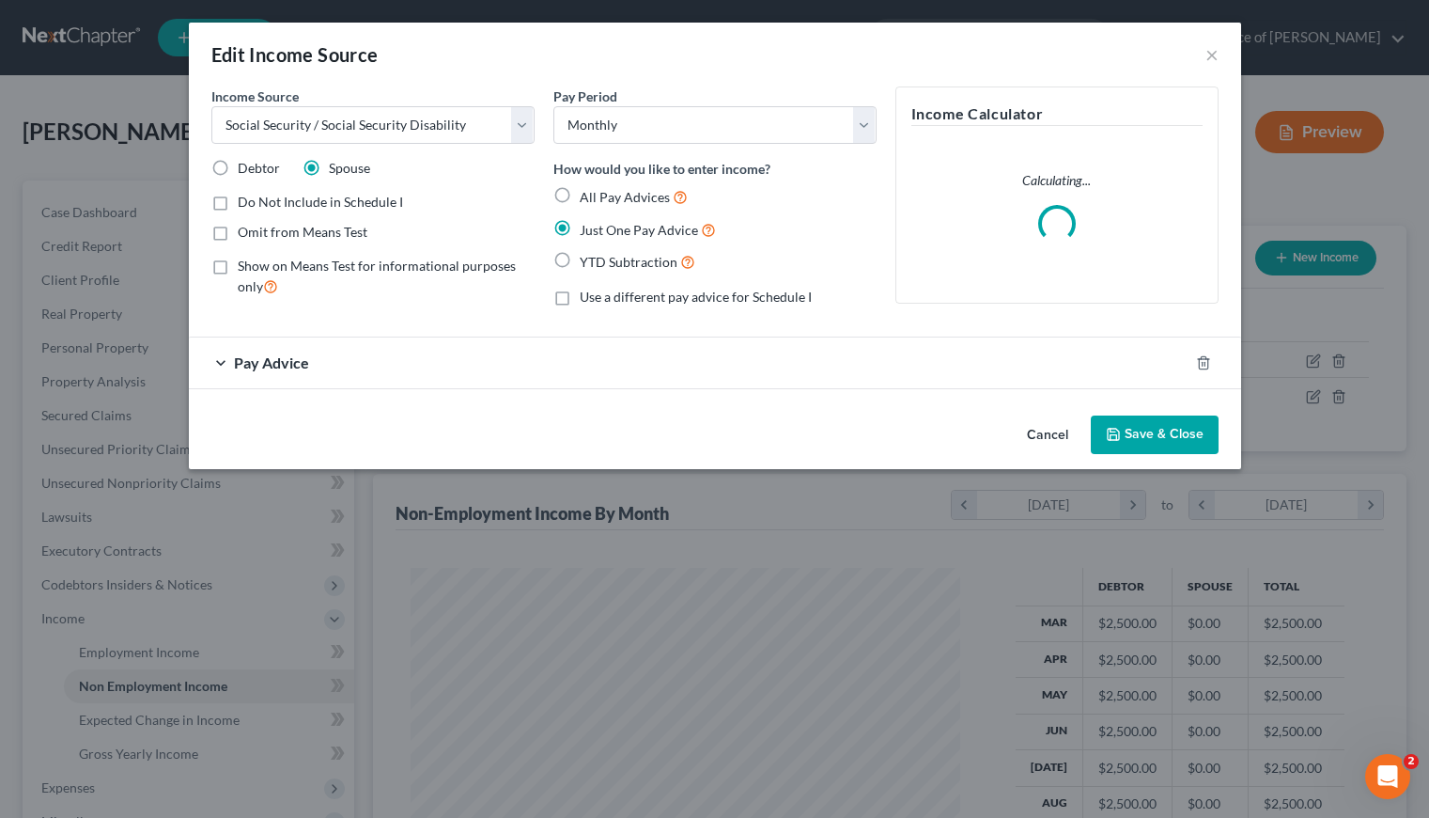
scroll to position [336, 586]
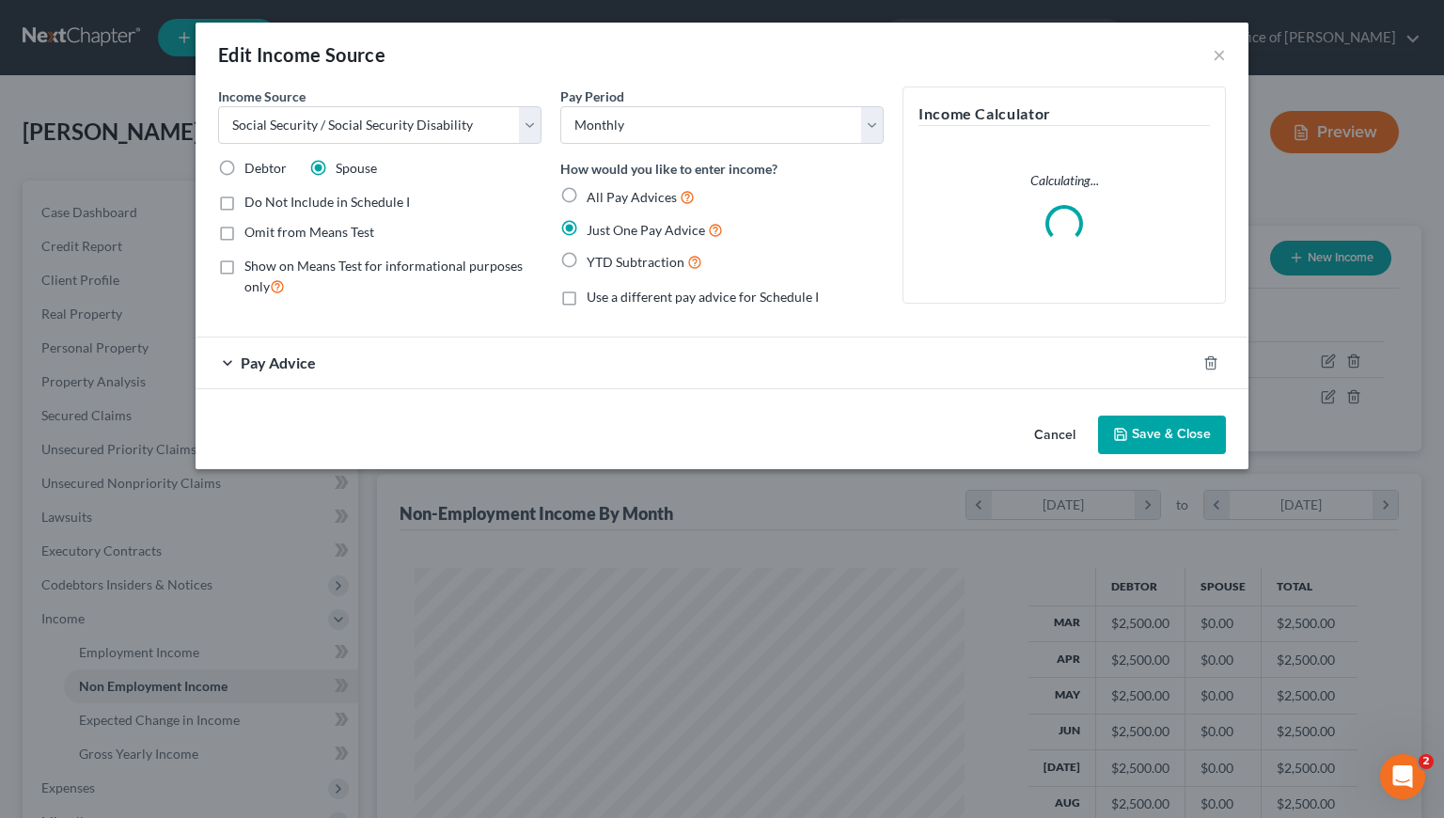
click at [455, 332] on form "Income Source * Select Unemployment Disability (from employer) Pension Retireme…" at bounding box center [721, 237] width 1007 height 303
click at [445, 356] on div "Pay Advice" at bounding box center [695, 362] width 1000 height 50
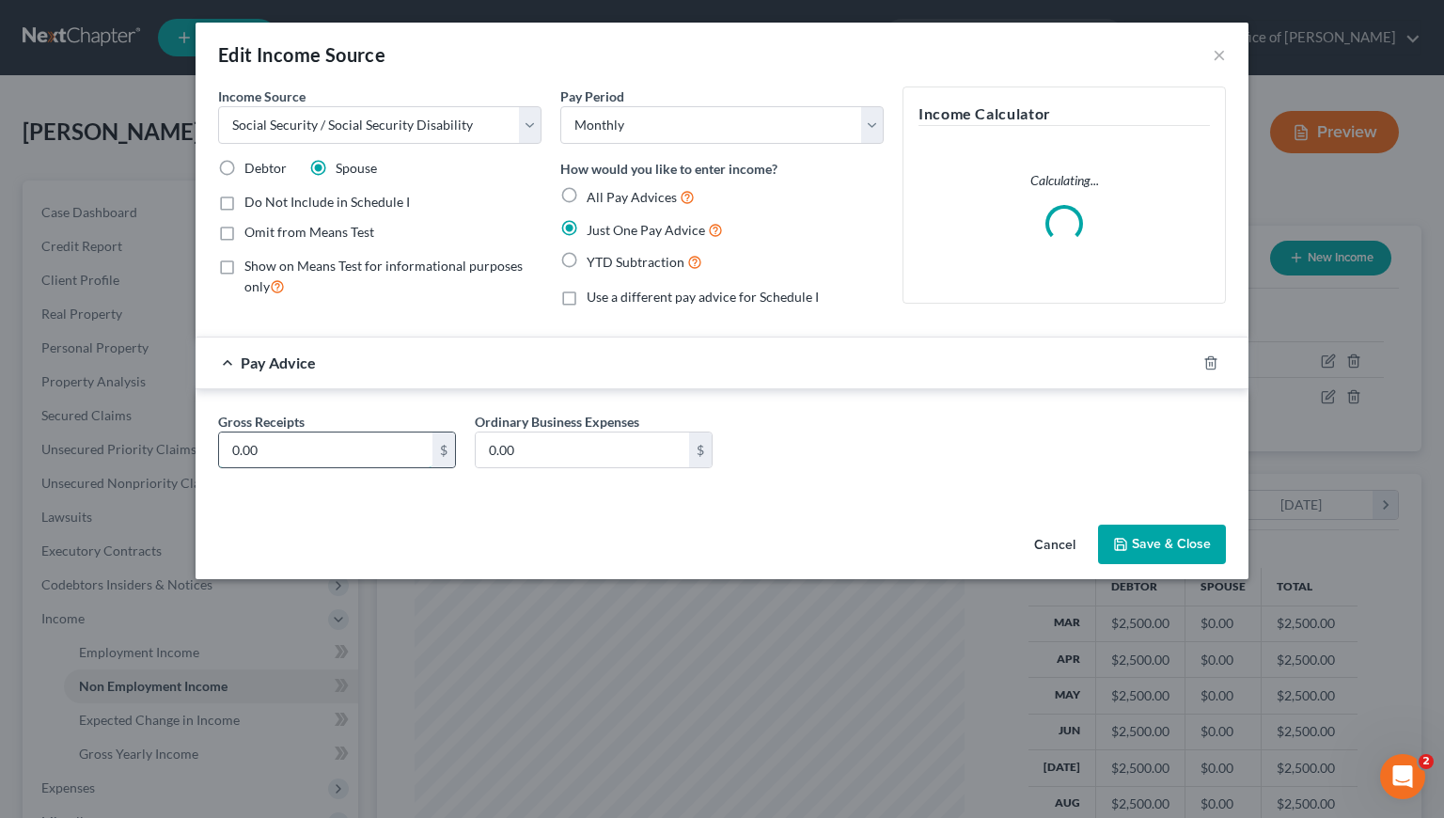
click at [381, 459] on input "0.00" at bounding box center [325, 450] width 213 height 36
type input "800"
click at [941, 476] on div "Gross Receipts 800 $ Ordinary Business Expenses 0.00 $" at bounding box center [722, 448] width 1026 height 72
click at [1182, 545] on button "Save & Close" at bounding box center [1162, 543] width 128 height 39
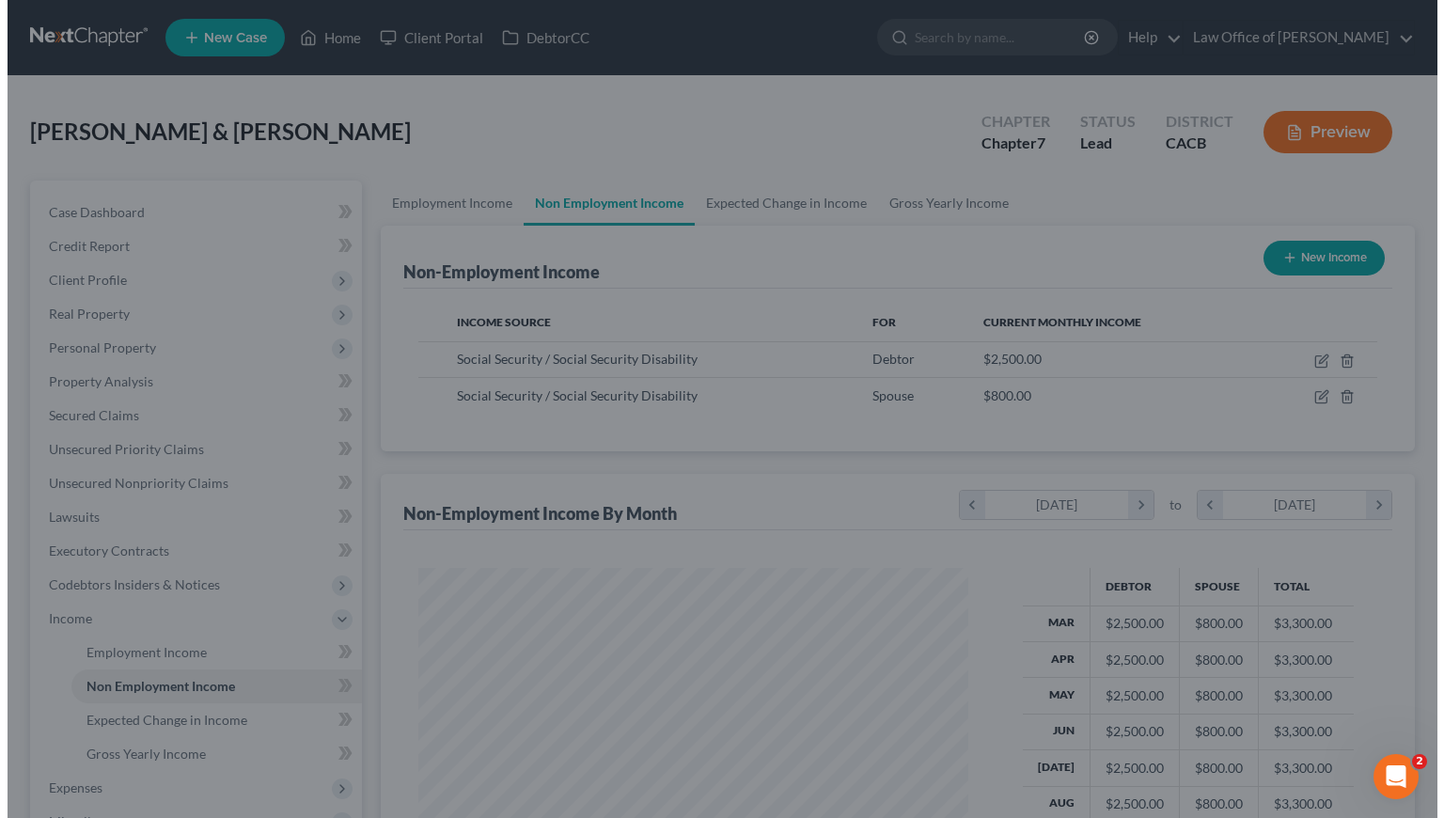
scroll to position [939463, 939219]
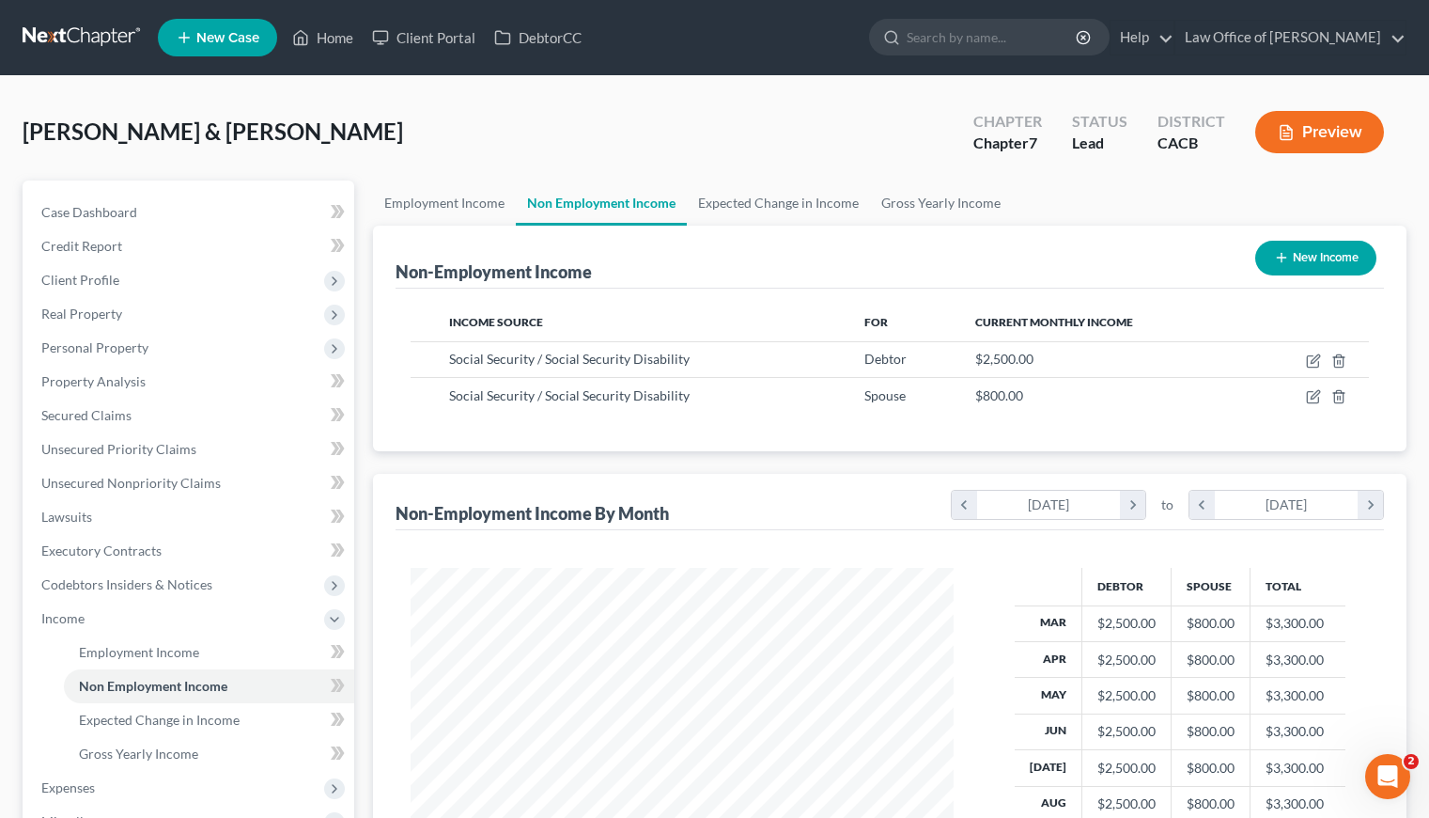
click at [632, 450] on div "Non-Employment Income New Income Income Source For Current Monthly Income Socia…" at bounding box center [890, 588] width 1034 height 724
click at [617, 117] on div "Cedillo, Arturo & Evangelina Upgraded Chapter Chapter 7 Status Lead District CA…" at bounding box center [715, 140] width 1384 height 82
click at [450, 197] on link "Employment Income" at bounding box center [444, 202] width 143 height 45
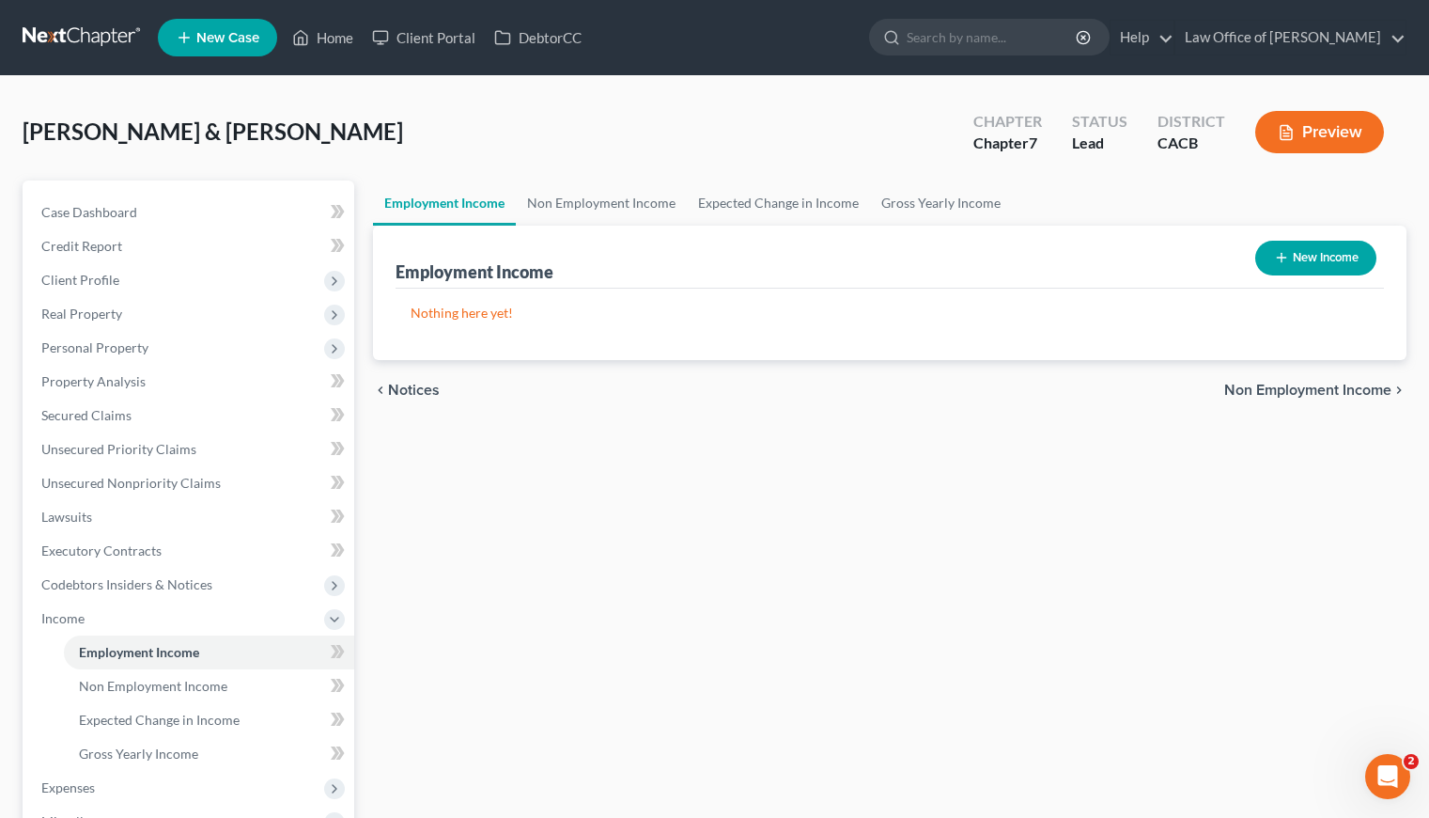
click at [695, 448] on div "Employment Income Non Employment Income Expected Change in Income Gross Yearly …" at bounding box center [890, 621] width 1053 height 882
click at [1324, 251] on button "New Income" at bounding box center [1316, 258] width 121 height 35
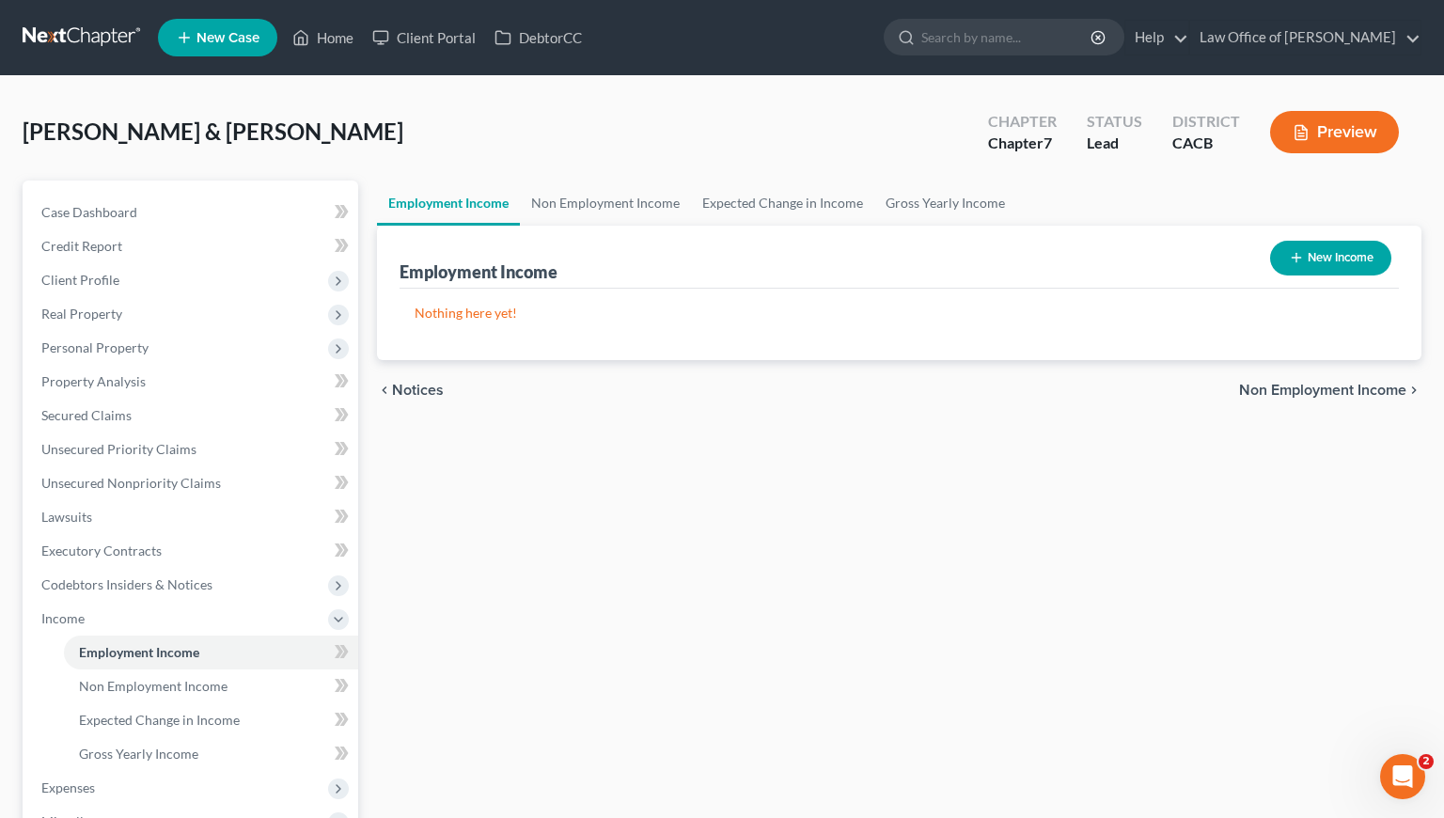
select select "0"
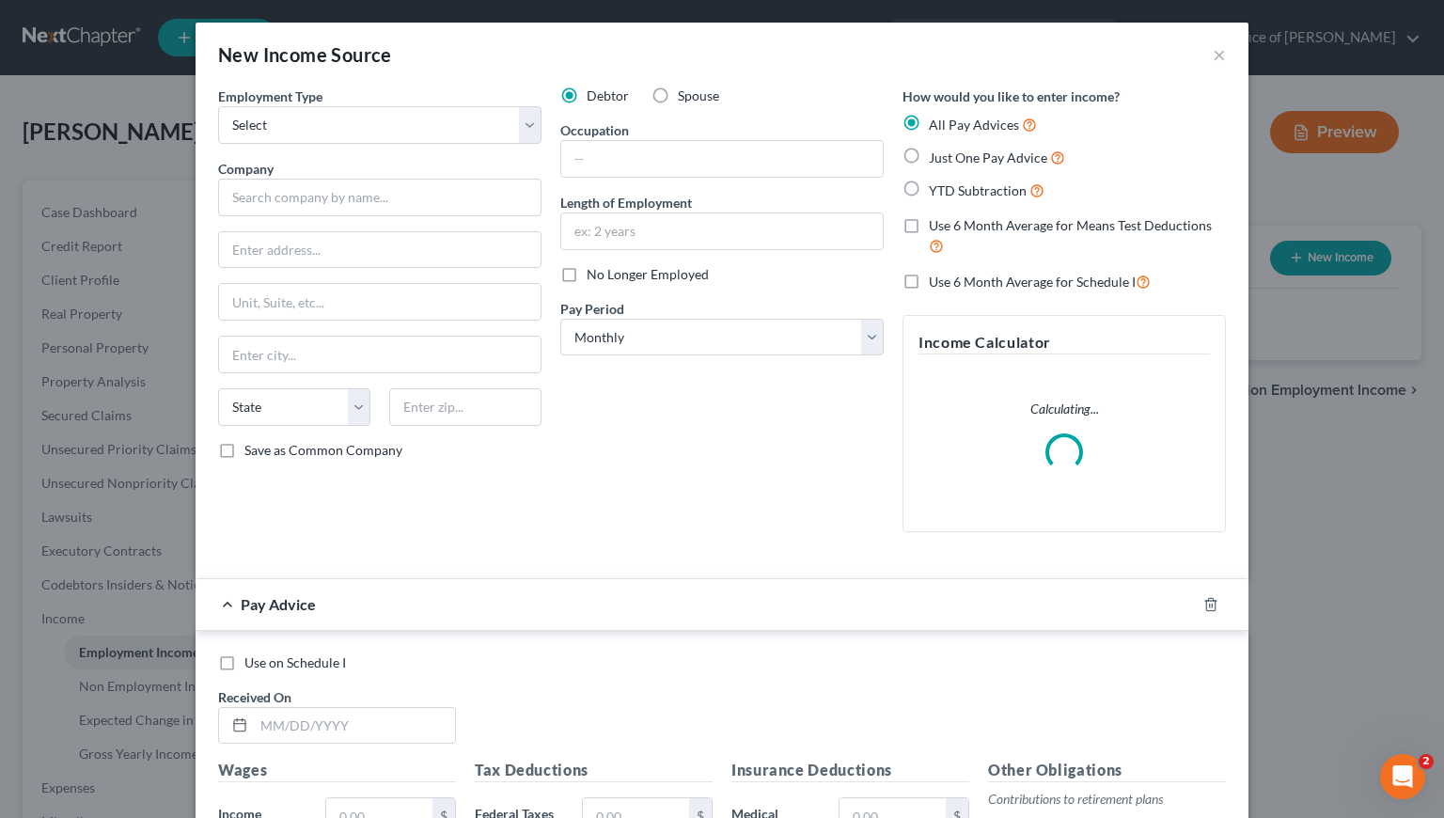
click at [929, 158] on label "Just One Pay Advice" at bounding box center [997, 158] width 136 height 22
click at [936, 158] on input "Just One Pay Advice" at bounding box center [942, 153] width 12 height 12
radio input "true"
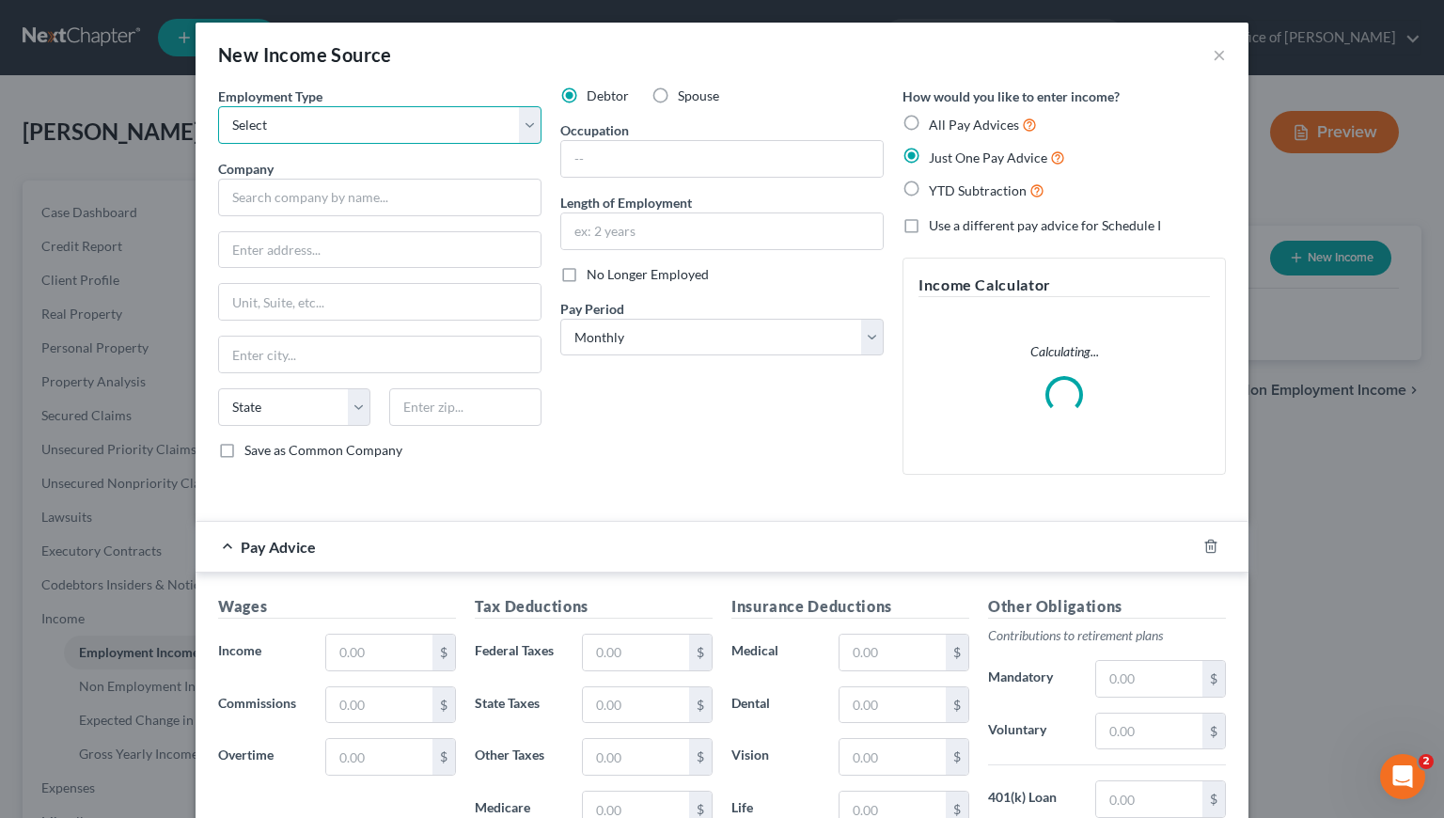
click at [367, 126] on select "Select Full or Part Time Employment Self Employment" at bounding box center [379, 125] width 323 height 38
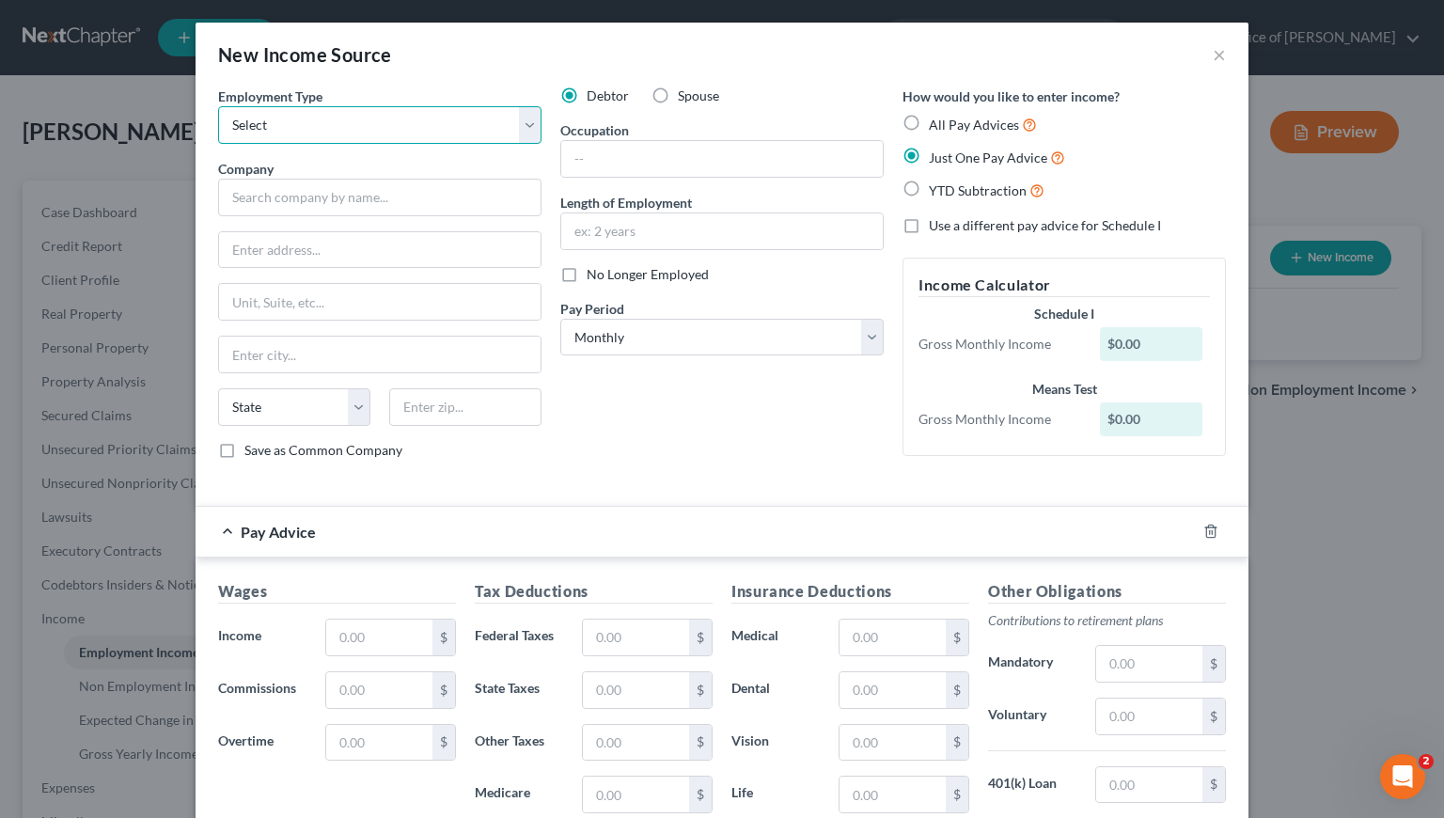
select select "1"
click at [218, 106] on select "Select Full or Part Time Employment Self Employment" at bounding box center [379, 125] width 323 height 38
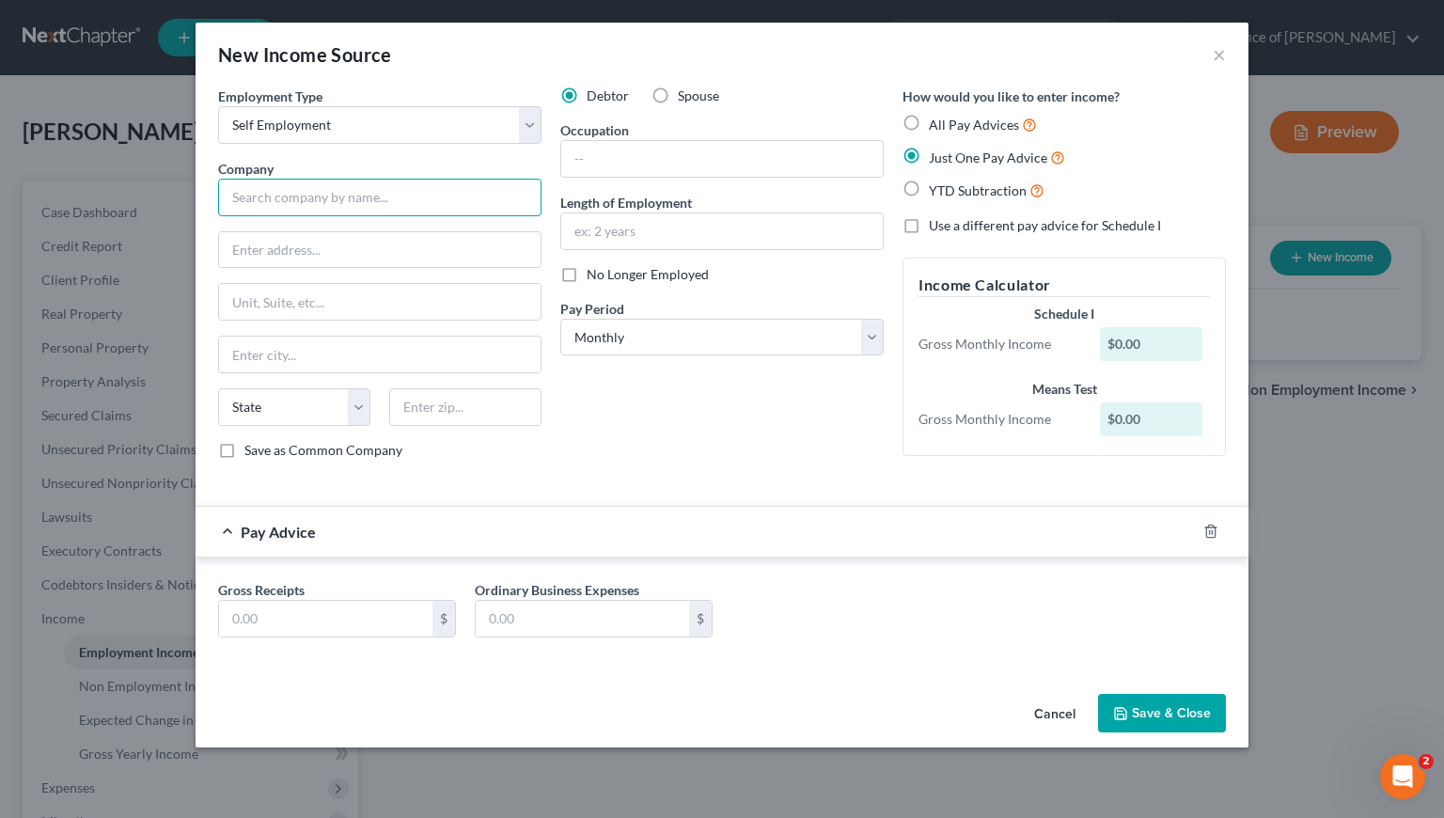
click at [382, 203] on input "text" at bounding box center [379, 198] width 323 height 38
click at [261, 620] on input "text" at bounding box center [325, 619] width 213 height 36
type input "2"
type input "166"
click at [327, 194] on input "text" at bounding box center [379, 198] width 323 height 38
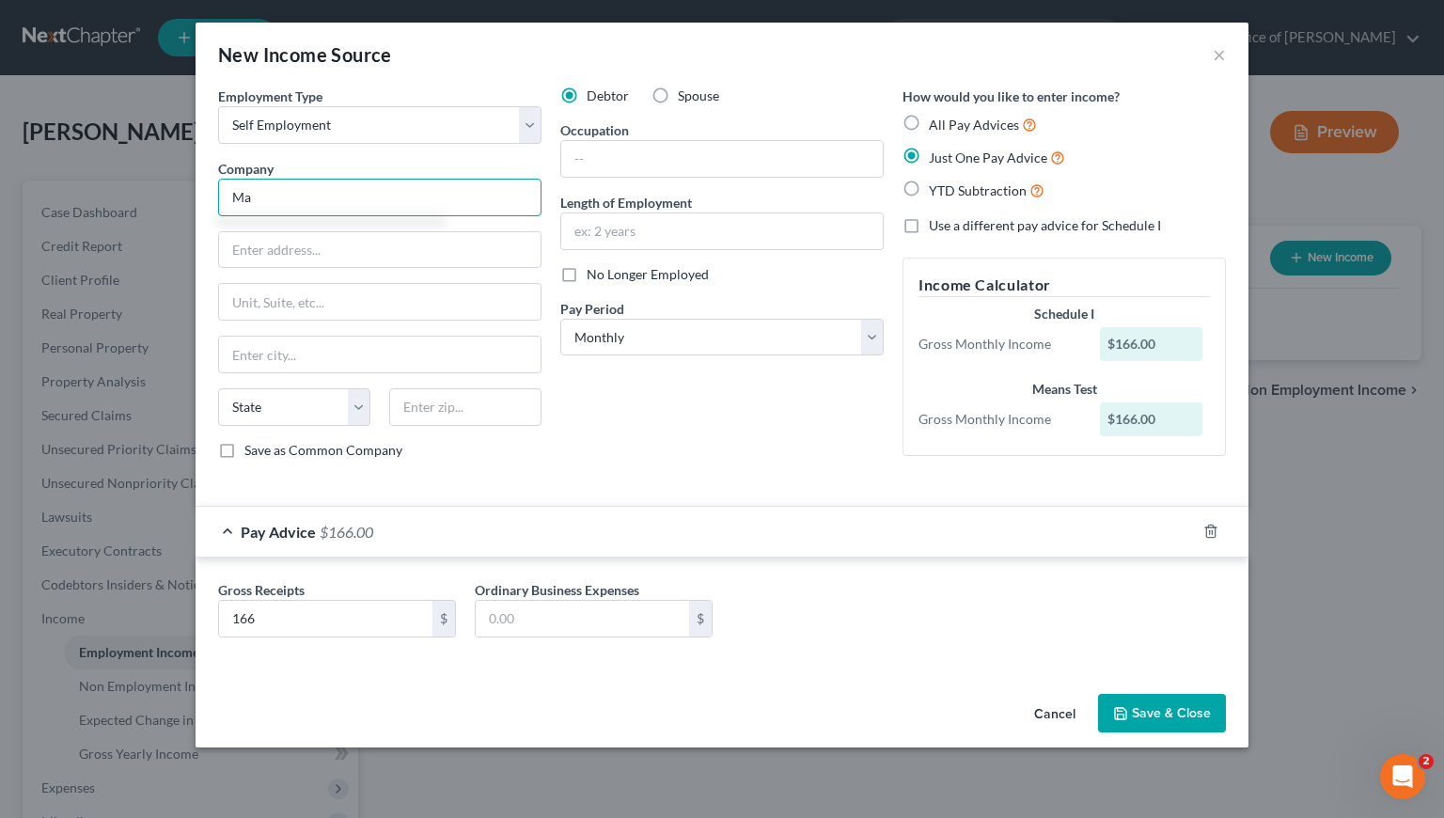
type input "M"
click at [683, 163] on input "text" at bounding box center [721, 159] width 321 height 36
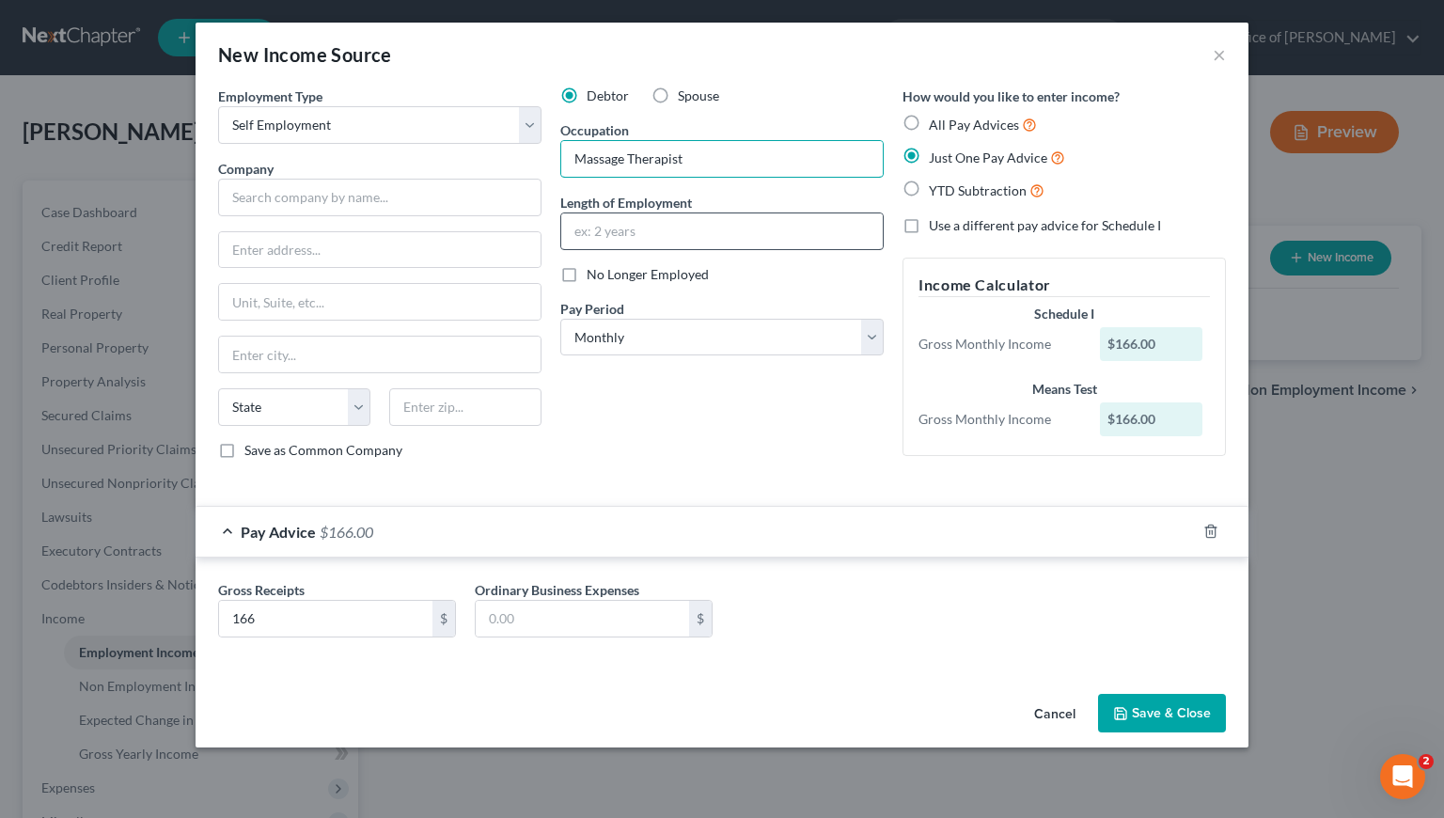
type input "Massage Therapist"
click at [628, 227] on input "text" at bounding box center [721, 231] width 321 height 36
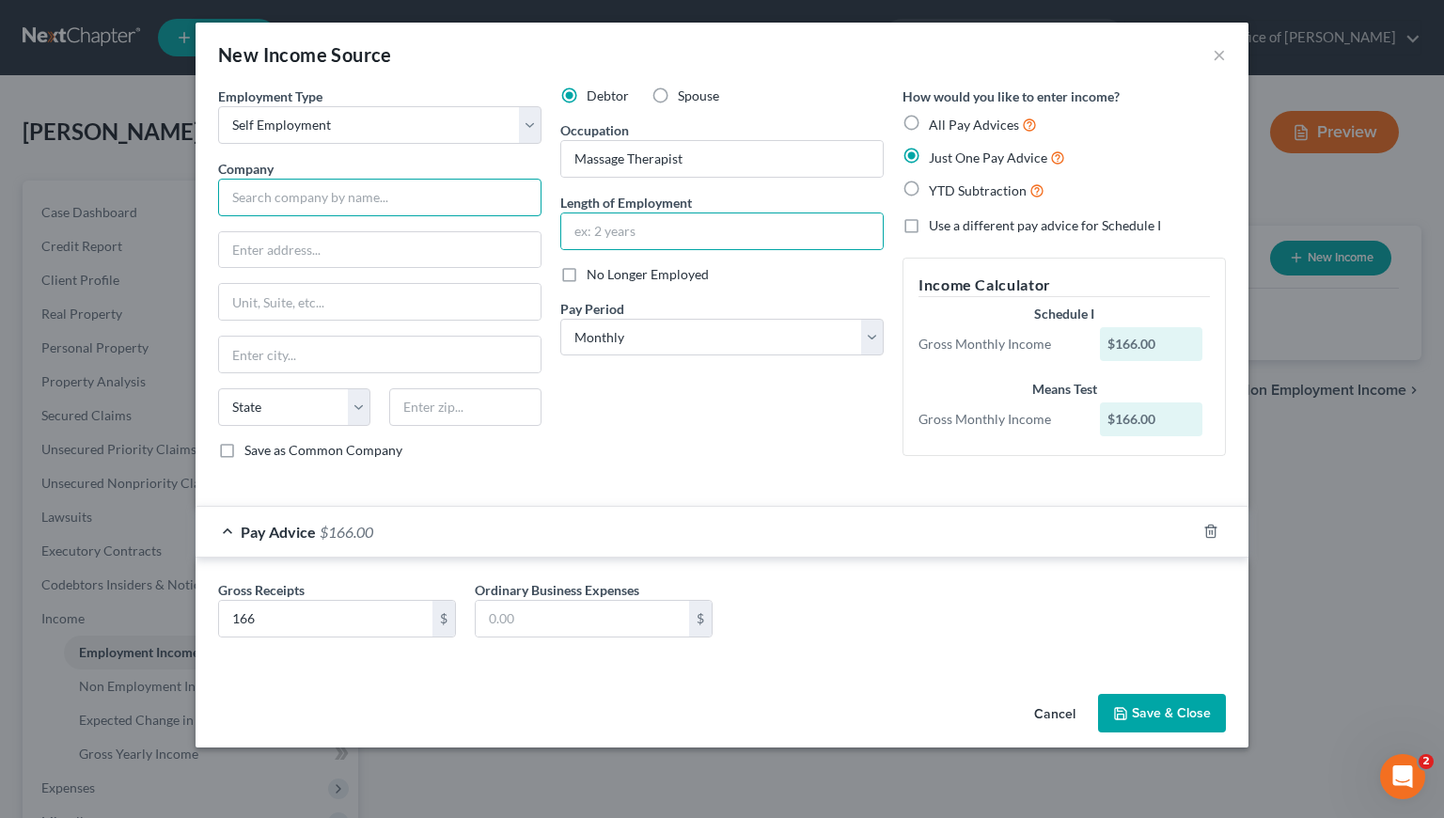
click at [331, 195] on input "text" at bounding box center [379, 198] width 323 height 38
click at [603, 232] on input "text" at bounding box center [721, 231] width 321 height 36
drag, startPoint x: 609, startPoint y: 224, endPoint x: 546, endPoint y: 222, distance: 63.0
click at [547, 222] on div "Employment Type * Select Full or Part Time Employment Self Employment Company *…" at bounding box center [722, 288] width 1026 height 404
type input "22 years"
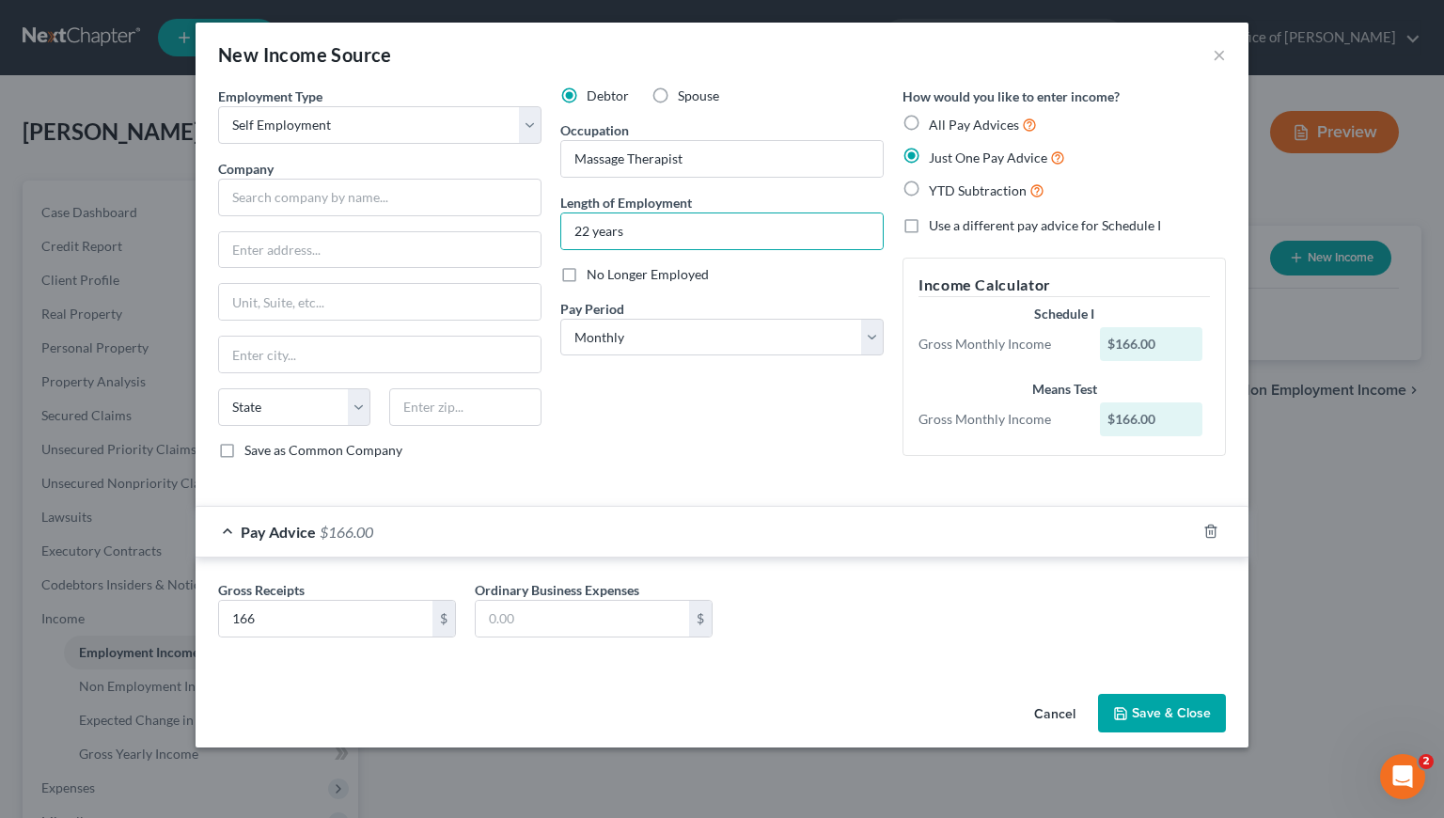
click at [635, 420] on div "Debtor Spouse Occupation Massage Therapist Length of Employment 22 years No Lon…" at bounding box center [722, 280] width 342 height 388
click at [1137, 701] on button "Save & Close" at bounding box center [1162, 713] width 128 height 39
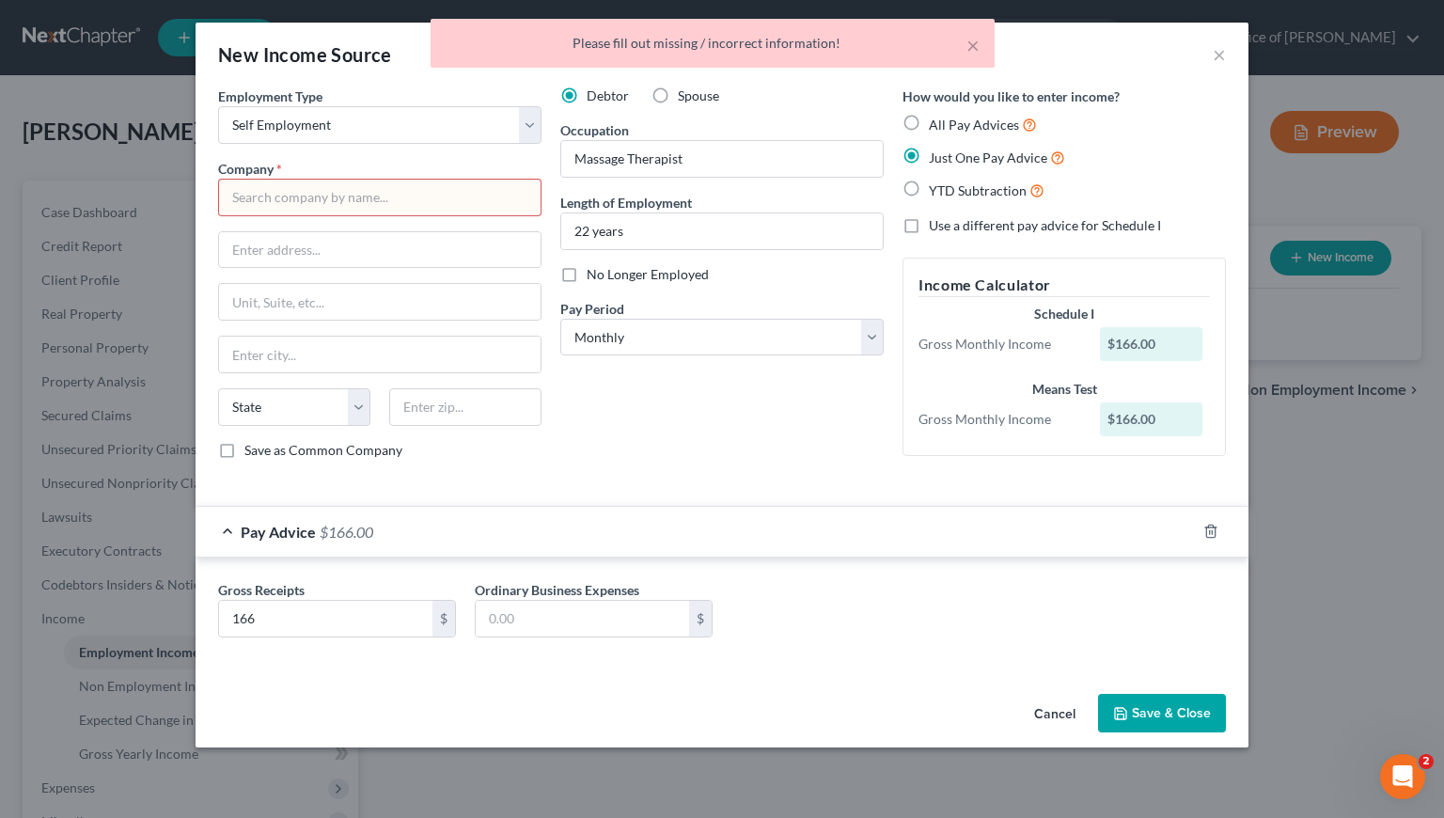
click at [398, 202] on input "text" at bounding box center [379, 198] width 323 height 38
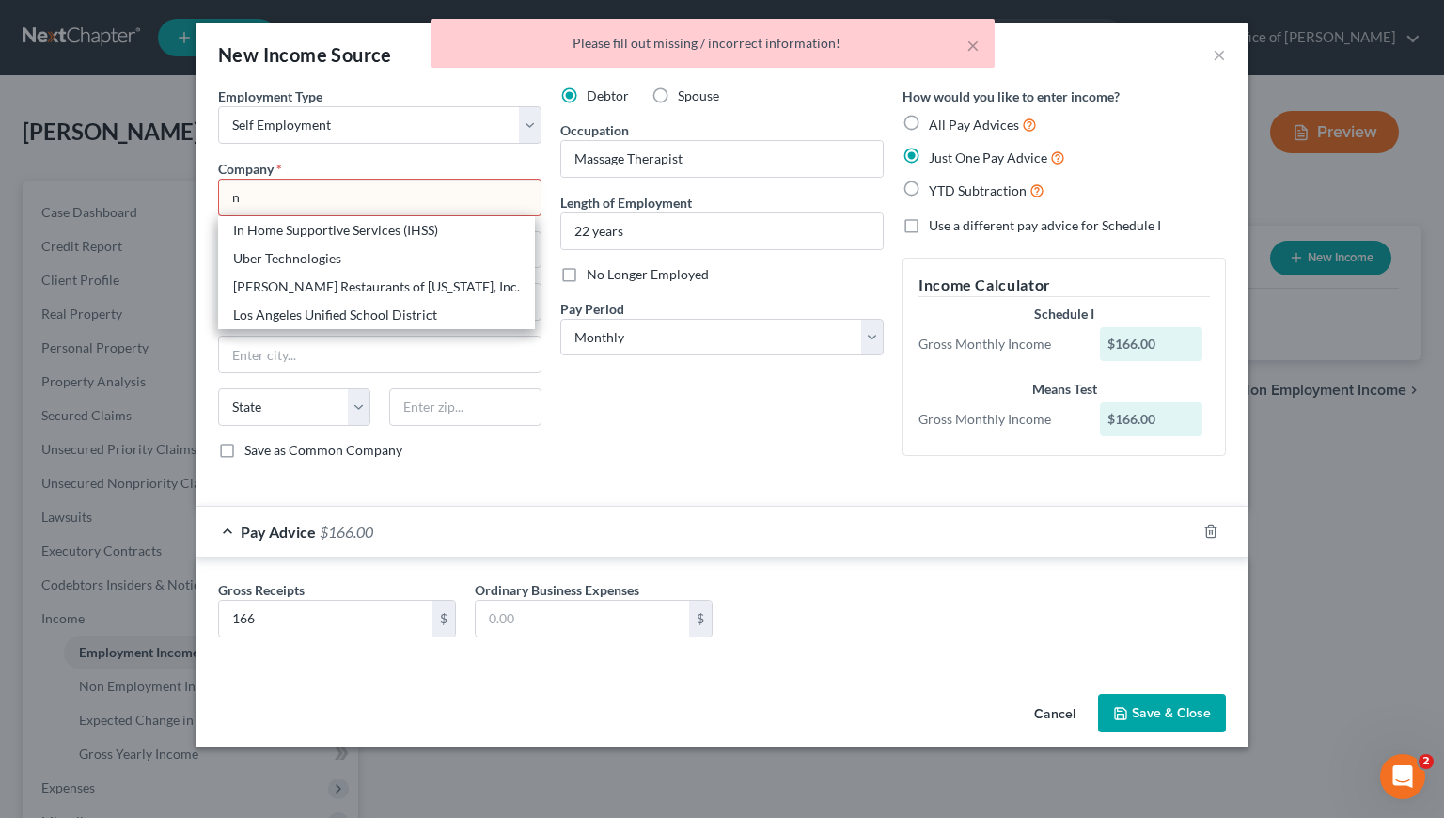
type input "n"
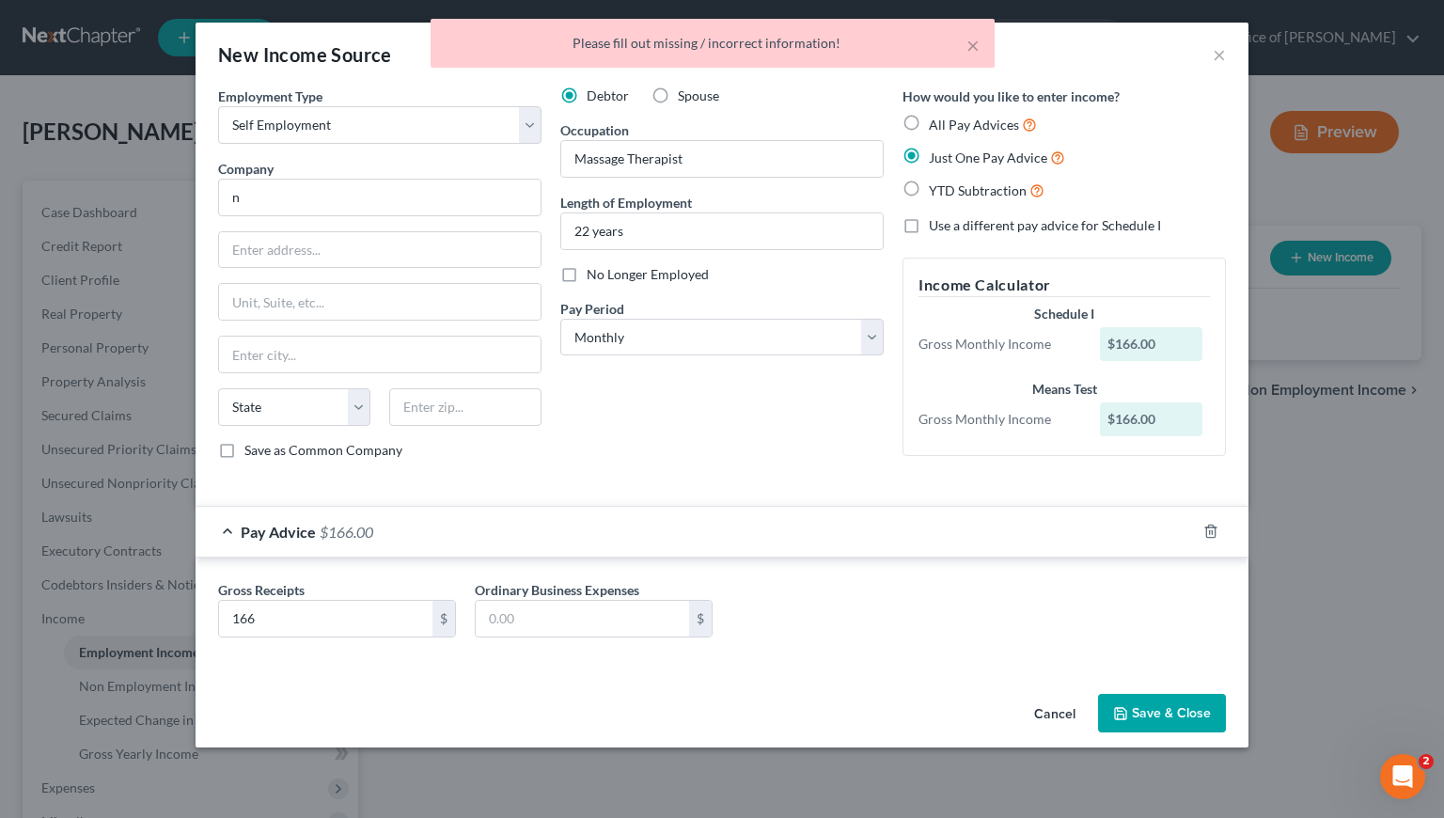
click at [1169, 718] on button "Save & Close" at bounding box center [1162, 713] width 128 height 39
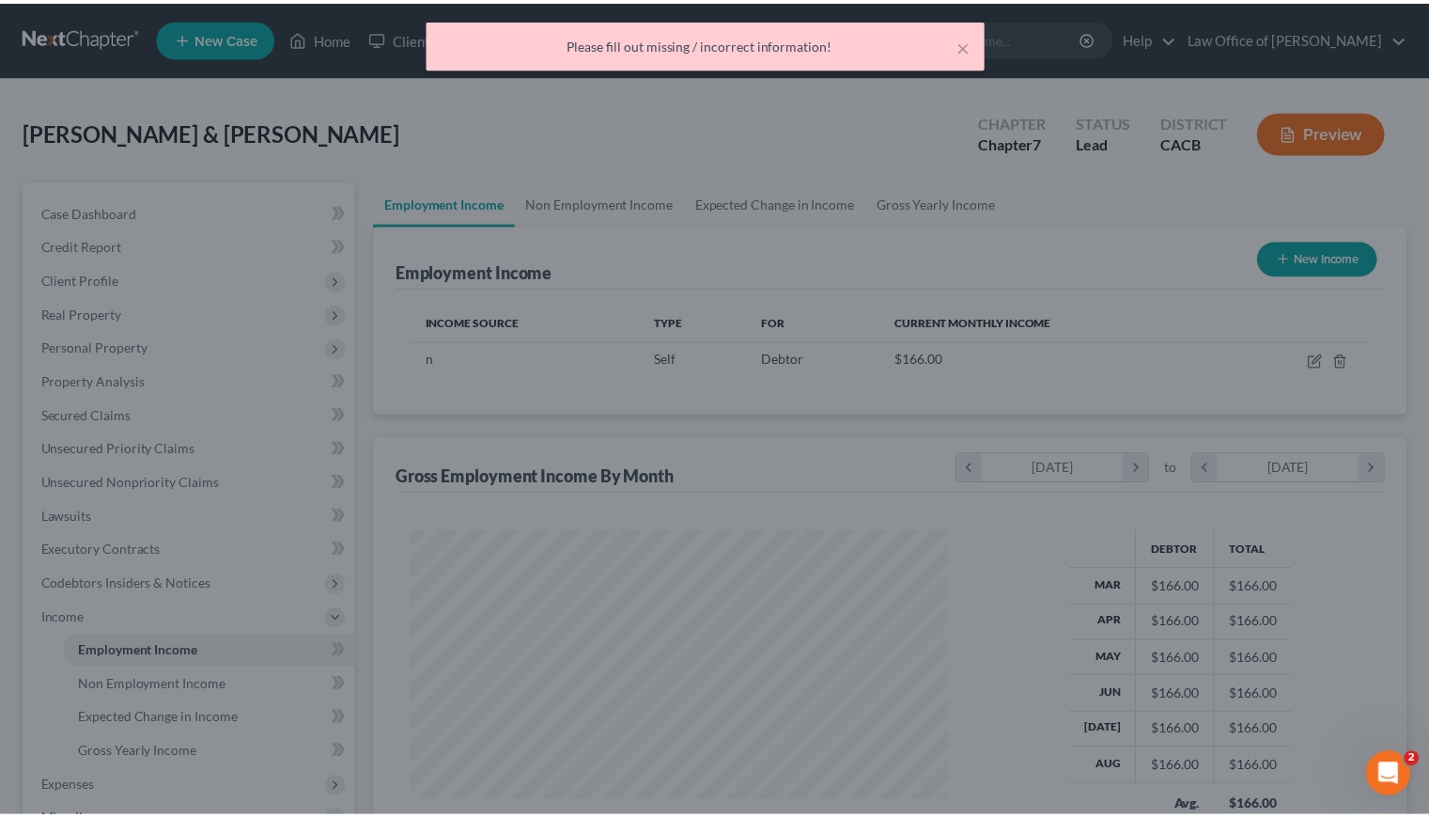
scroll to position [939463, 939219]
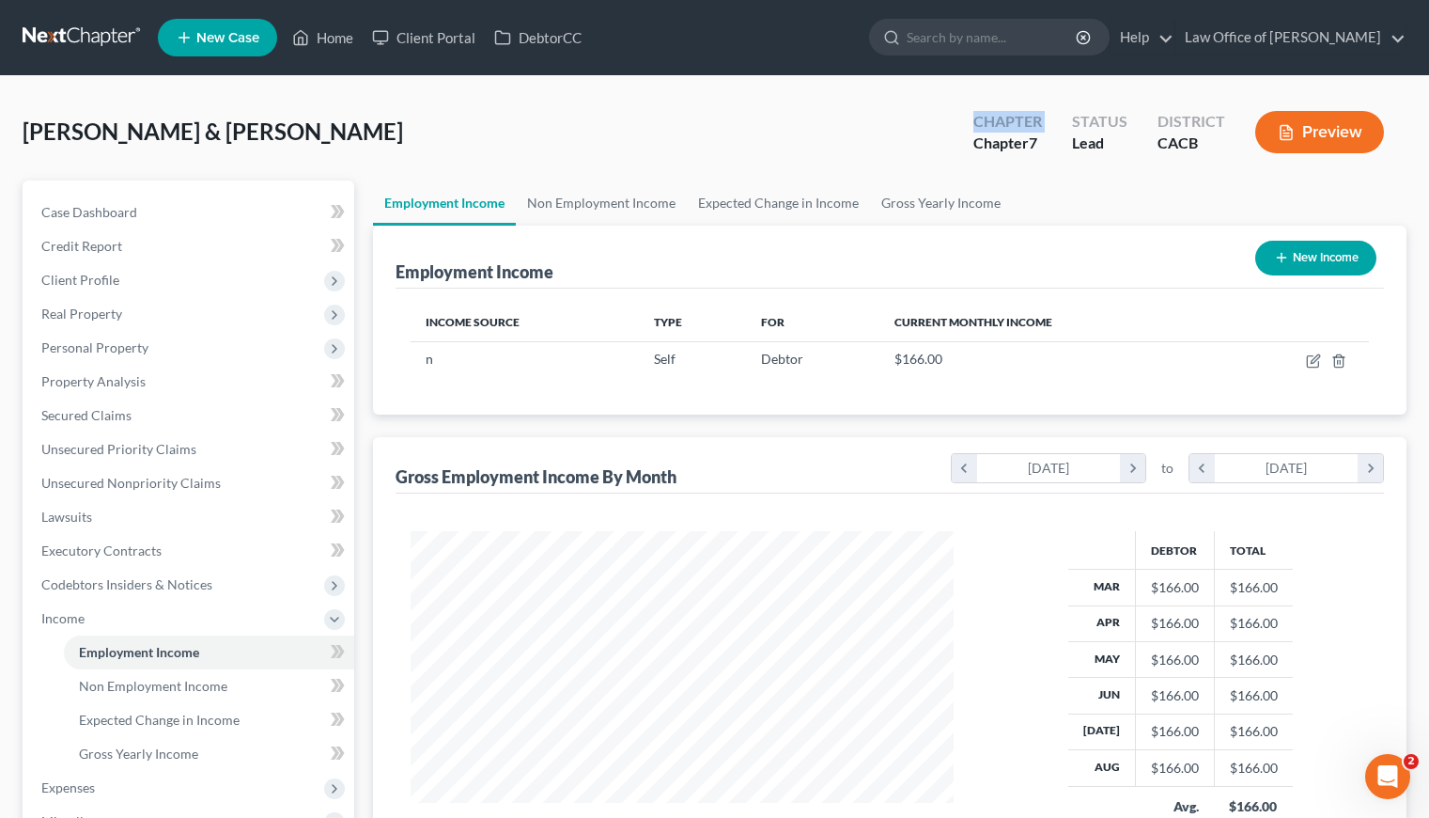
click at [645, 132] on div "Cedillo, Arturo & Evangelina Upgraded Chapter Chapter 7 Status Lead District CA…" at bounding box center [715, 140] width 1384 height 82
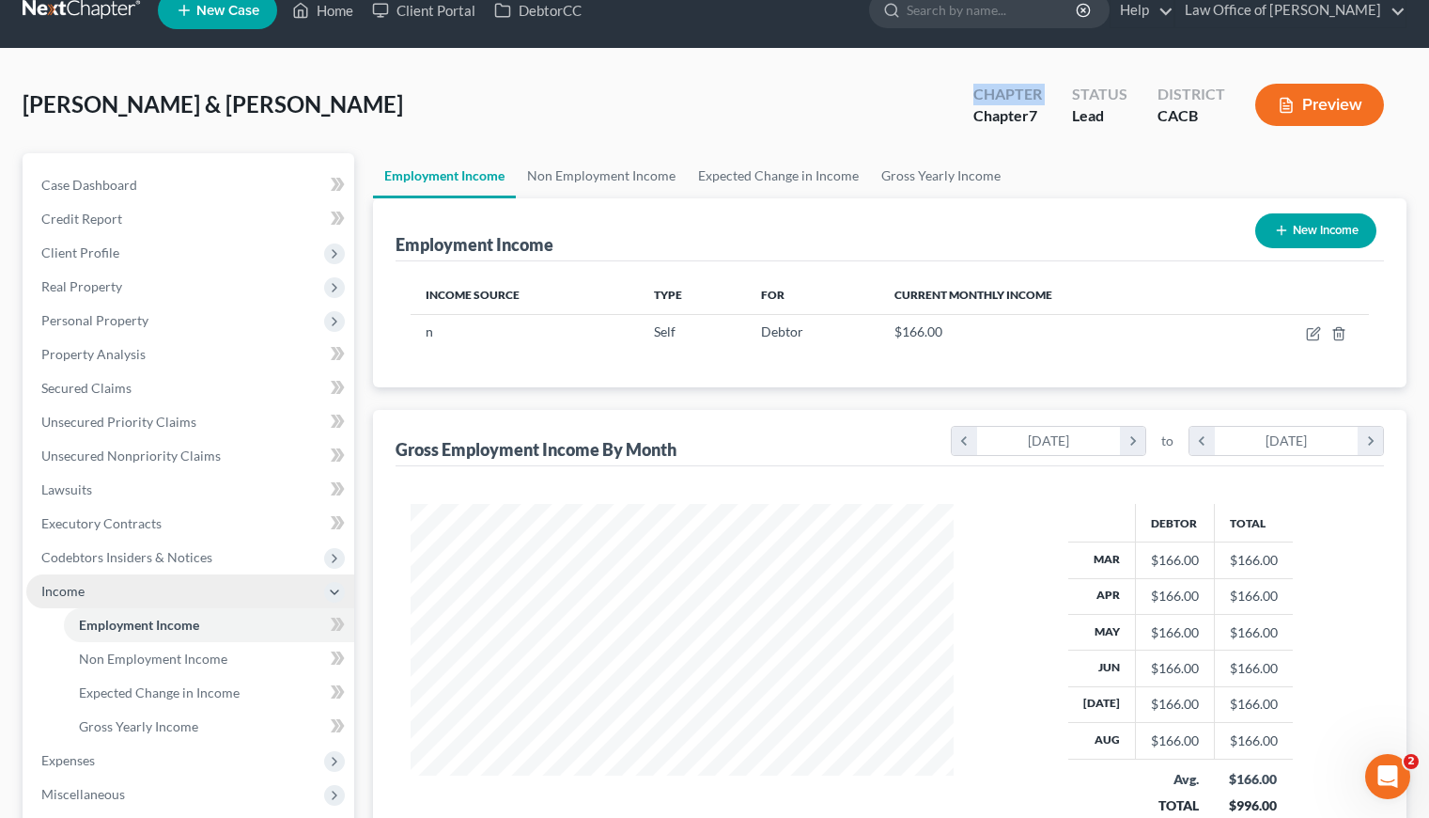
scroll to position [41, 0]
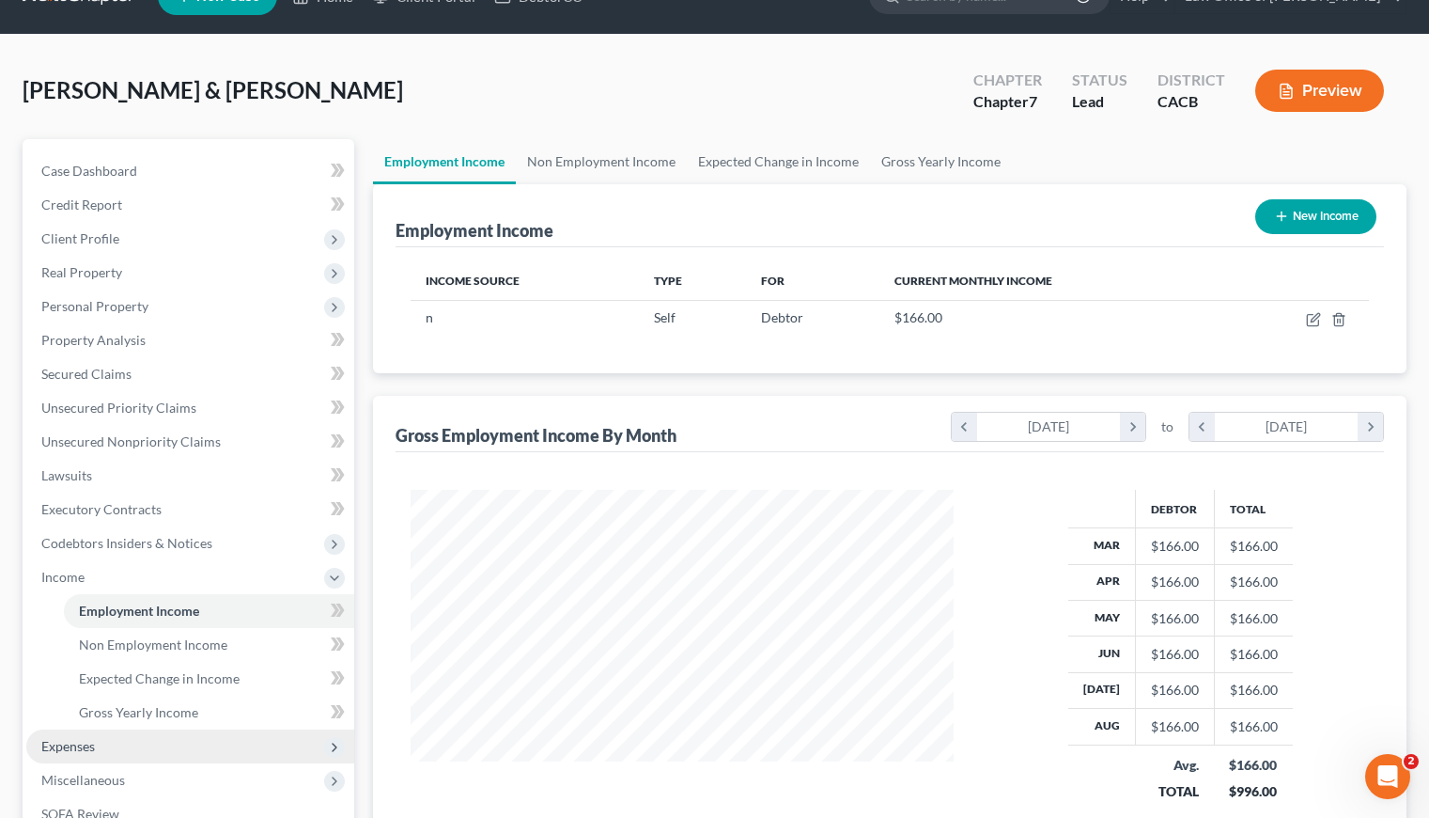
click at [71, 738] on span "Expenses" at bounding box center [68, 746] width 54 height 16
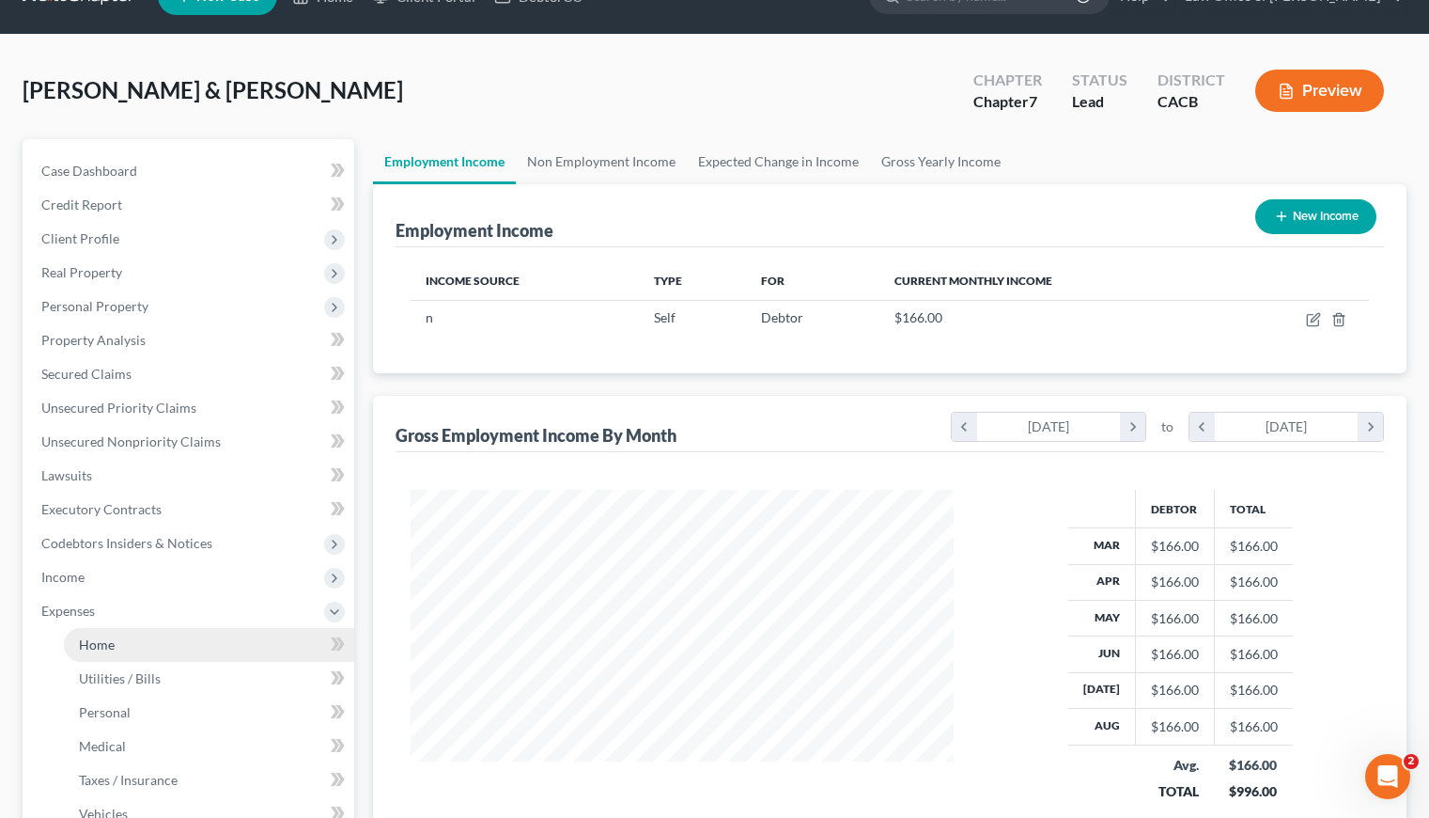
click at [87, 649] on span "Home" at bounding box center [97, 644] width 36 height 16
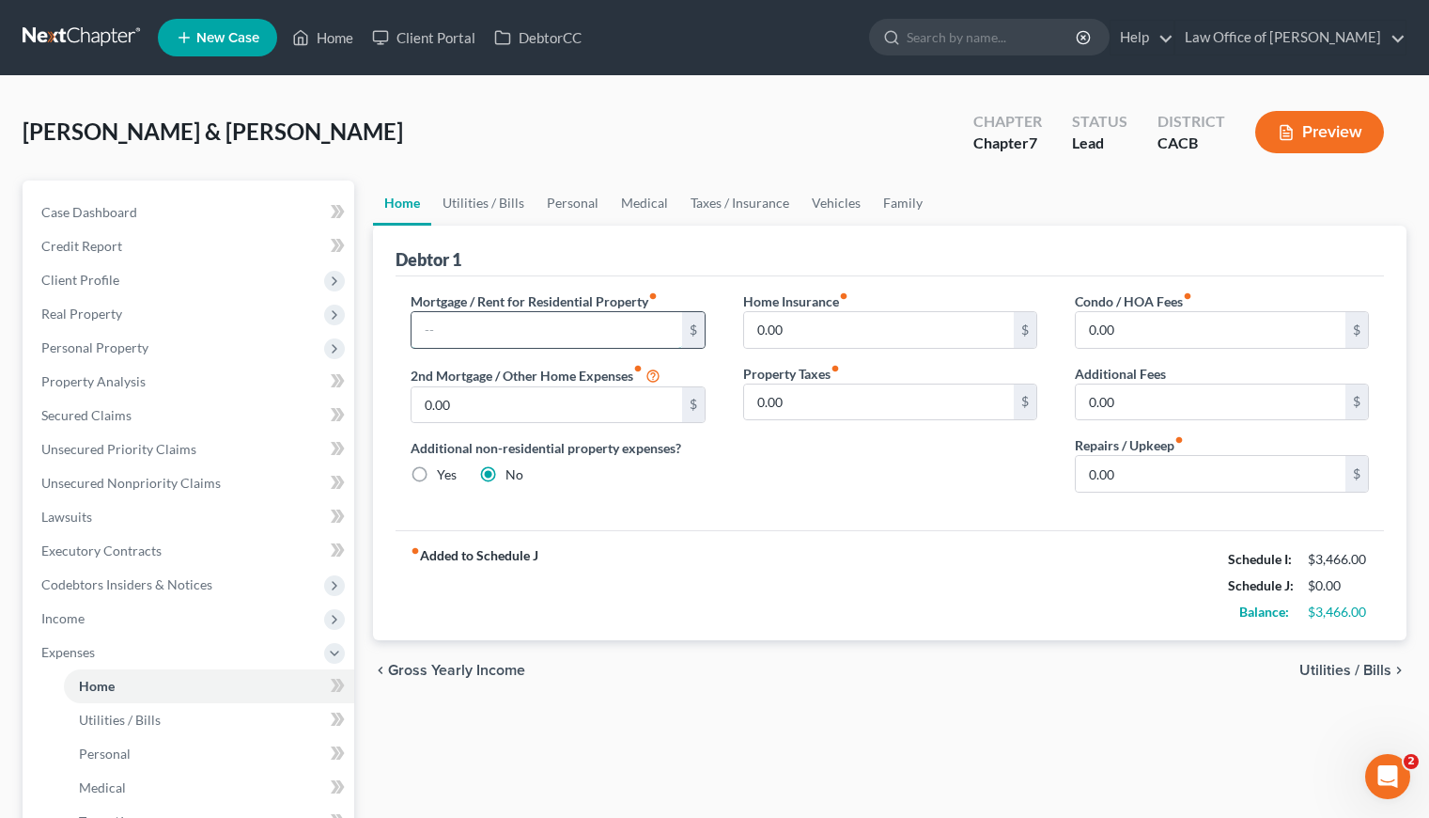
click at [533, 330] on input "text" at bounding box center [547, 330] width 270 height 36
click at [443, 324] on input "1,046" at bounding box center [547, 330] width 270 height 36
drag, startPoint x: 495, startPoint y: 328, endPoint x: 397, endPoint y: 322, distance: 98.8
click at [398, 322] on div "Mortgage / Rent for Residential Property fiber_manual_record 1,461 $ 2nd Mortga…" at bounding box center [558, 399] width 332 height 216
type input "1,146.53"
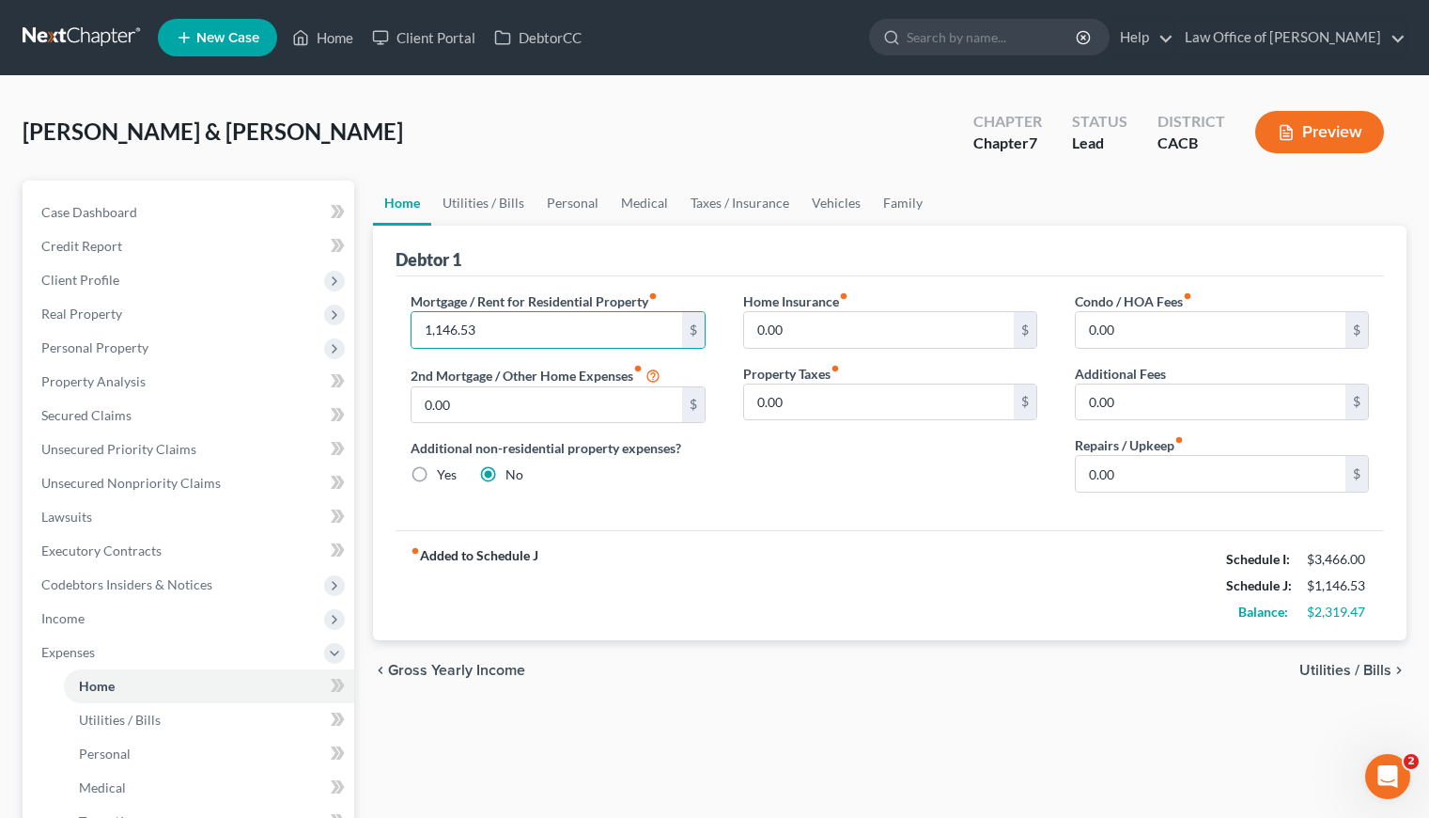
drag, startPoint x: 977, startPoint y: 588, endPoint x: 940, endPoint y: 551, distance: 53.2
click at [977, 588] on div "fiber_manual_record Added to Schedule J Schedule I: $3,466.00 Schedule J: $1,14…" at bounding box center [890, 585] width 989 height 110
click at [807, 411] on input "0.00" at bounding box center [879, 402] width 270 height 36
type input "183"
click at [857, 332] on input "0.00" at bounding box center [879, 330] width 270 height 36
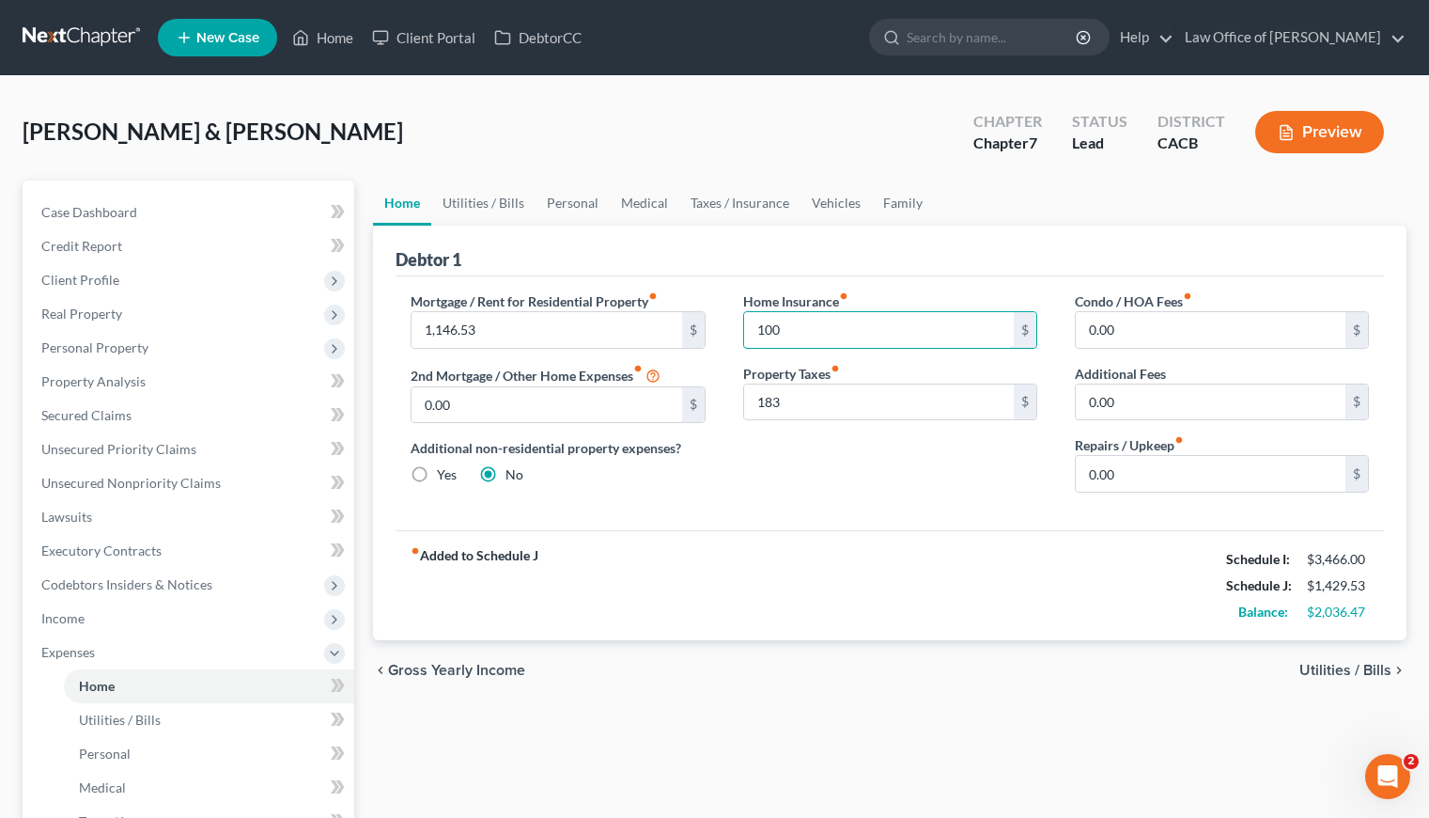
type input "100"
click at [902, 503] on div "Home Insurance fiber_manual_record 100 $ Property Taxes fiber_manual_record 183…" at bounding box center [891, 399] width 332 height 216
click at [497, 202] on link "Utilities / Bills" at bounding box center [483, 202] width 104 height 45
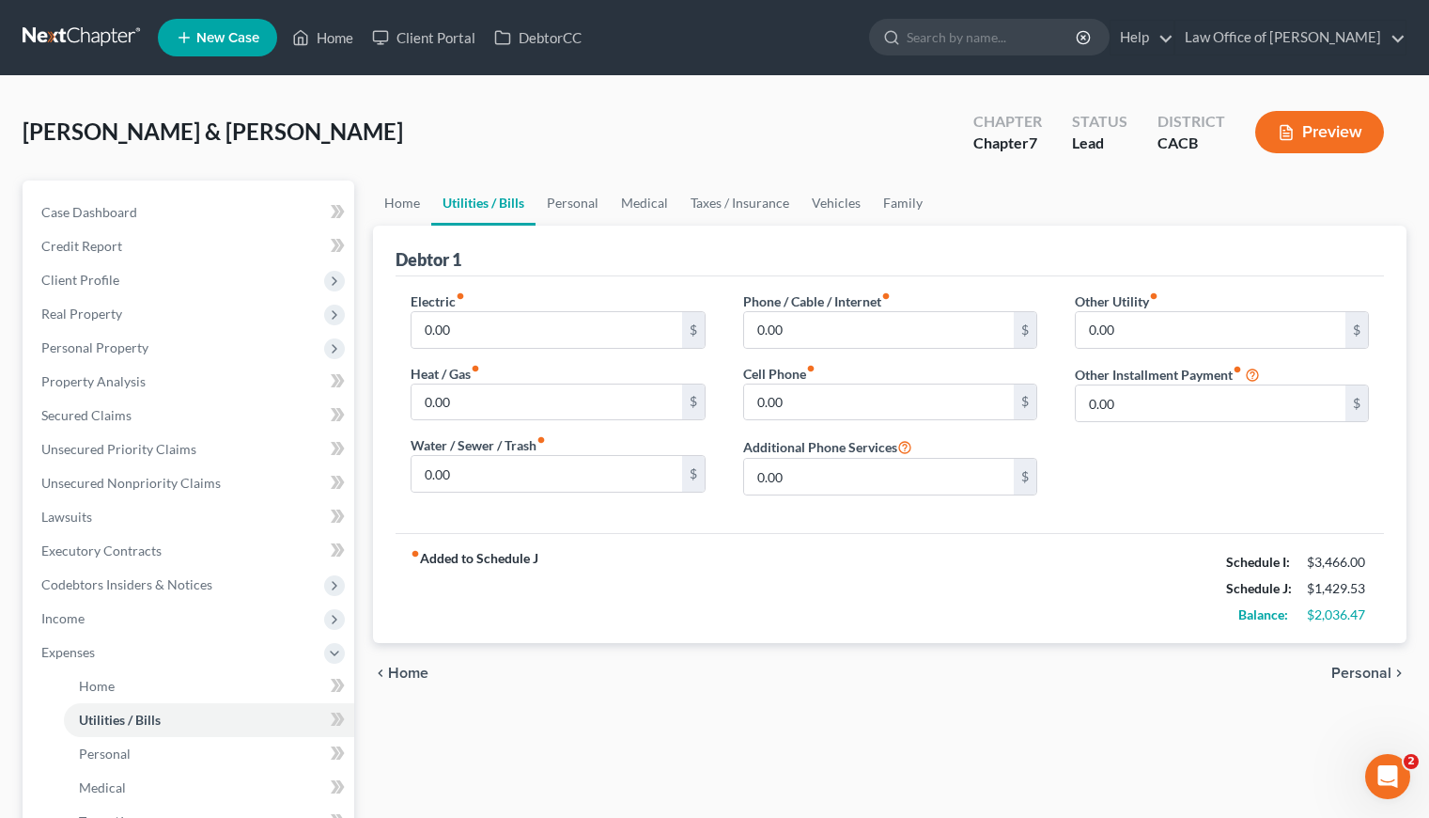
click at [838, 559] on div "fiber_manual_record Added to Schedule J Schedule I: $3,466.00 Schedule J: $1,42…" at bounding box center [890, 588] width 989 height 110
click at [850, 335] on input "0.00" at bounding box center [879, 330] width 270 height 36
click at [834, 402] on input "0.00" at bounding box center [879, 402] width 270 height 36
click at [645, 202] on link "Medical" at bounding box center [645, 202] width 70 height 45
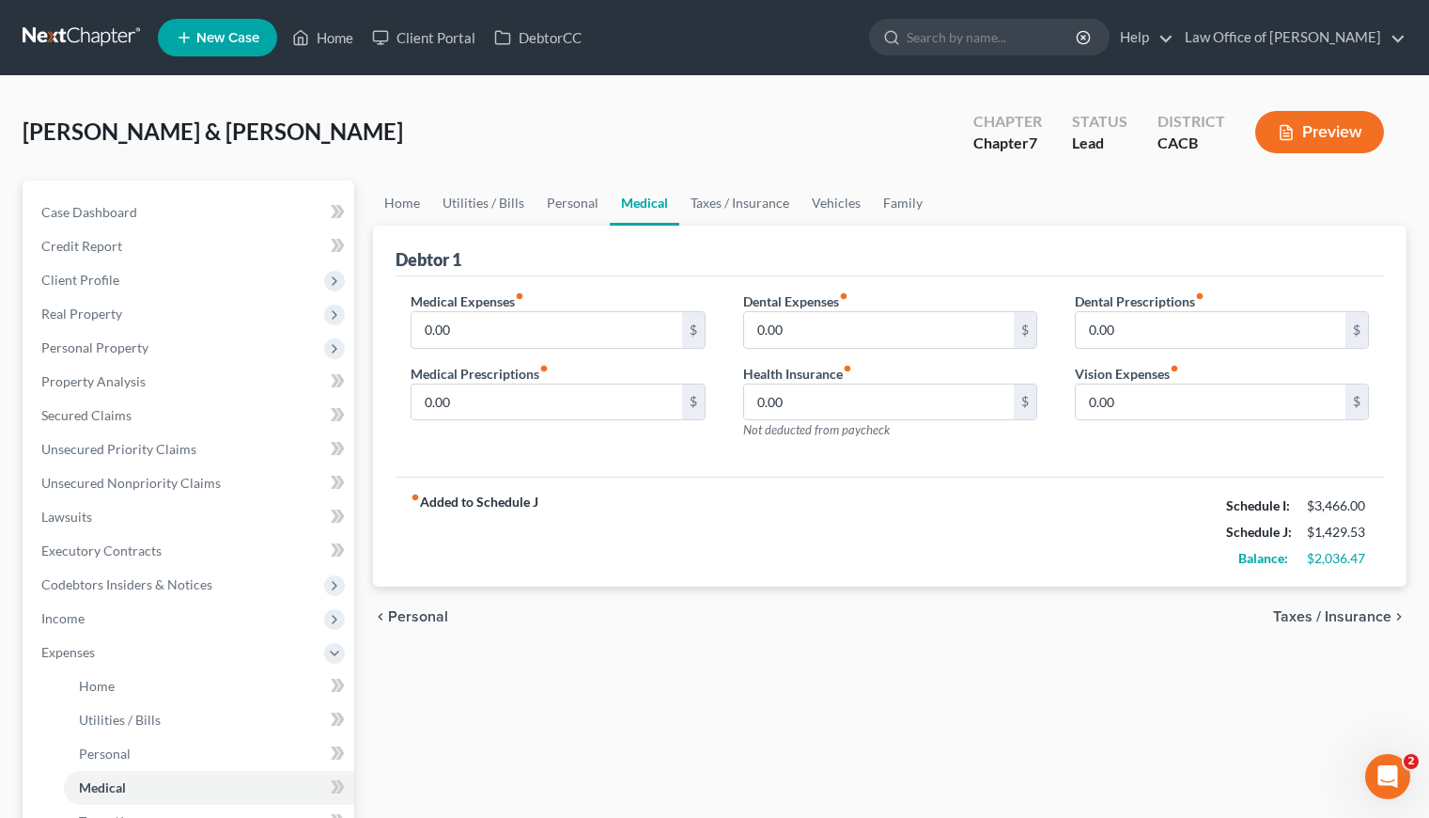
click at [729, 623] on div "chevron_left Personal Taxes / Insurance chevron_right" at bounding box center [890, 616] width 1034 height 60
click at [574, 209] on link "Personal" at bounding box center [573, 202] width 74 height 45
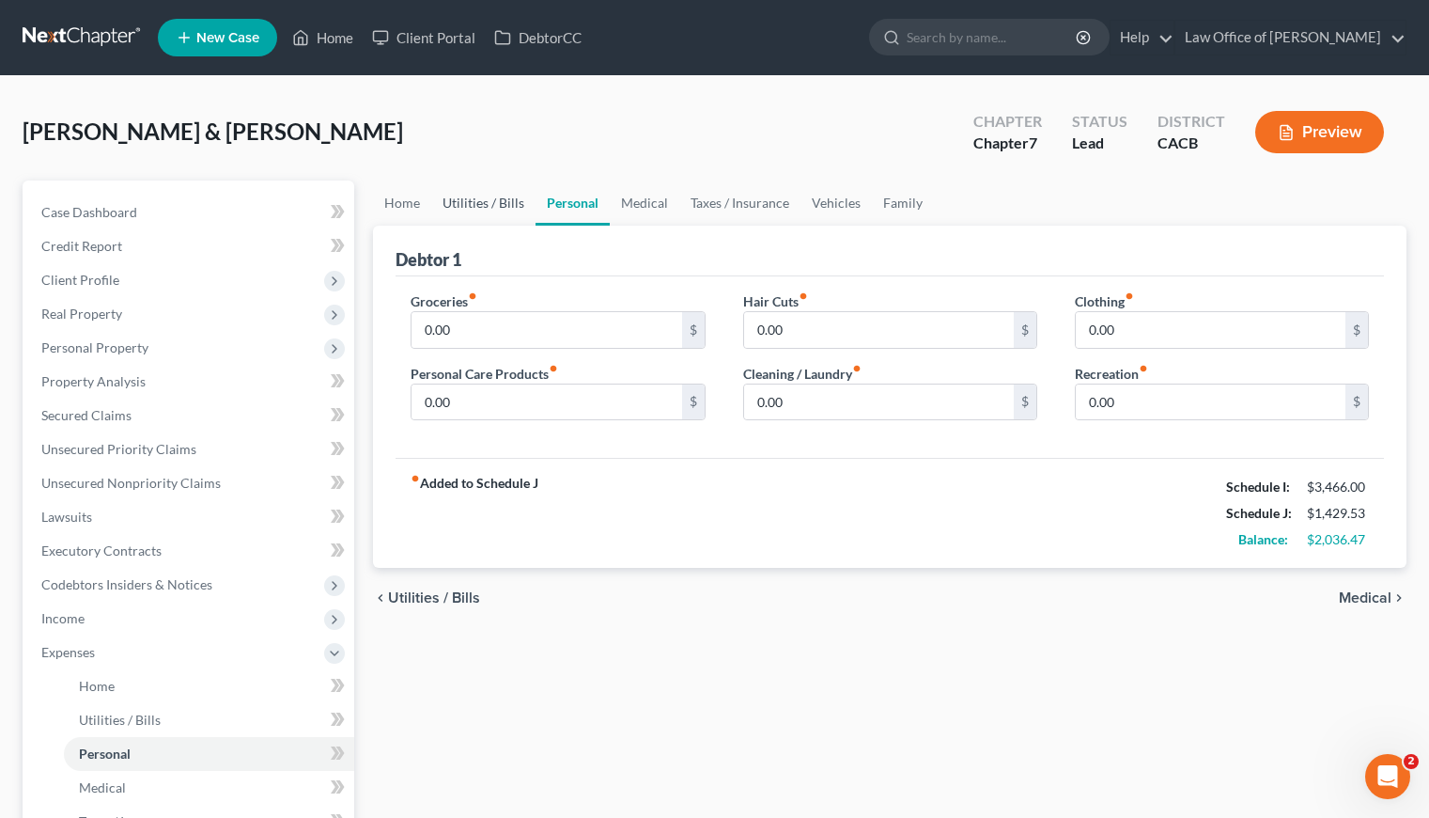
click at [476, 208] on link "Utilities / Bills" at bounding box center [483, 202] width 104 height 45
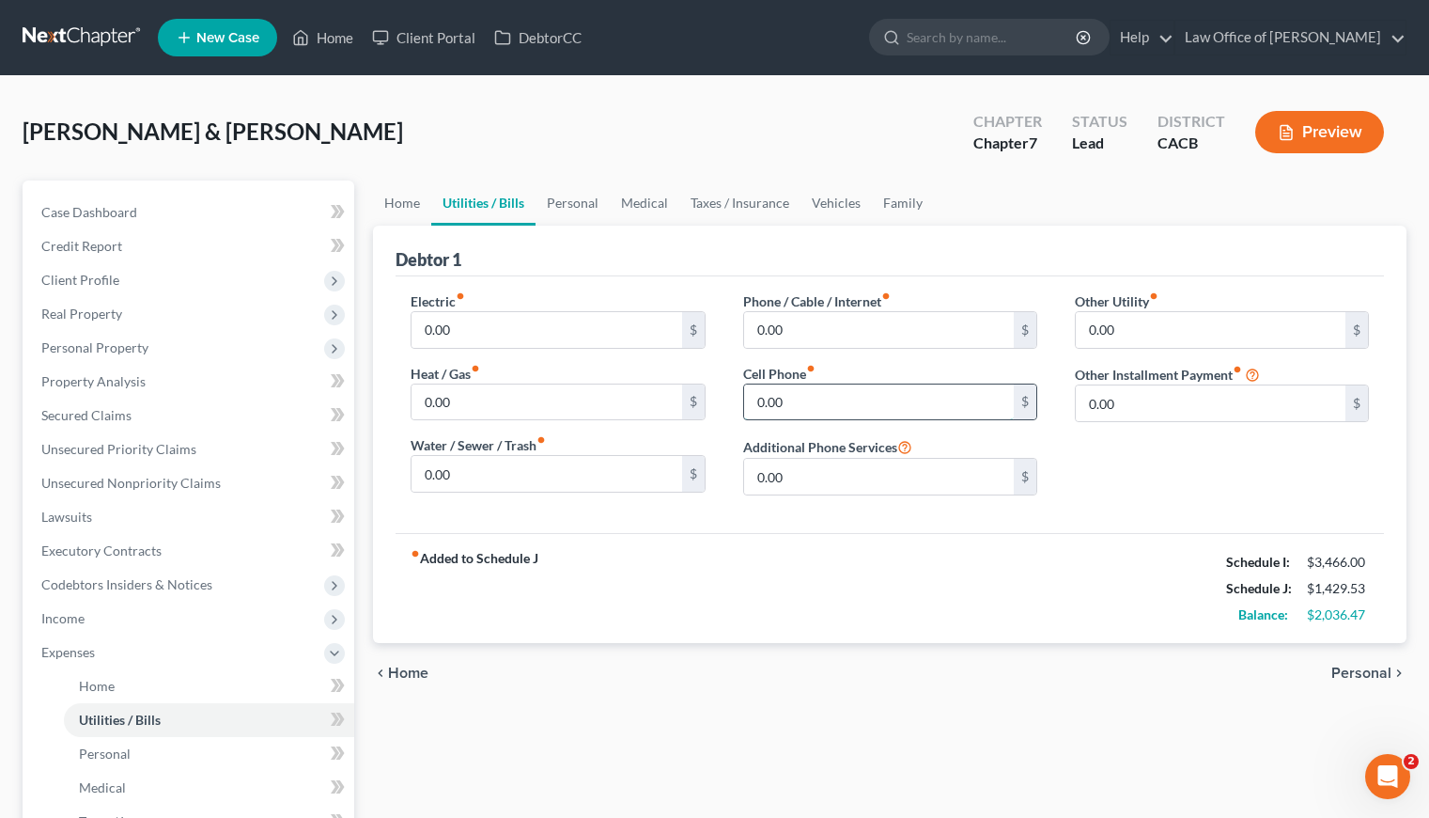
click at [864, 389] on input "0.00" at bounding box center [879, 402] width 270 height 36
type input "25"
drag, startPoint x: 765, startPoint y: 725, endPoint x: 734, endPoint y: 591, distance: 137.0
click at [765, 723] on div "Home Utilities / Bills Personal Medical Taxes / Insurance Vehicles Family Debto…" at bounding box center [890, 672] width 1053 height 984
click at [560, 195] on link "Personal" at bounding box center [573, 202] width 74 height 45
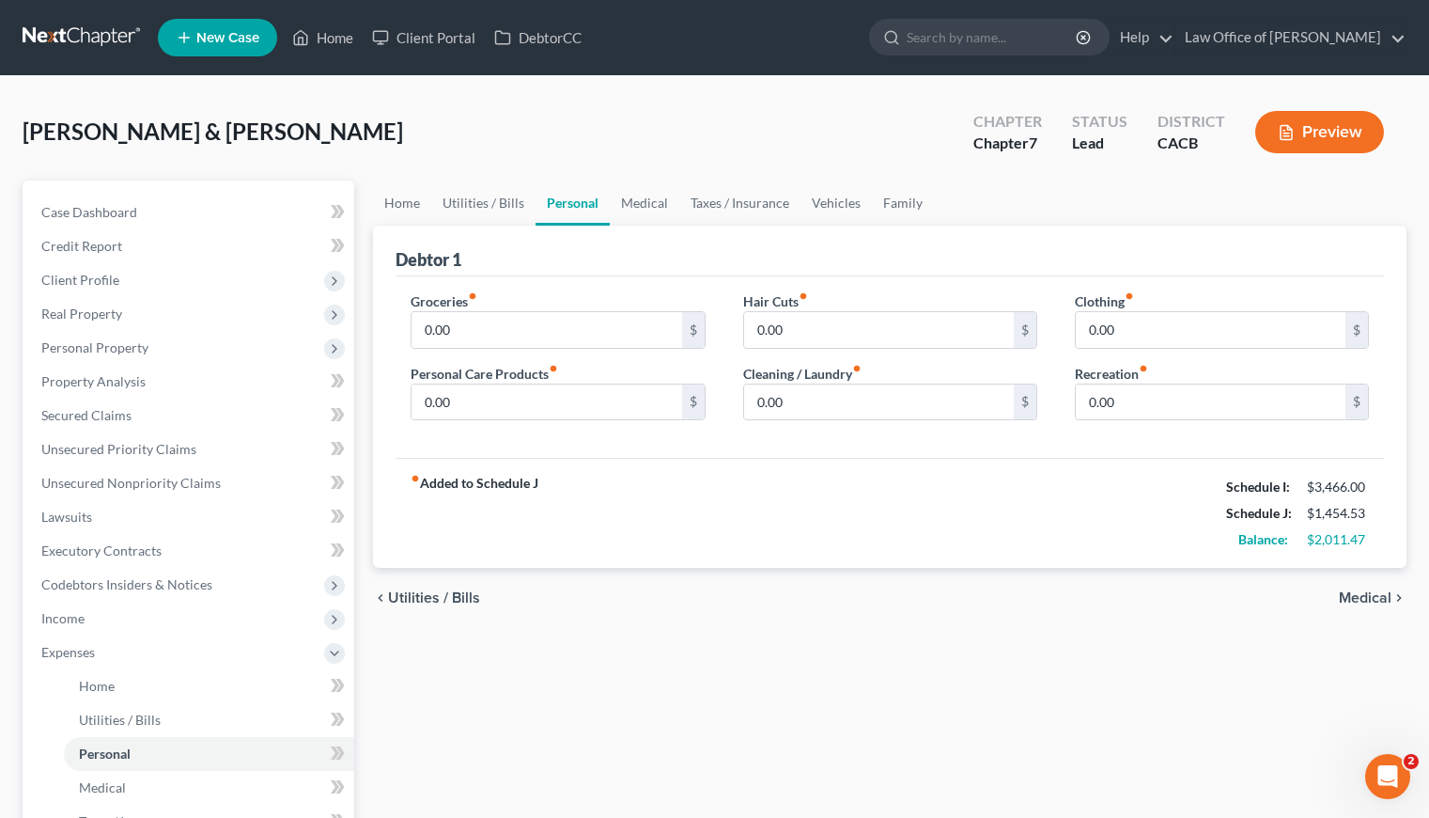
click at [710, 593] on div "chevron_left Utilities / Bills Medical chevron_right" at bounding box center [890, 598] width 1034 height 60
click at [651, 198] on link "Medical" at bounding box center [645, 202] width 70 height 45
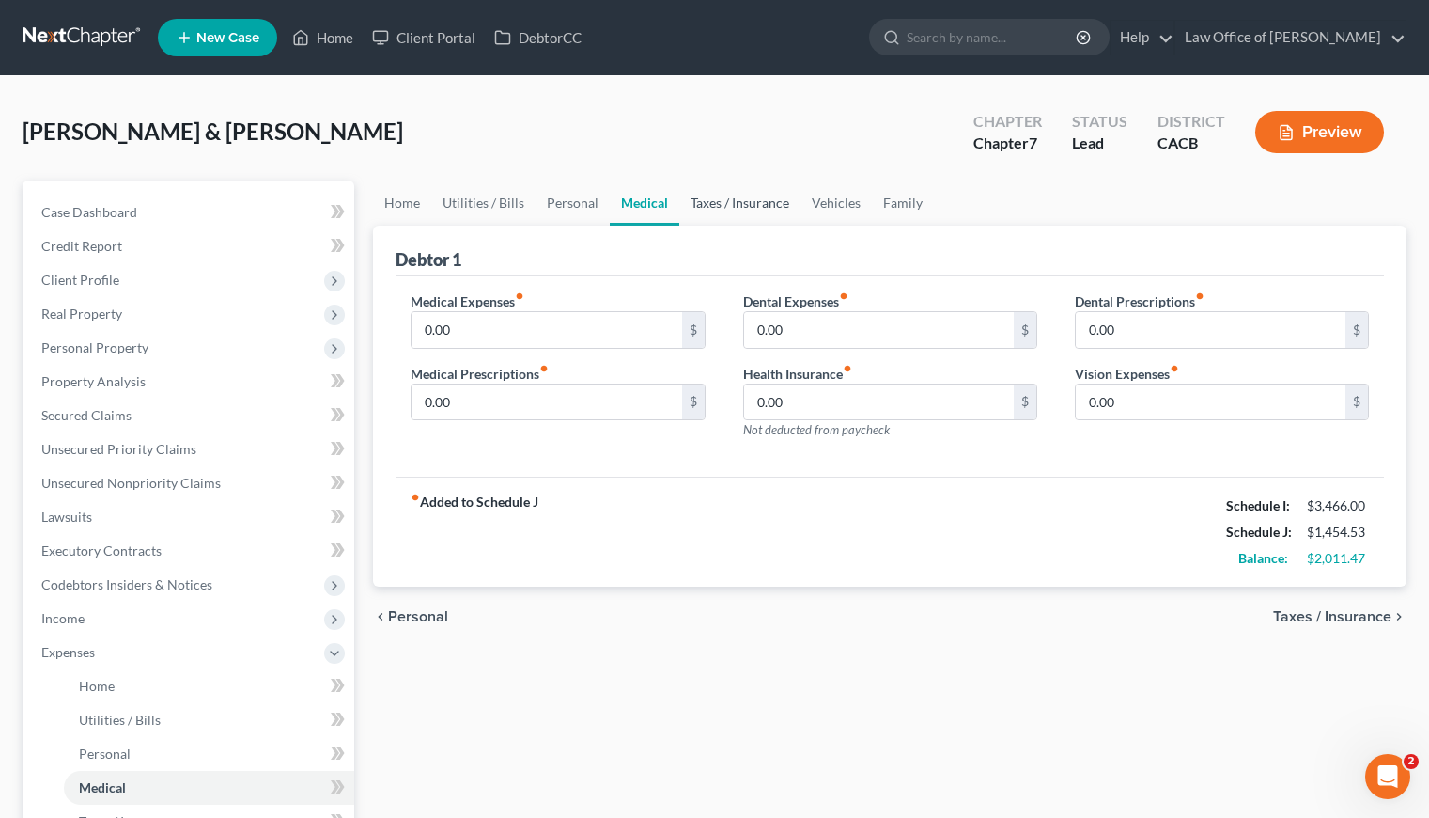
click at [770, 197] on link "Taxes / Insurance" at bounding box center [739, 202] width 121 height 45
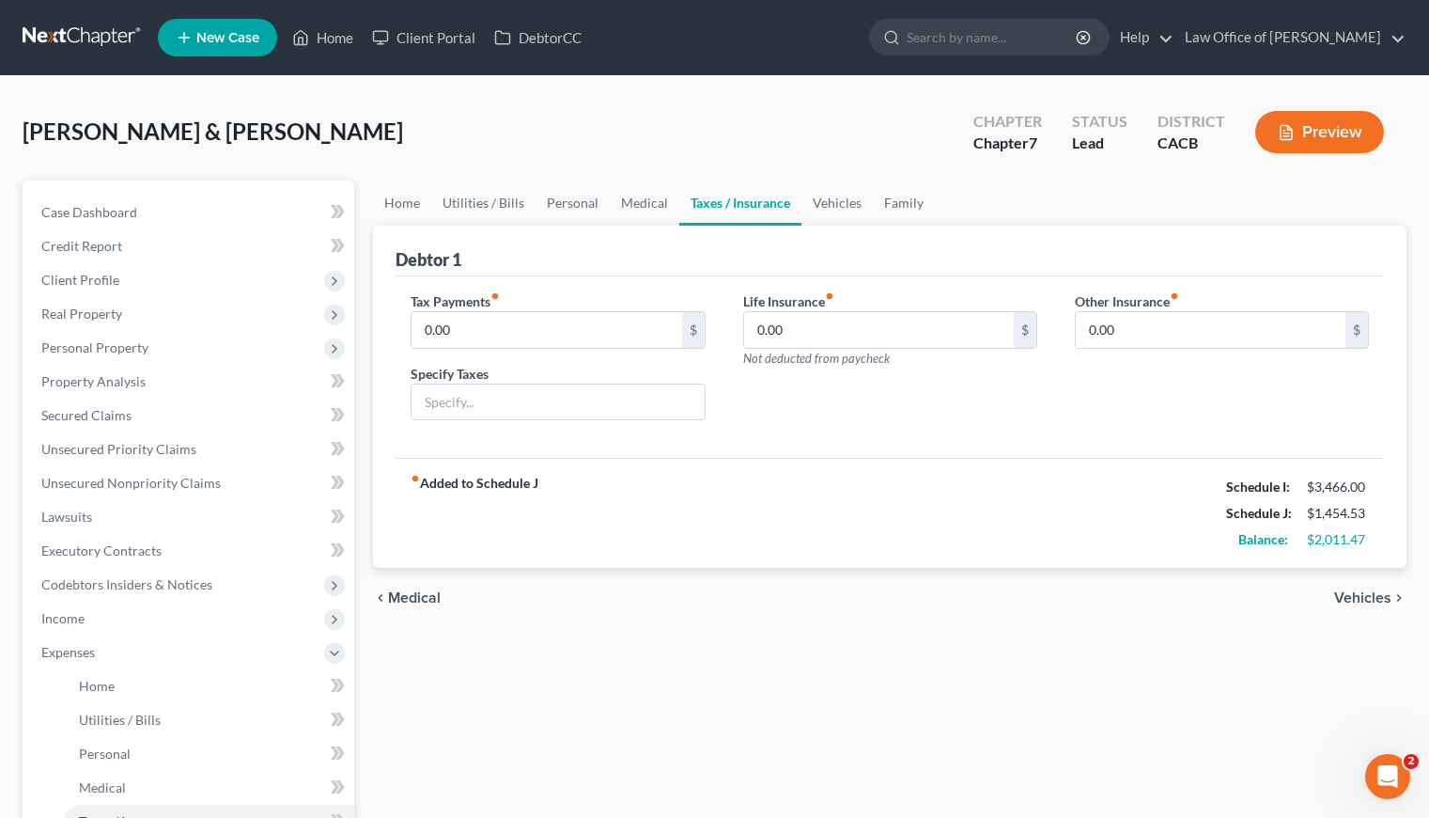
drag, startPoint x: 1059, startPoint y: 522, endPoint x: 985, endPoint y: 418, distance: 127.3
click at [1059, 522] on div "fiber_manual_record Added to Schedule J Schedule I: $3,466.00 Schedule J: $1,45…" at bounding box center [890, 513] width 989 height 110
click at [832, 198] on link "Vehicles" at bounding box center [837, 202] width 71 height 45
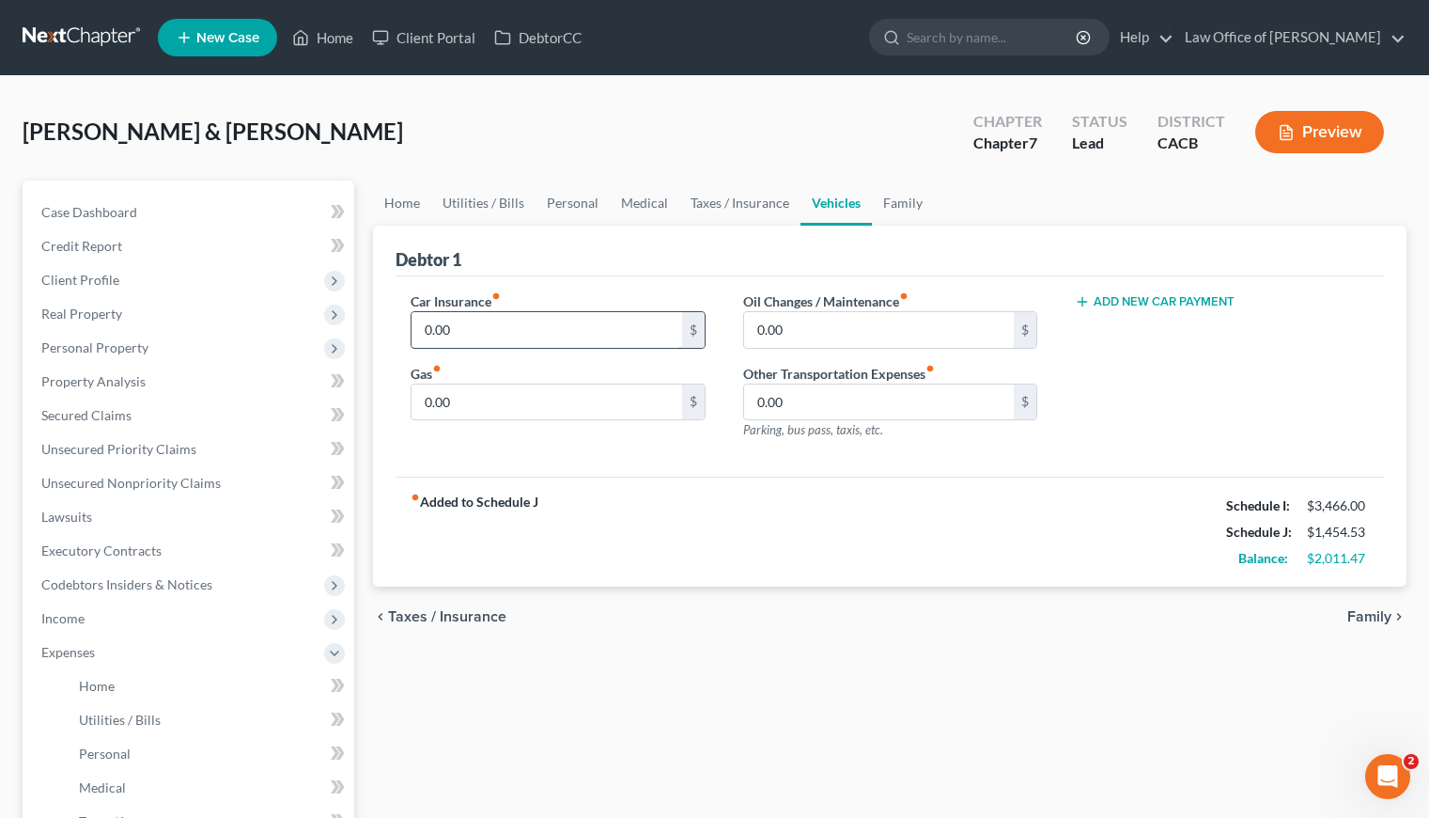
click at [484, 331] on input "0.00" at bounding box center [547, 330] width 270 height 36
click at [474, 403] on input "0.00" at bounding box center [547, 402] width 270 height 36
click at [506, 319] on input "0.00" at bounding box center [547, 330] width 270 height 36
type input "366"
click at [538, 388] on input "0.00" at bounding box center [547, 402] width 270 height 36
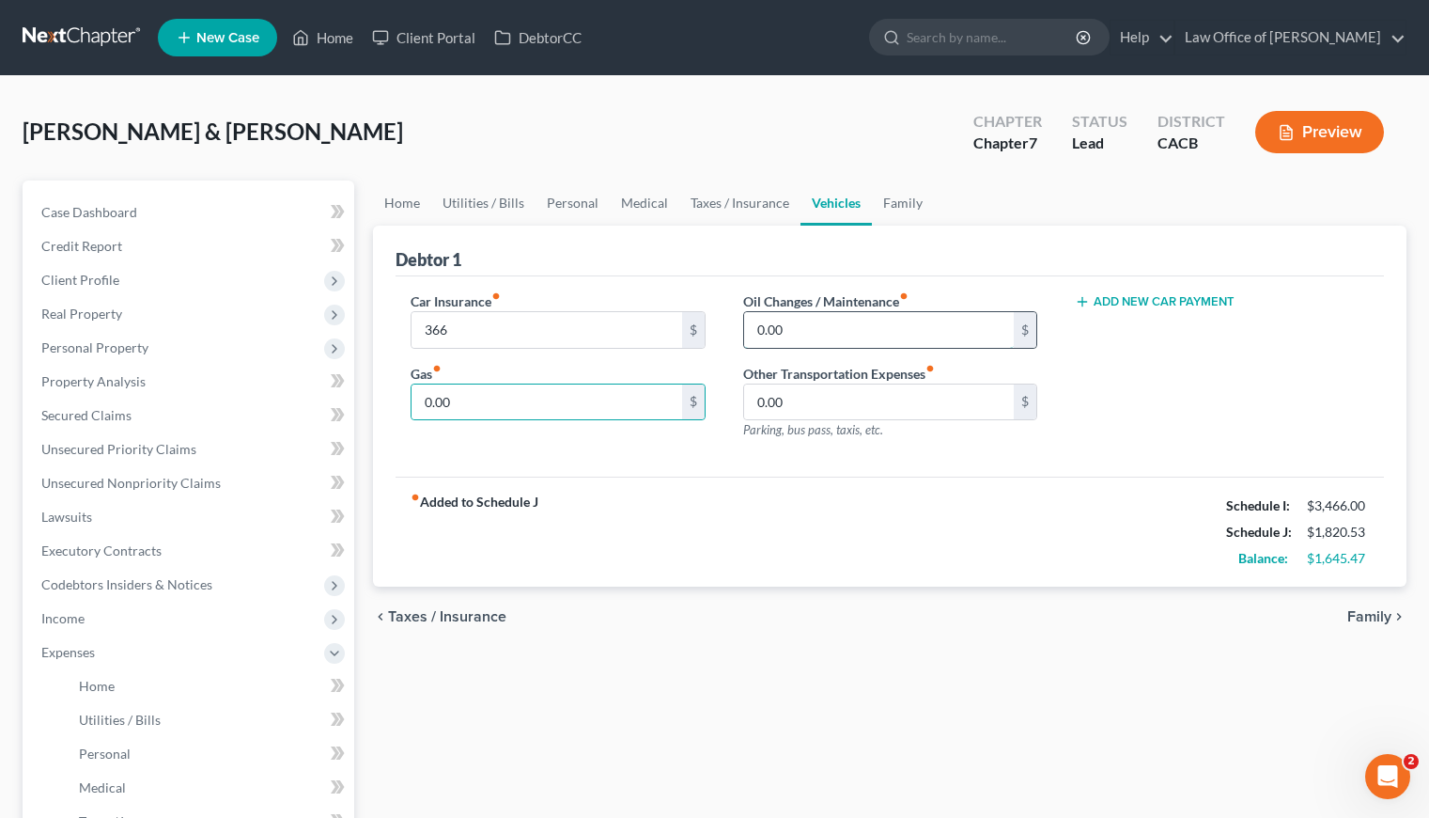
click at [796, 334] on input "0.00" at bounding box center [879, 330] width 270 height 36
type input "20"
click at [540, 396] on input "0.00" at bounding box center [547, 402] width 270 height 36
type input "160"
click at [706, 457] on div "Car Insurance fiber_manual_record 366 $ Gas fiber_manual_record 160 $ Oil Chang…" at bounding box center [890, 376] width 989 height 201
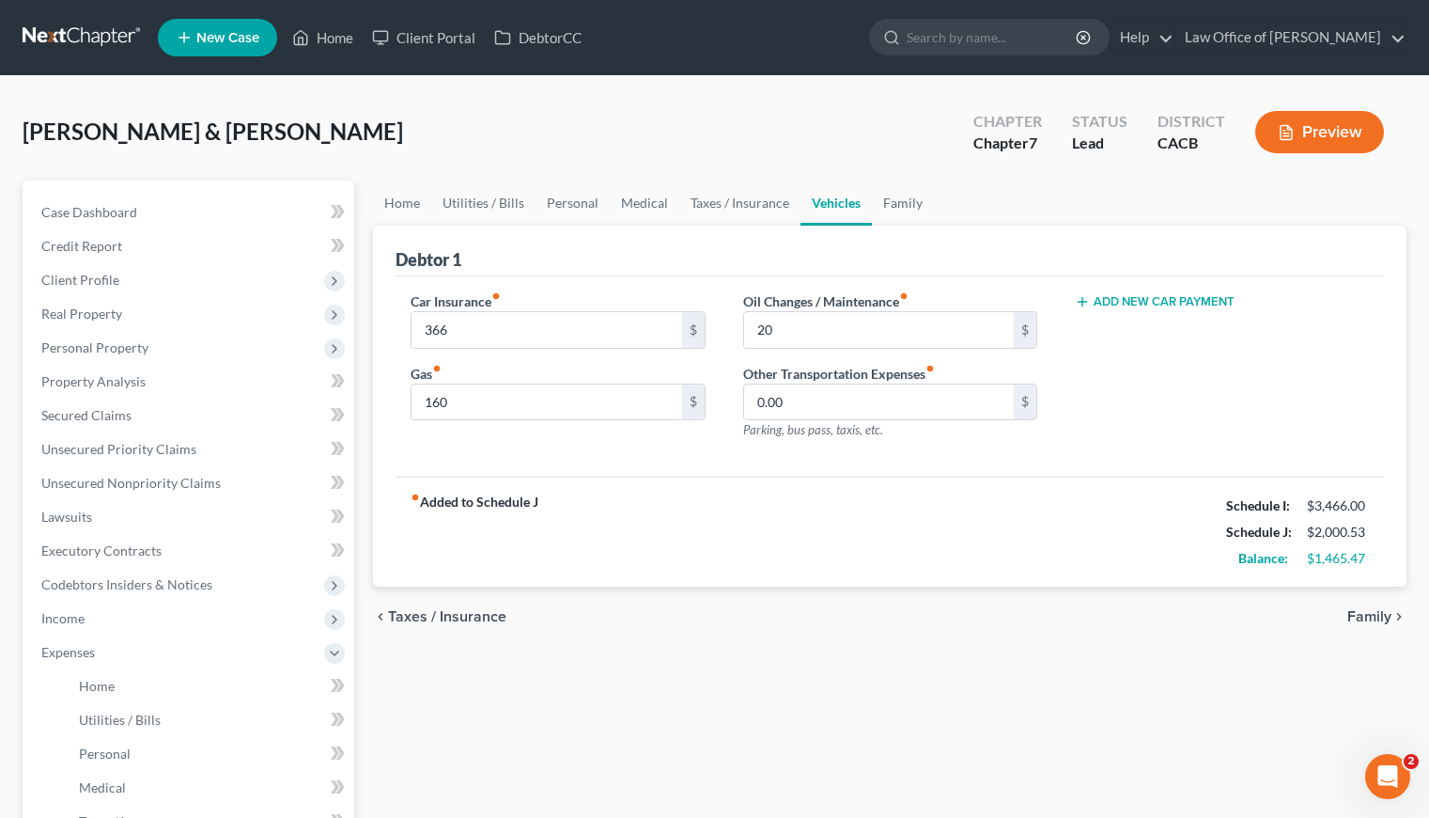
click at [657, 636] on div "chevron_left Taxes / Insurance Family chevron_right" at bounding box center [890, 616] width 1034 height 60
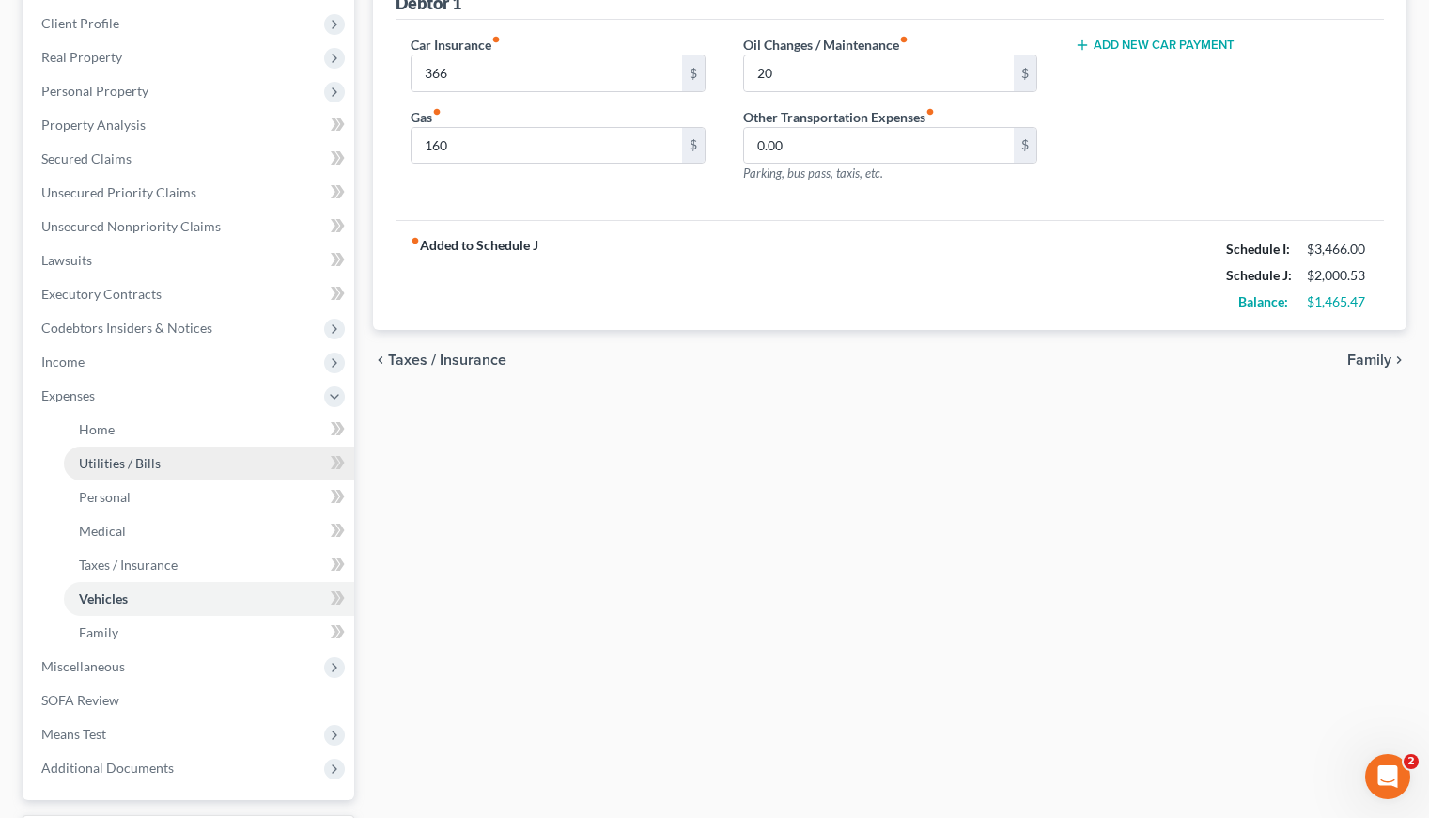
scroll to position [416, 0]
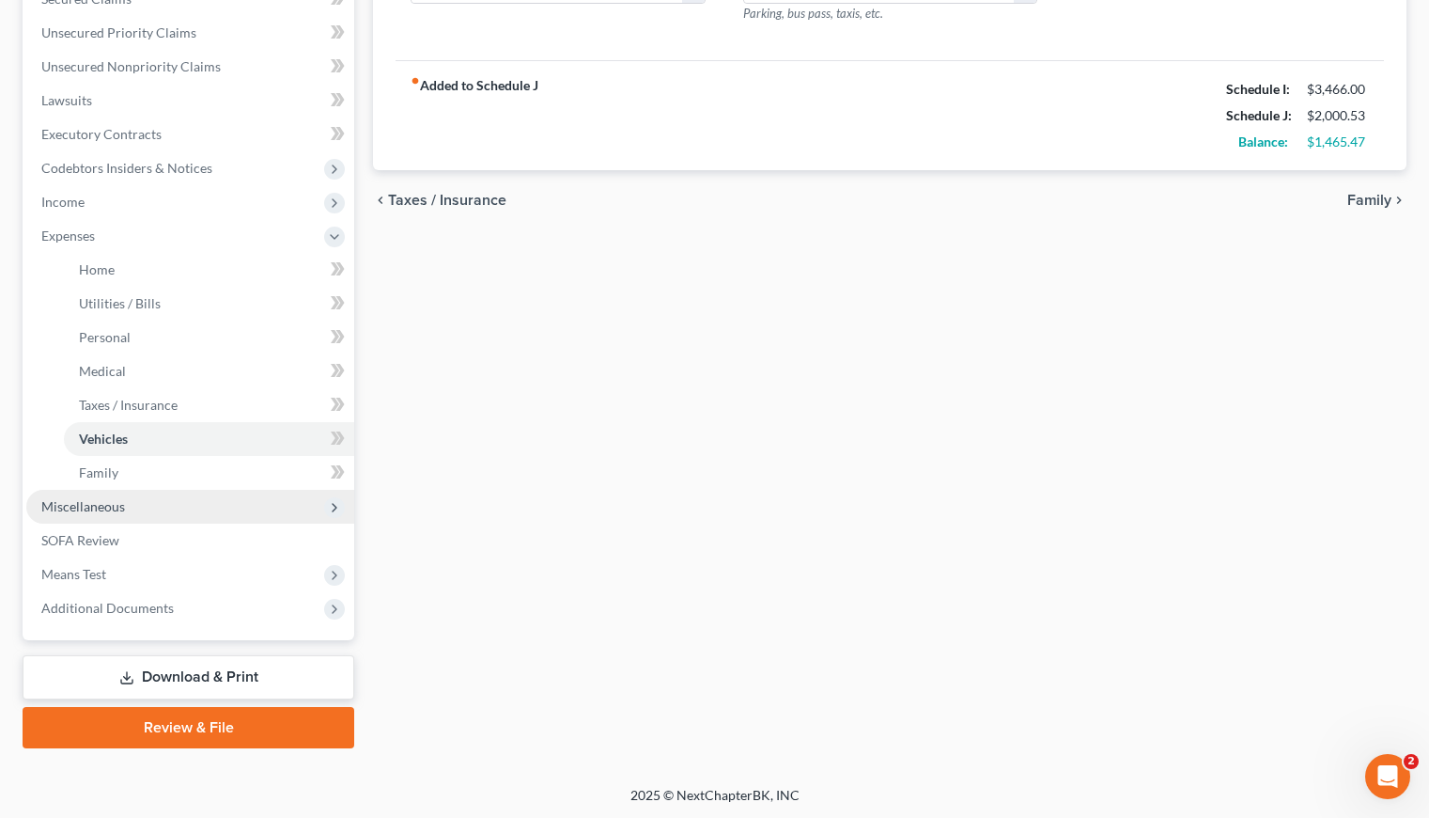
click at [94, 507] on span "Miscellaneous" at bounding box center [83, 506] width 84 height 16
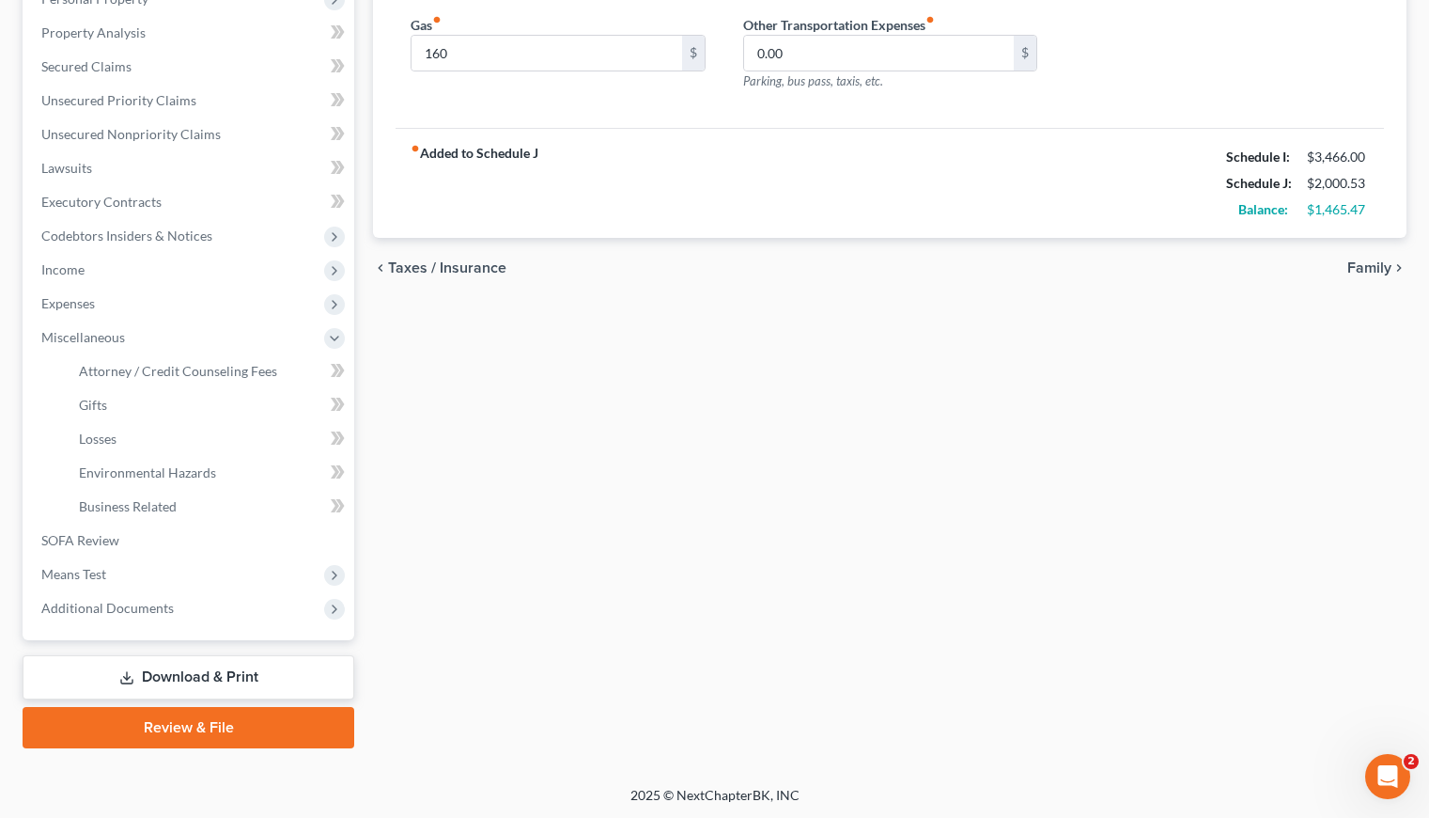
scroll to position [0, 0]
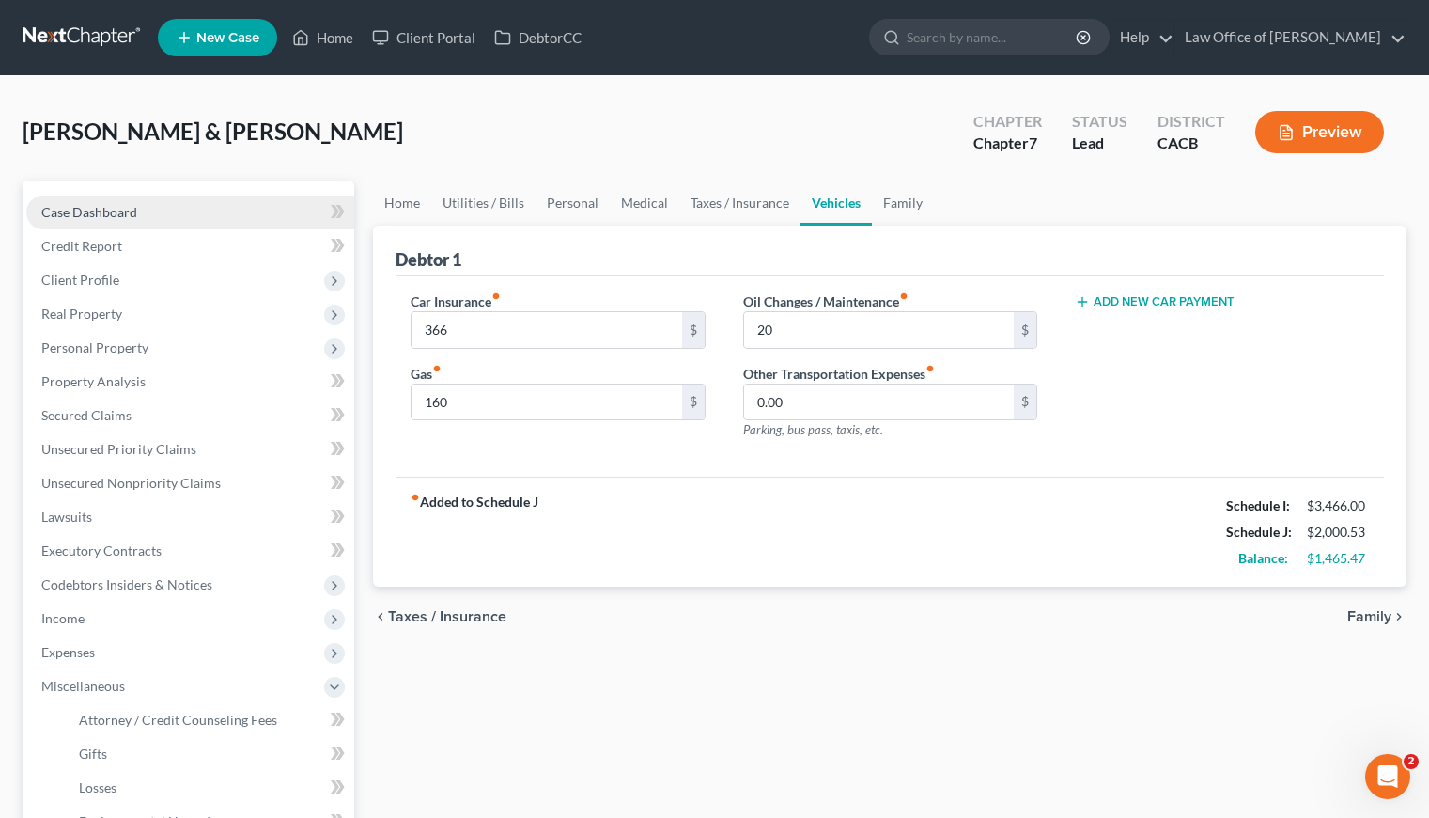
click at [99, 195] on link "Case Dashboard" at bounding box center [190, 212] width 328 height 34
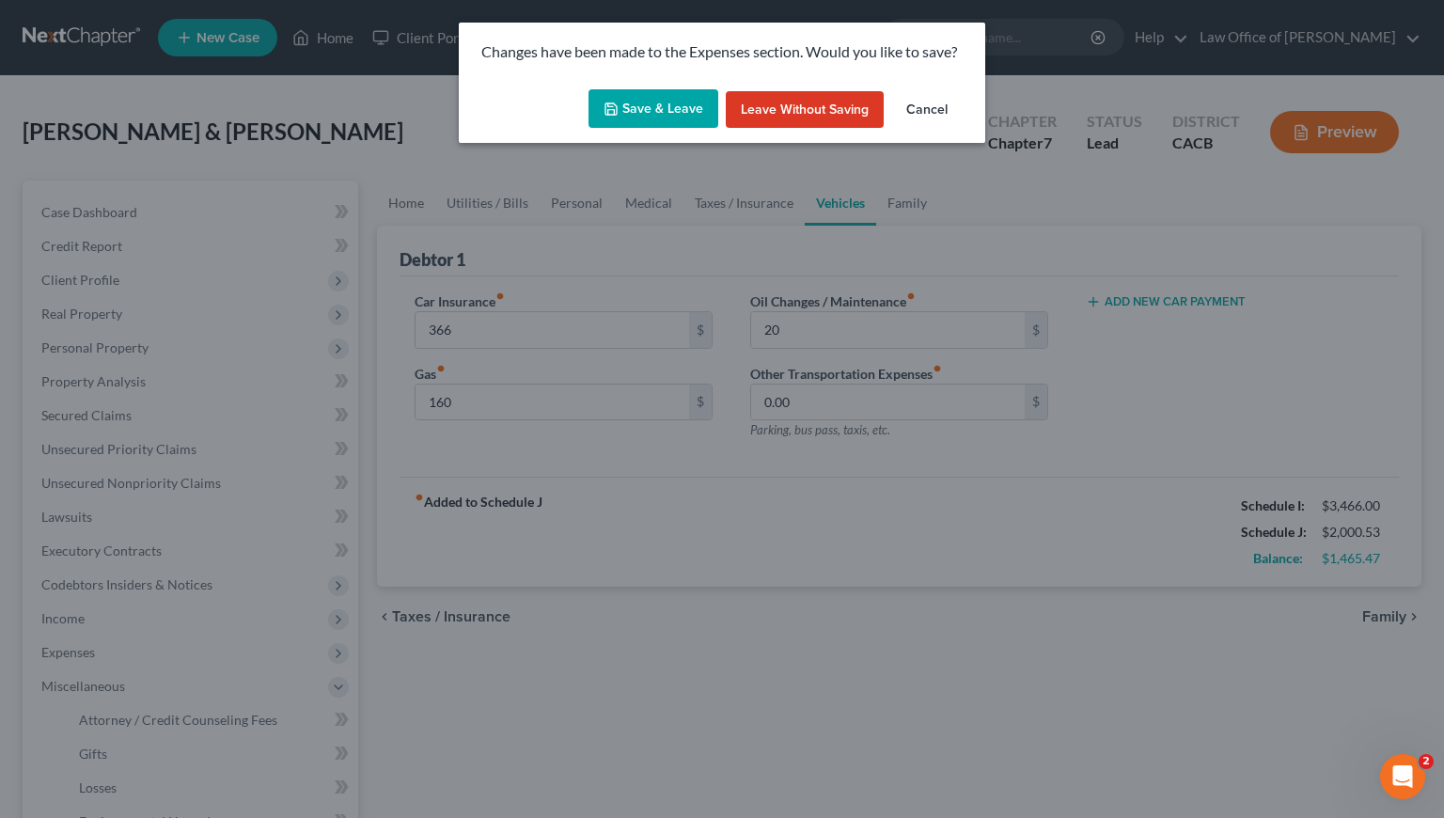
click at [647, 109] on button "Save & Leave" at bounding box center [653, 108] width 130 height 39
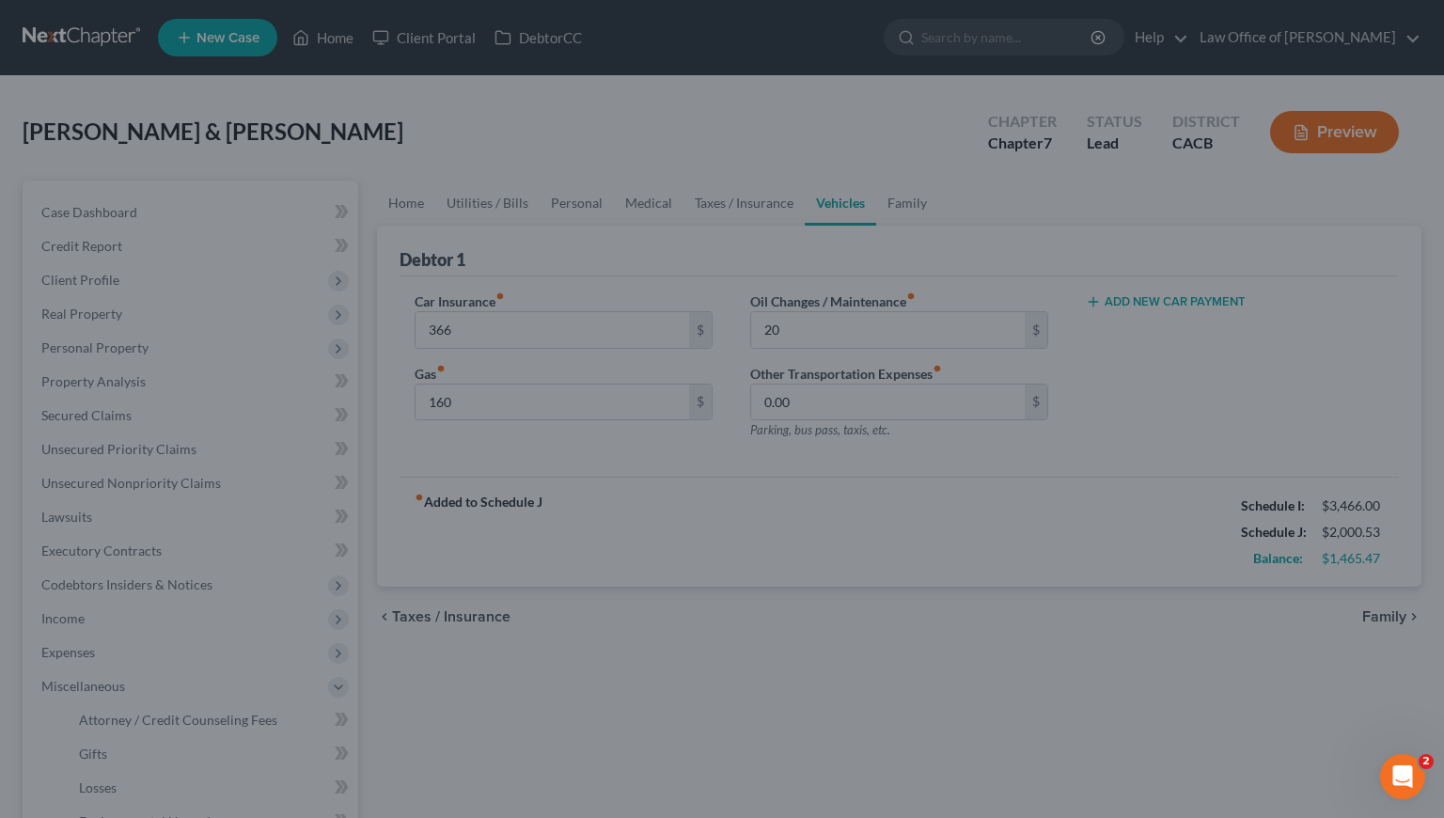
type input "366.00"
type input "160.00"
type input "20.00"
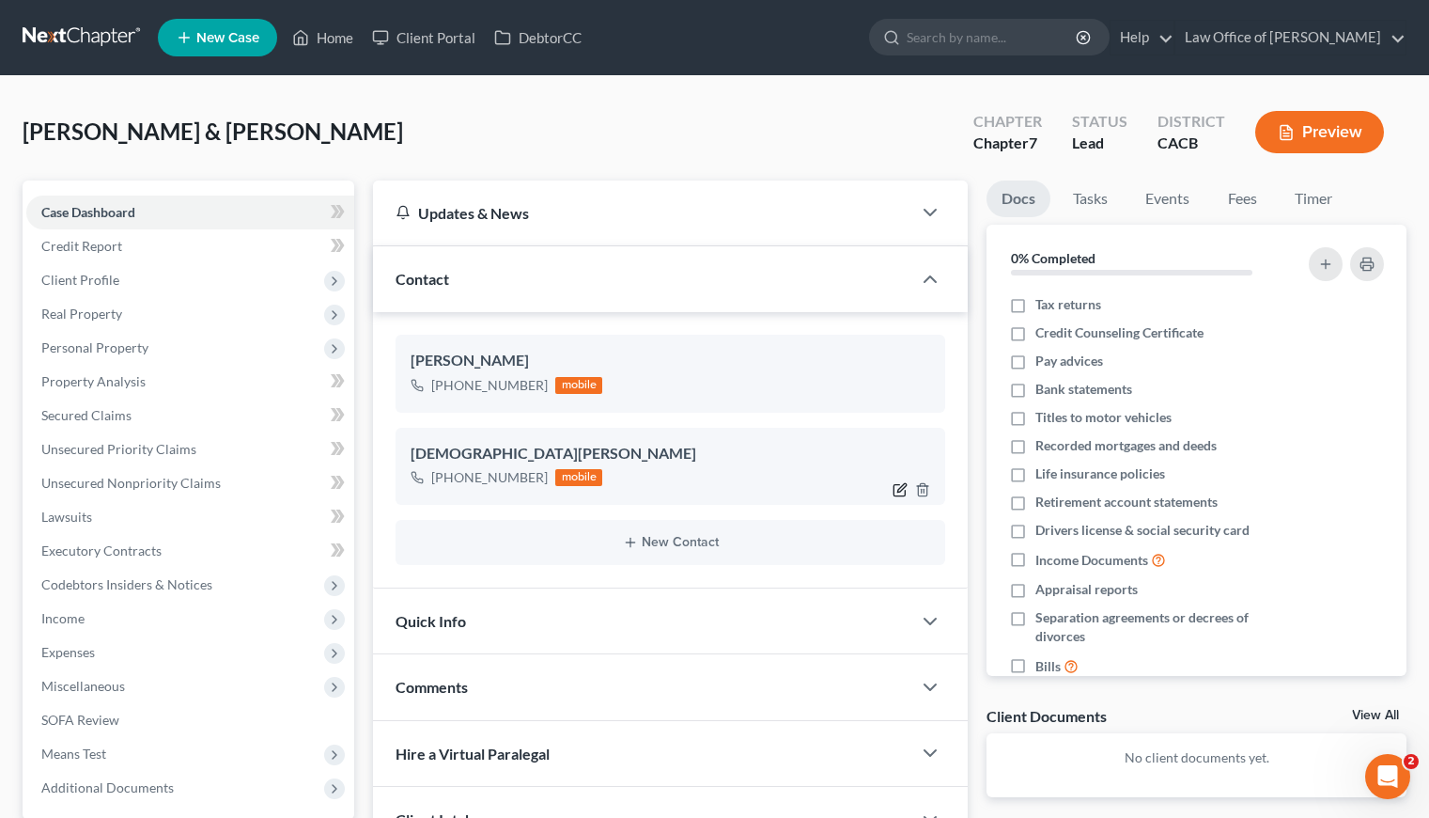
click at [904, 487] on icon "button" at bounding box center [902, 487] width 8 height 8
select select "0"
select select "1"
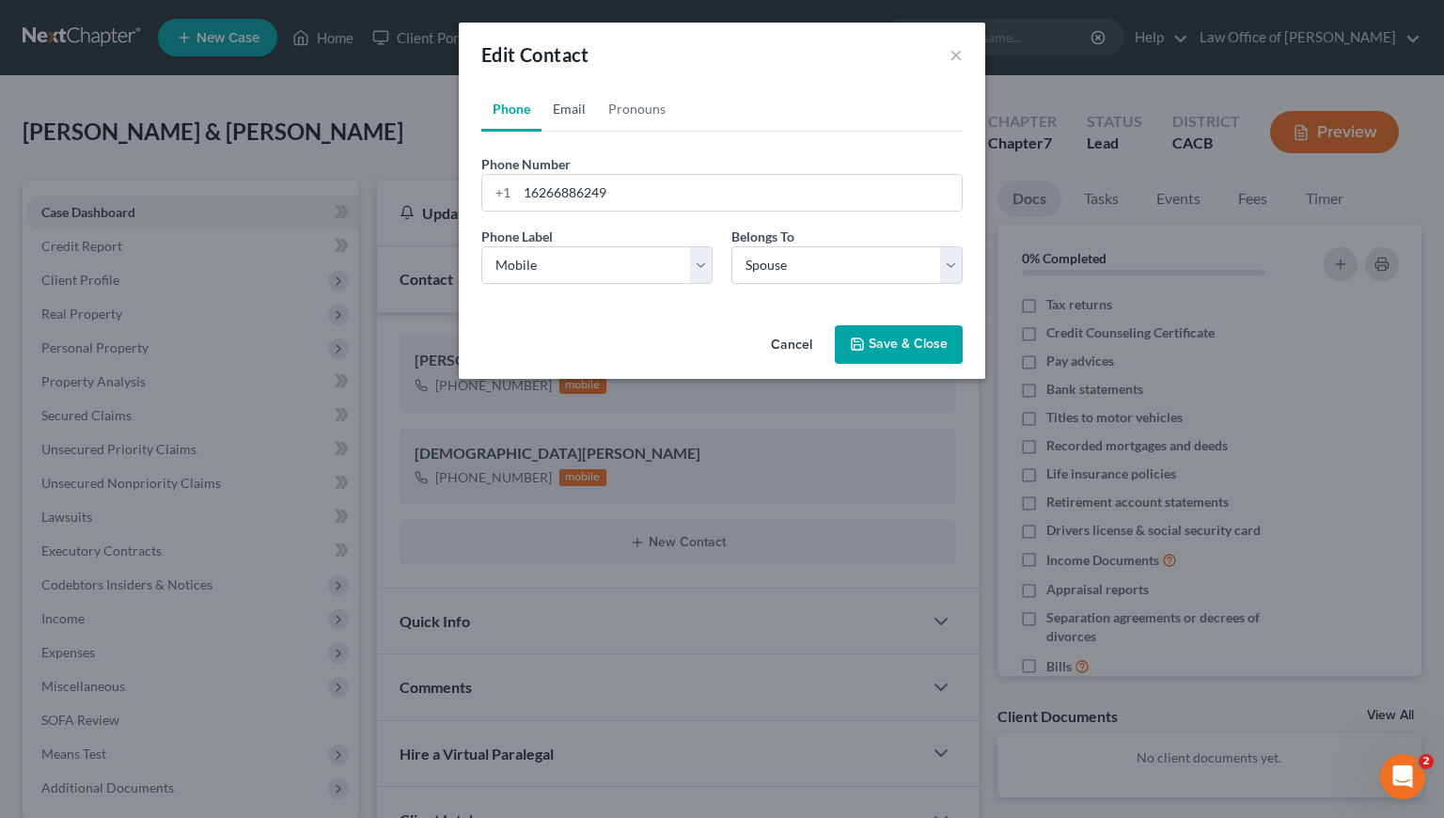
click at [555, 117] on link "Email" at bounding box center [568, 108] width 55 height 45
click at [596, 194] on input "email" at bounding box center [739, 193] width 445 height 36
paste input "evacedill@outlook.com"
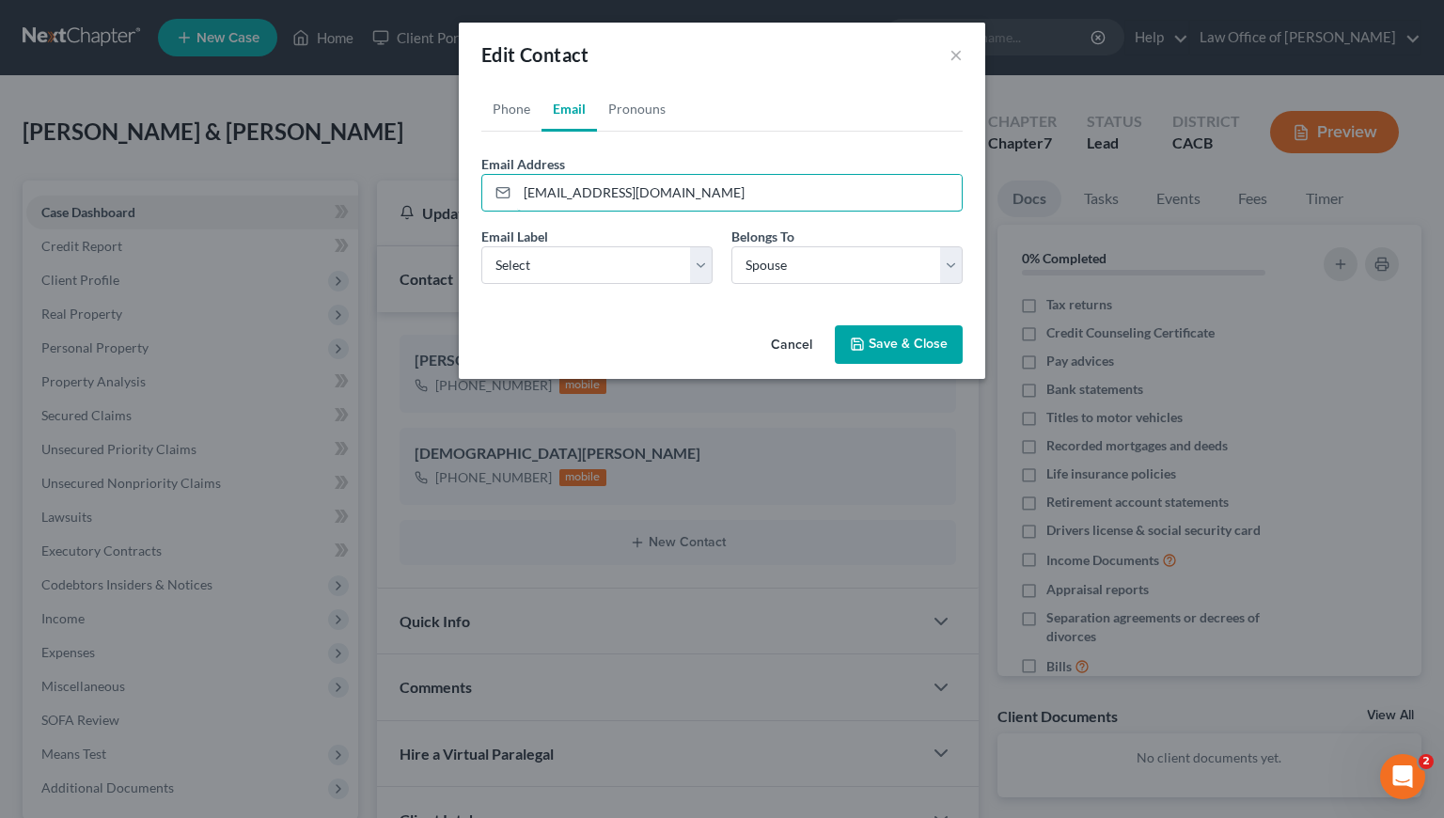
type input "evacedill@outlook.com"
click at [893, 346] on button "Save & Close" at bounding box center [899, 344] width 128 height 39
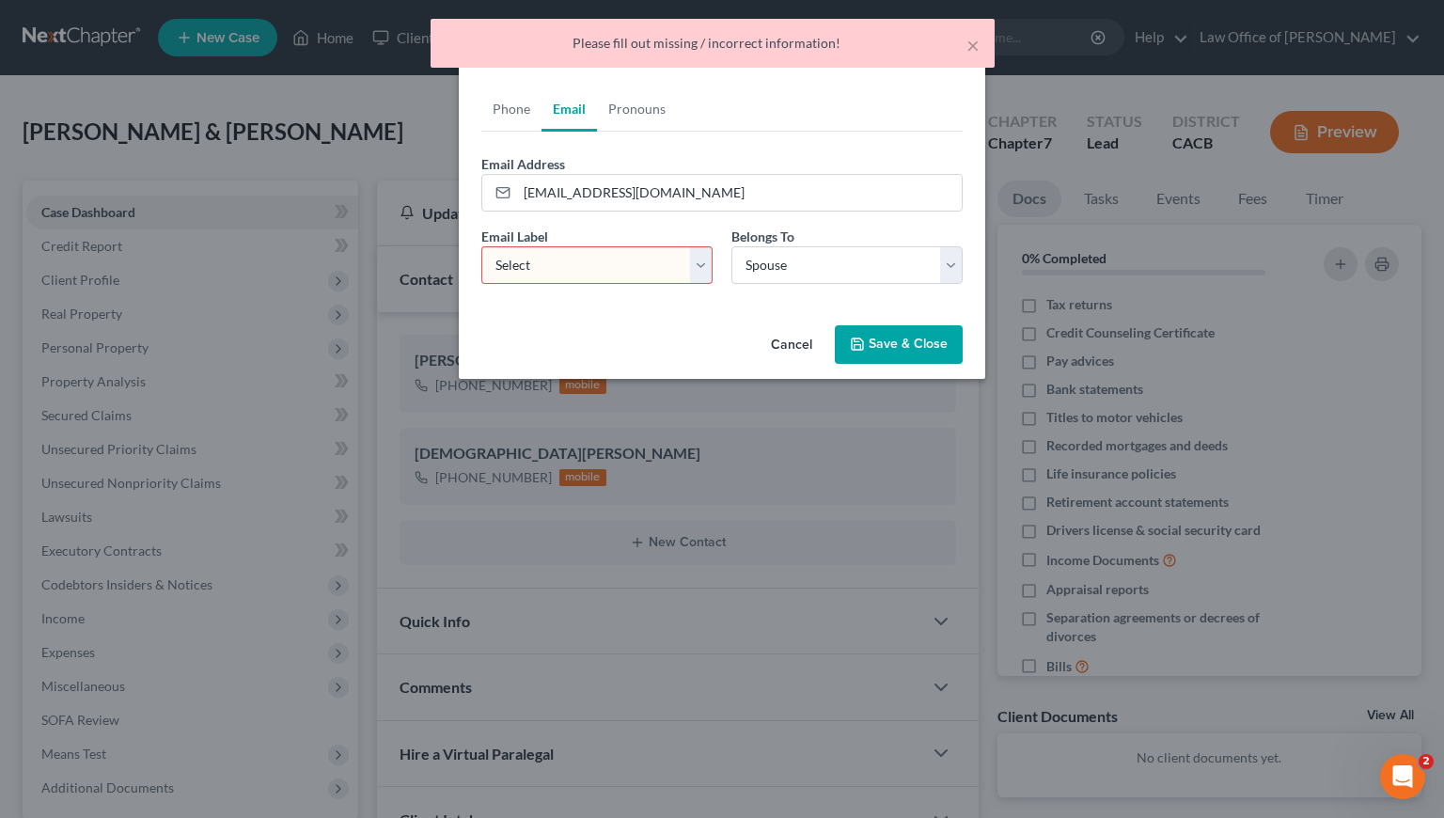
click at [606, 256] on select "Select Home Work Other" at bounding box center [596, 265] width 231 height 38
select select "0"
click at [481, 246] on select "Select Home Work Other" at bounding box center [596, 265] width 231 height 38
click at [912, 343] on button "Save & Close" at bounding box center [899, 344] width 128 height 39
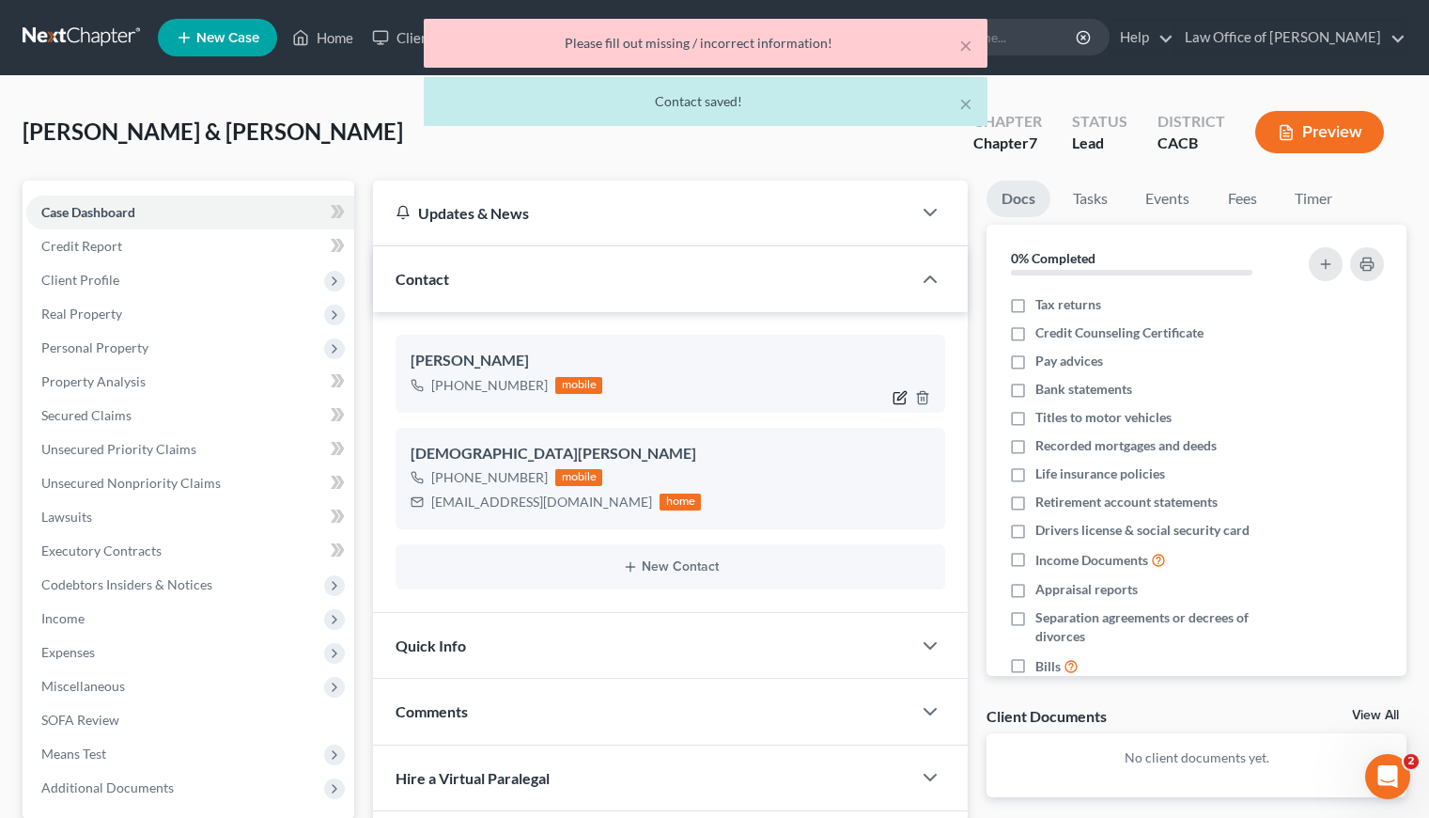
click at [902, 397] on icon "button" at bounding box center [902, 395] width 8 height 8
select select "0"
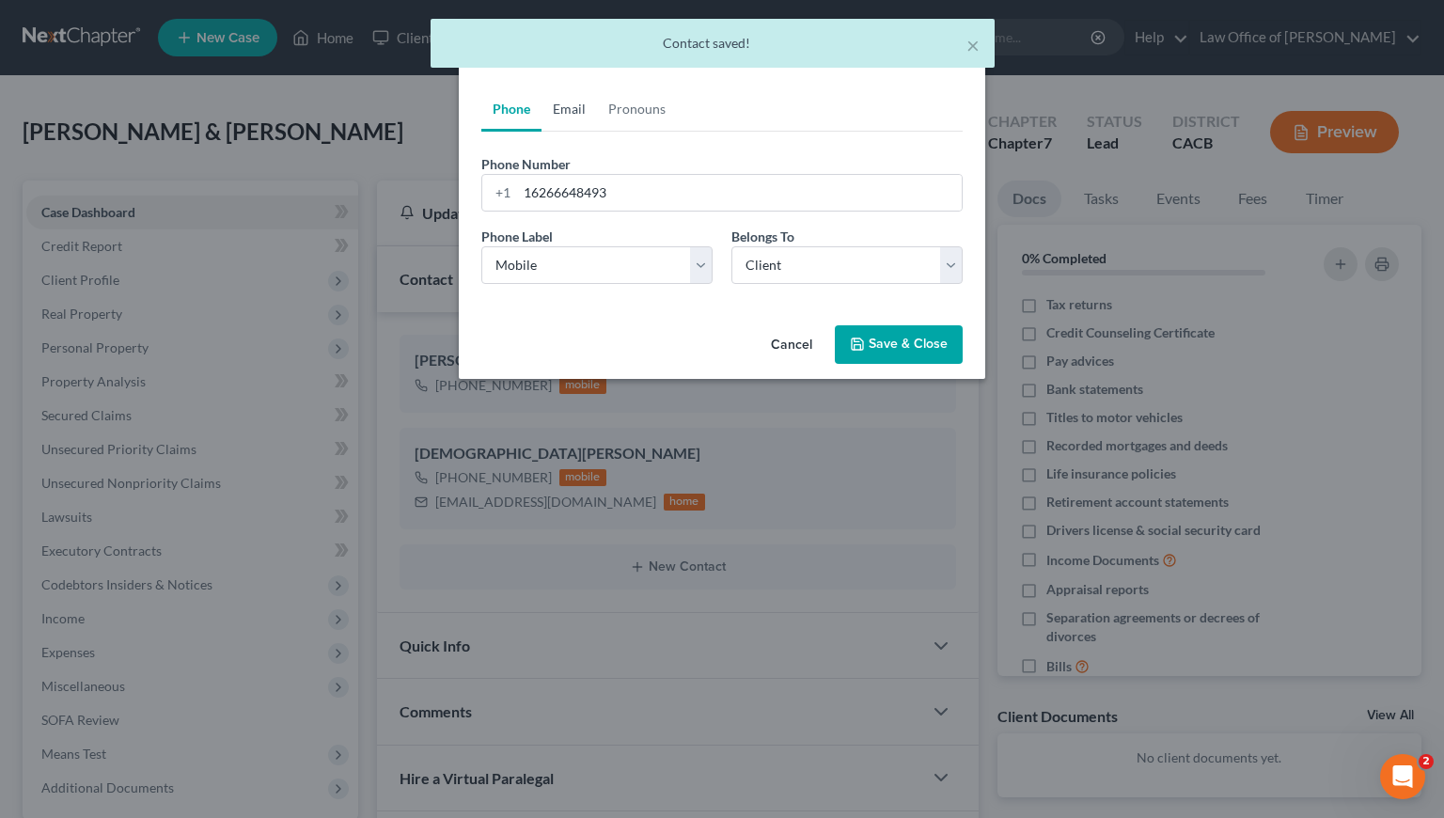
click at [558, 105] on link "Email" at bounding box center [568, 108] width 55 height 45
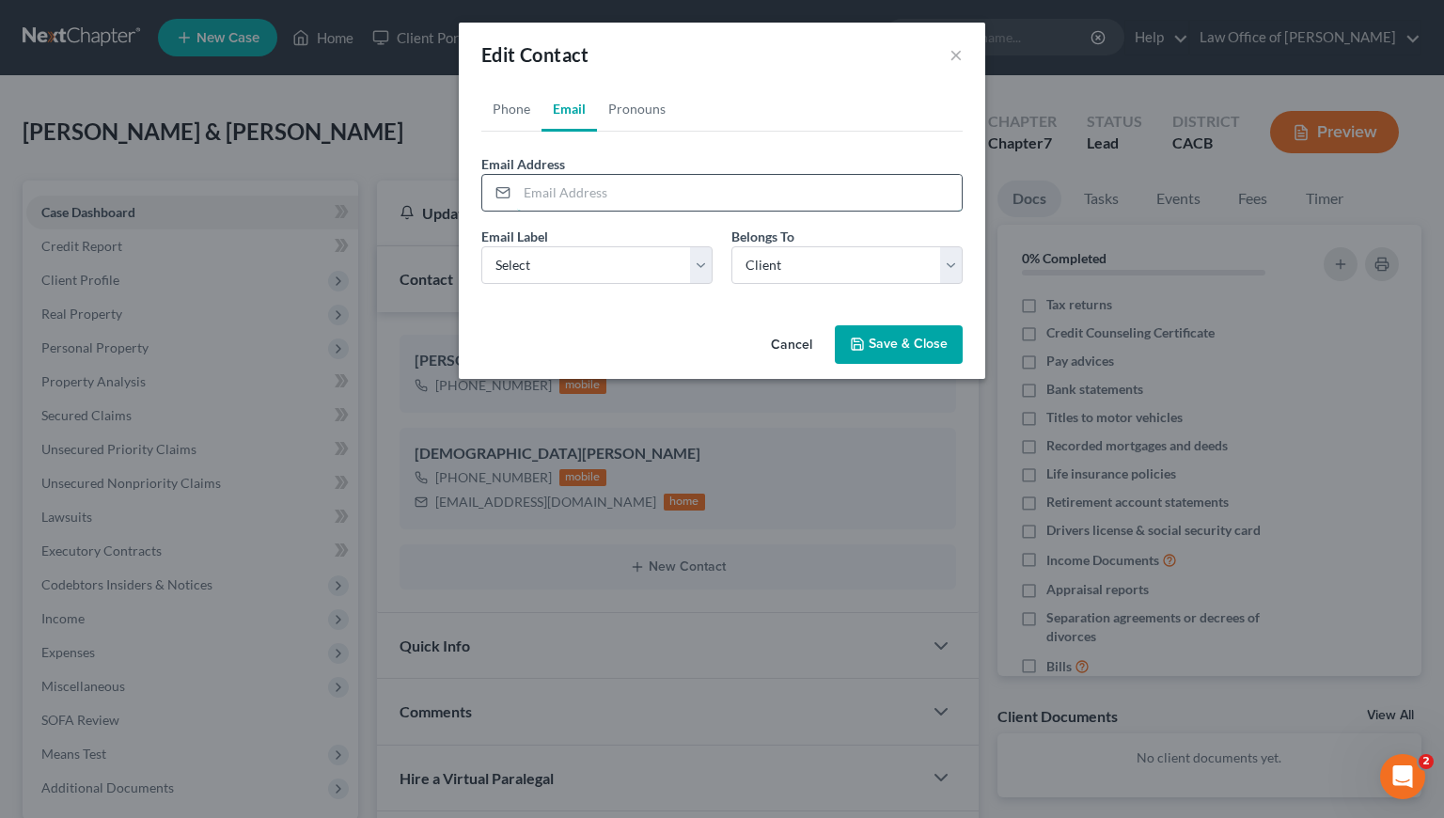
click at [629, 192] on input "email" at bounding box center [739, 193] width 445 height 36
paste input "Arturo.azteca@yahou.com"
type input "Arturo.azteca@yahou.com"
click at [553, 259] on select "Select Home Work Other" at bounding box center [596, 265] width 231 height 38
select select "0"
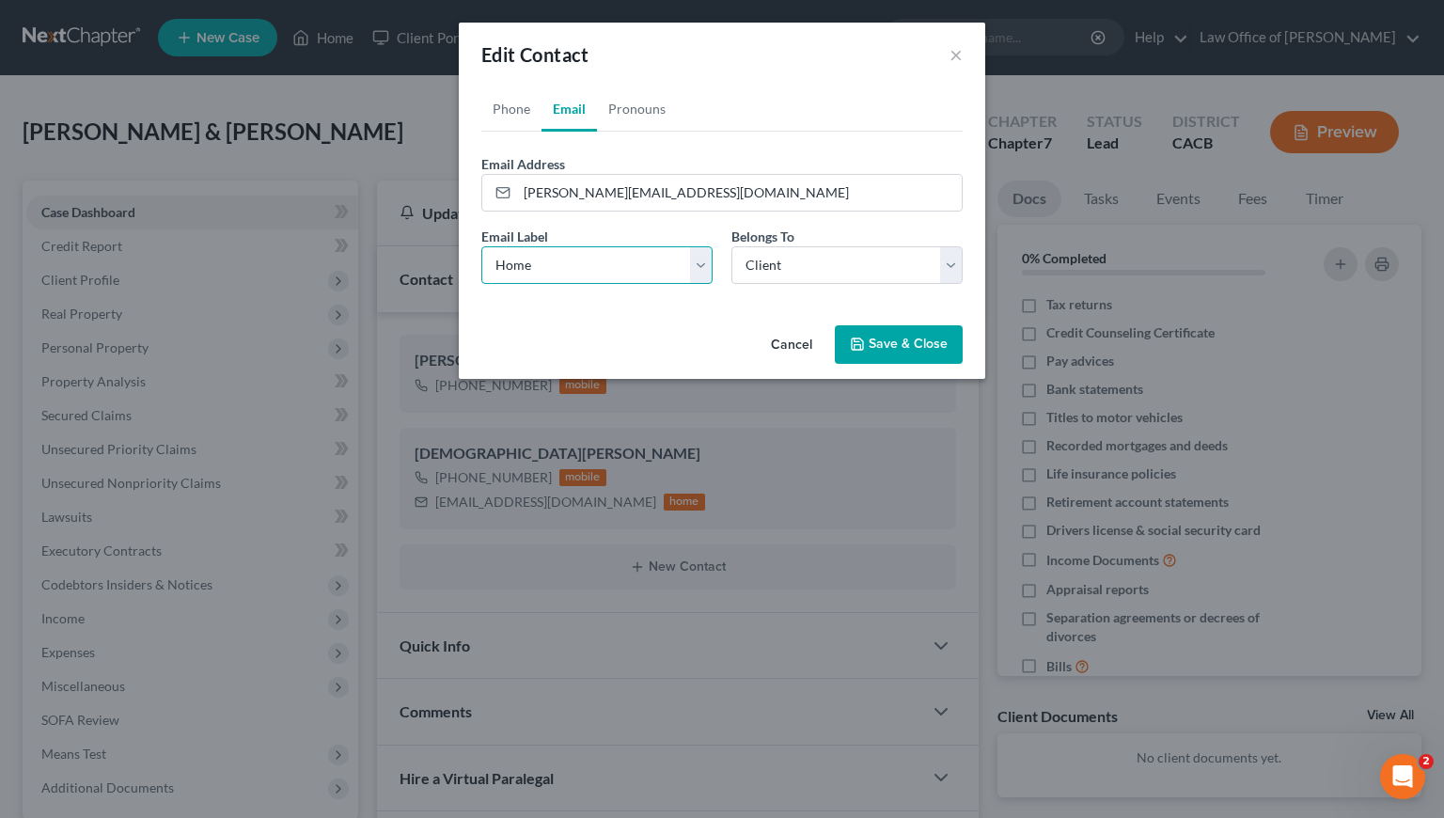
click at [481, 246] on select "Select Home Work Other" at bounding box center [596, 265] width 231 height 38
click at [937, 354] on button "Save & Close" at bounding box center [899, 344] width 128 height 39
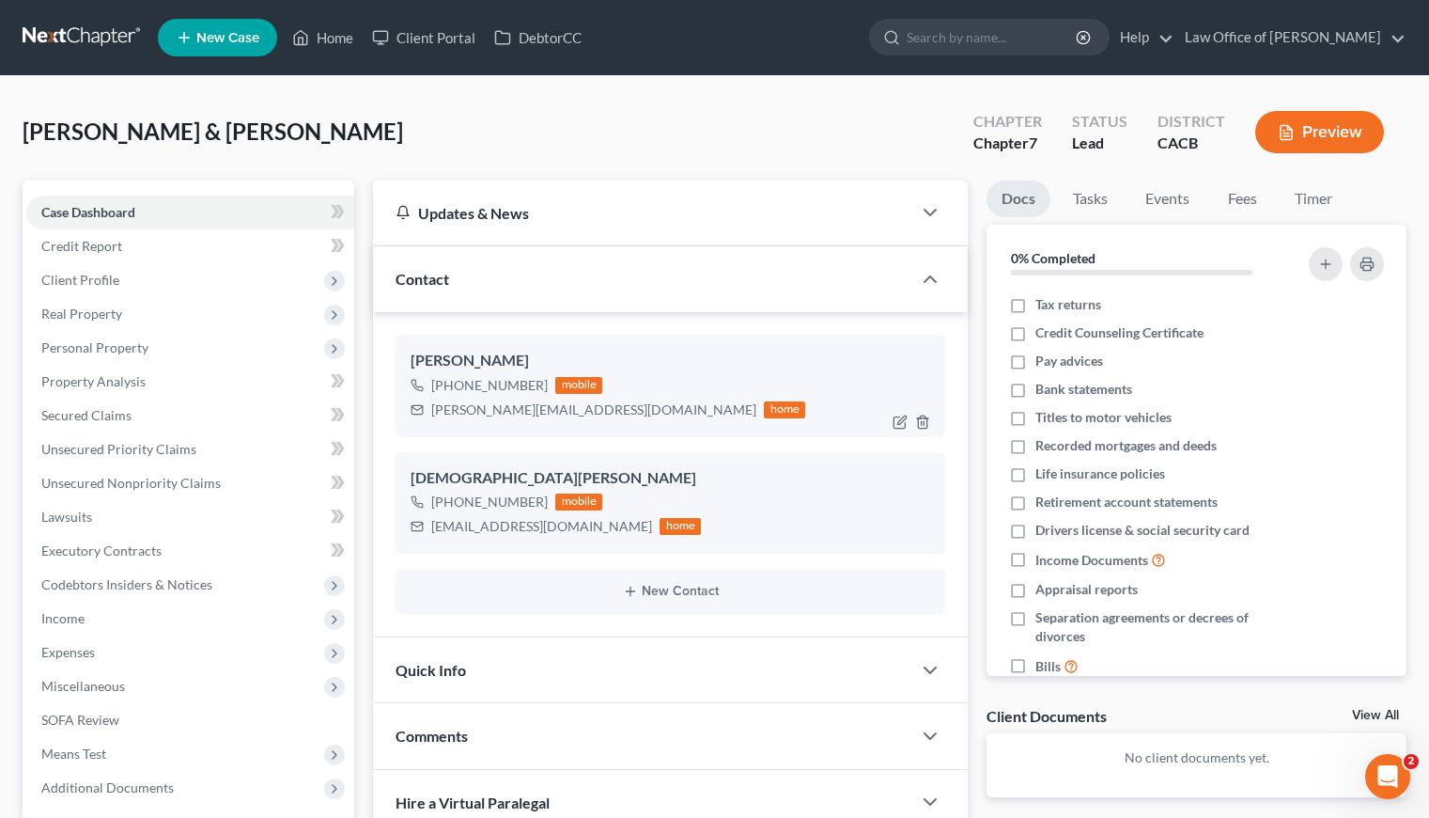
drag, startPoint x: 494, startPoint y: 398, endPoint x: 526, endPoint y: 415, distance: 36.6
click at [494, 398] on div "Arturo.azteca@yahou.com home" at bounding box center [608, 410] width 395 height 24
drag, startPoint x: 583, startPoint y: 409, endPoint x: 431, endPoint y: 408, distance: 151.3
click at [431, 408] on div "Arturo.azteca@yahou.com" at bounding box center [593, 409] width 325 height 19
copy div "Arturo.azteca@yahou.com"
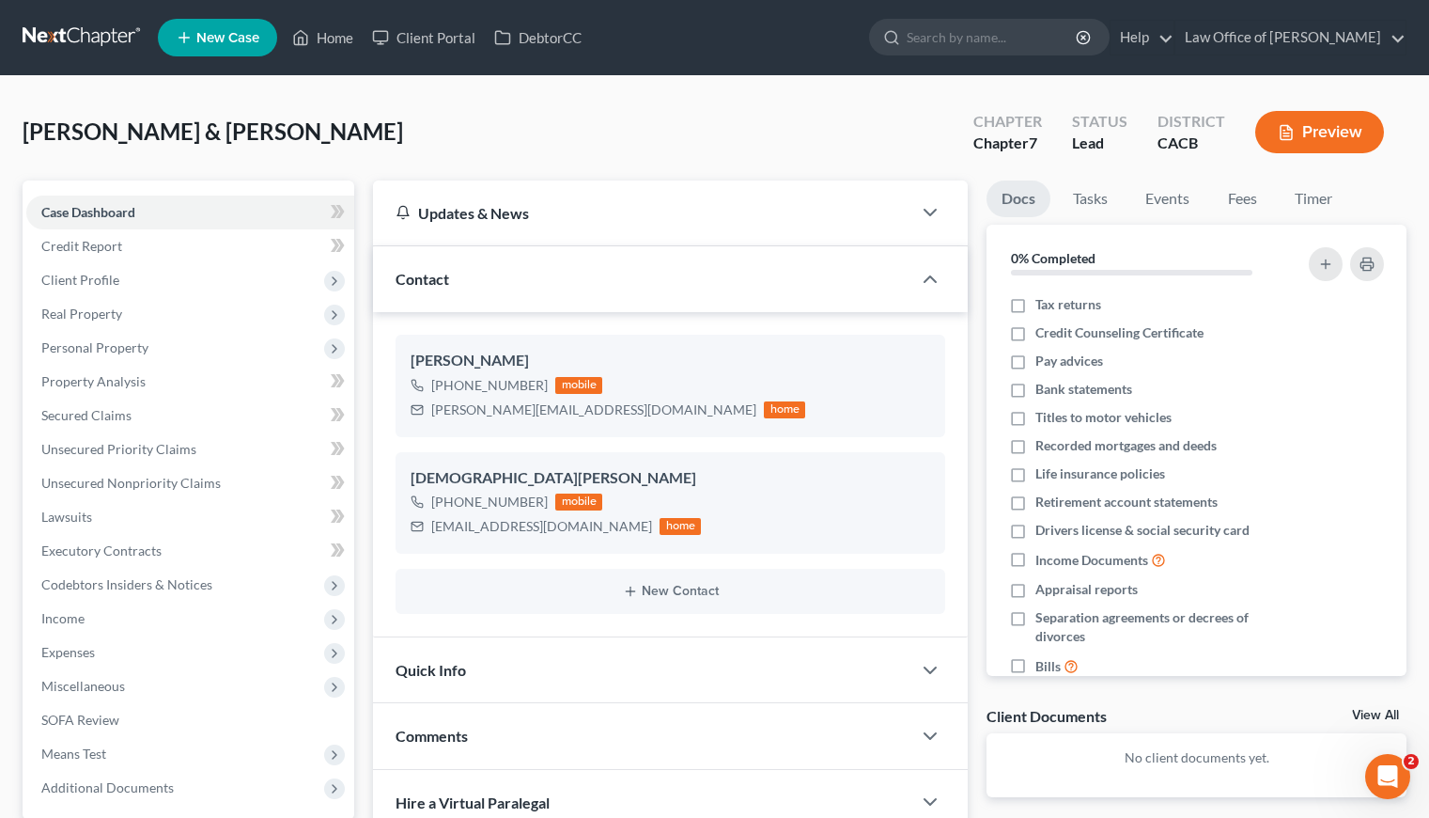
click at [609, 145] on div "Cedillo, Arturo & Evangelina Upgraded Chapter Chapter 7 Status Lead District CA…" at bounding box center [715, 140] width 1384 height 82
click at [901, 421] on icon "button" at bounding box center [902, 419] width 8 height 8
select select "0"
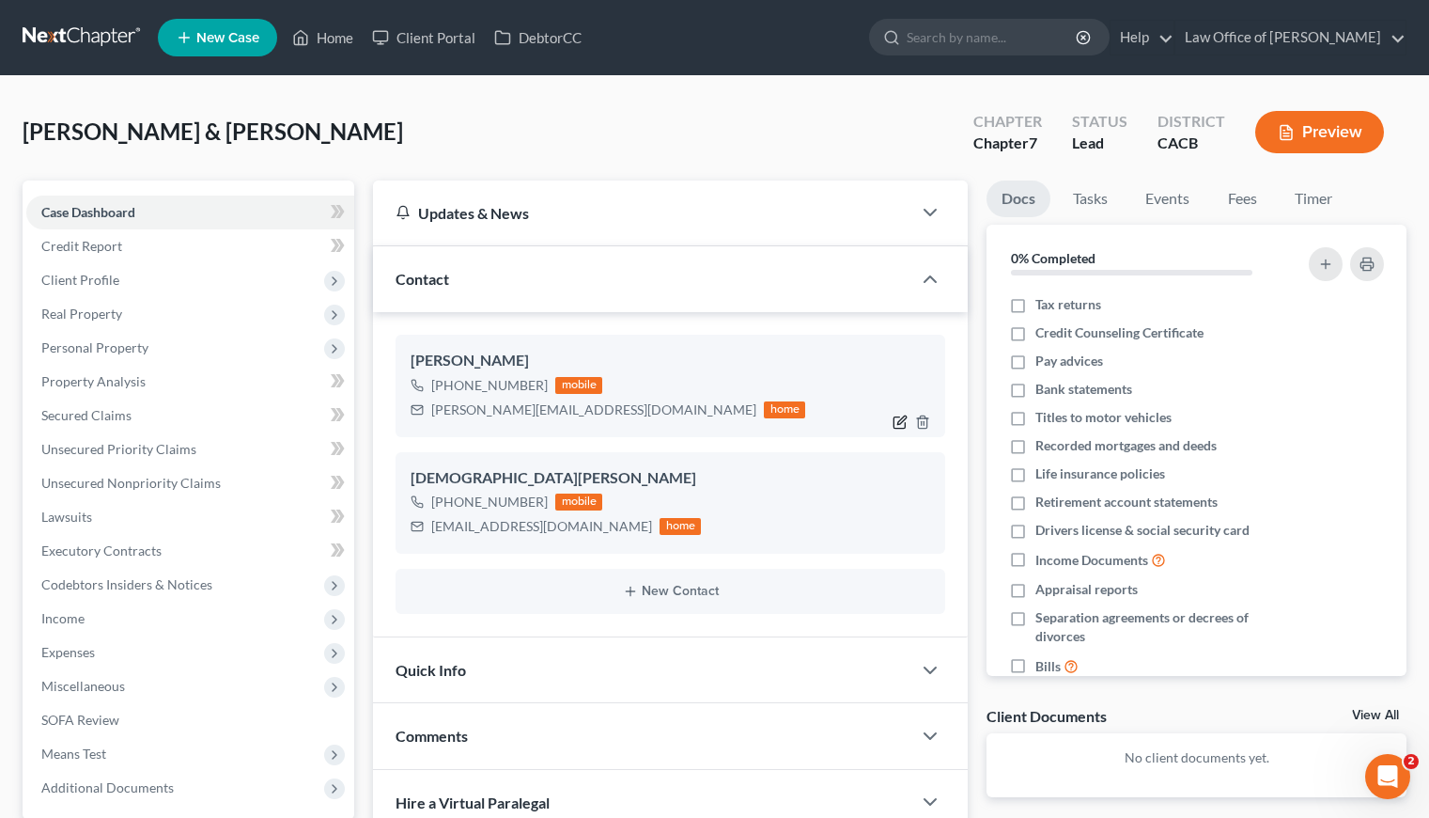
select select "0"
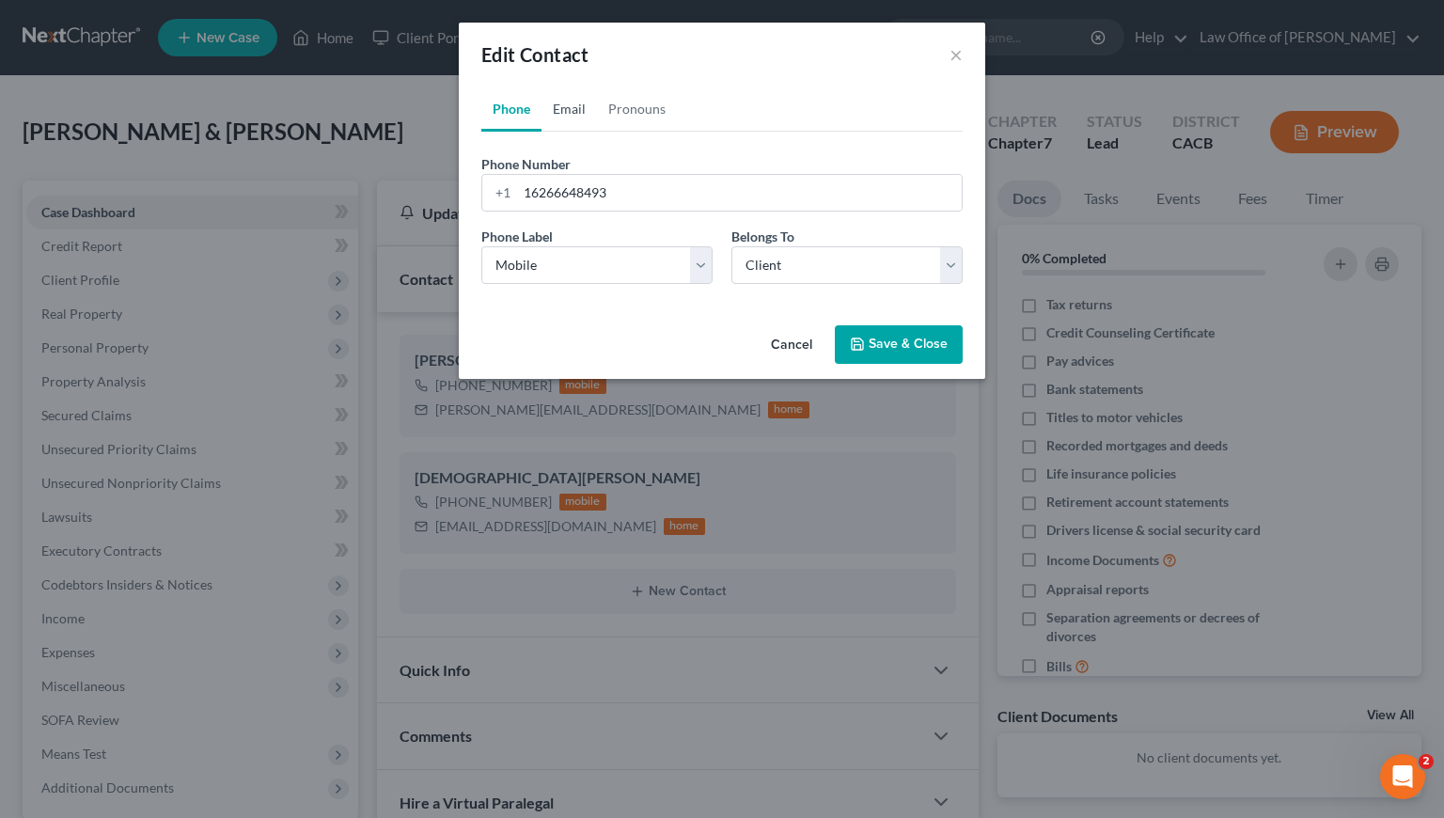
click at [582, 104] on link "Email" at bounding box center [568, 108] width 55 height 45
click at [648, 195] on input "Arturo.azteca@yahou.com" at bounding box center [739, 193] width 445 height 36
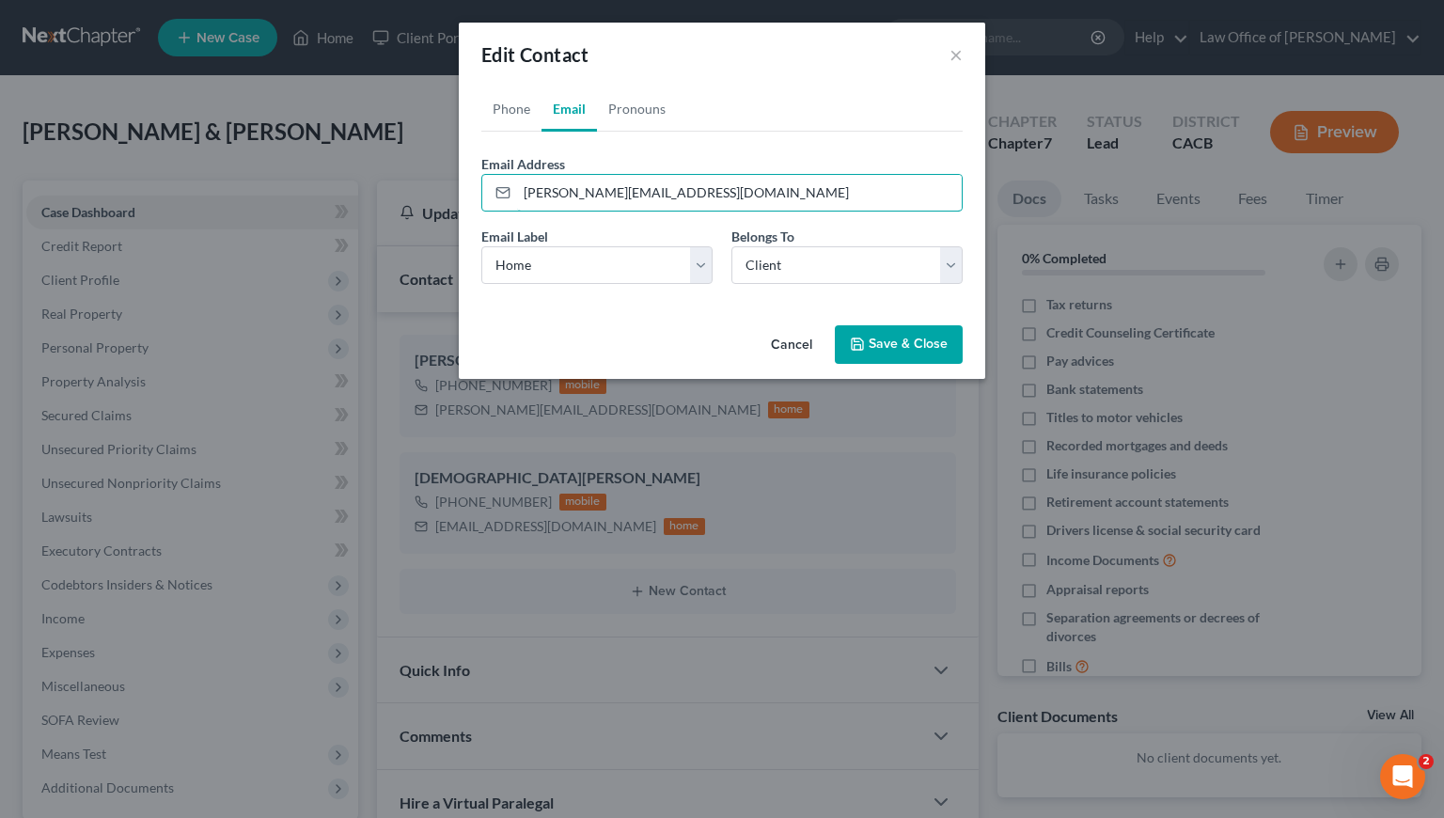
type input "Arturo.azteca@yahoo.com"
click at [906, 345] on button "Save & Close" at bounding box center [899, 344] width 128 height 39
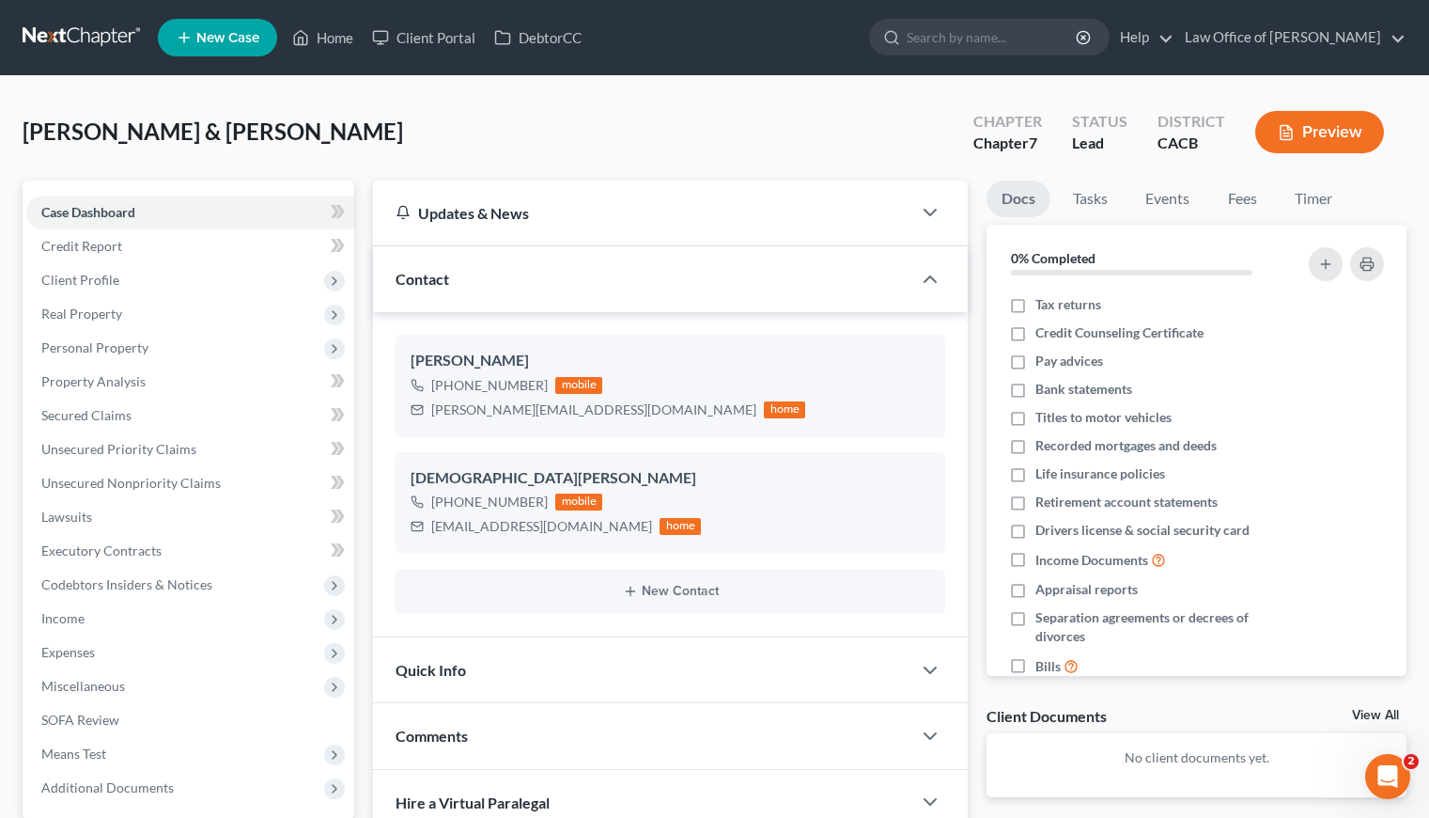
click at [622, 140] on div "Cedillo, Arturo & Evangelina Upgraded Chapter Chapter 7 Status Lead District CA…" at bounding box center [715, 140] width 1384 height 82
